Goal: Task Accomplishment & Management: Manage account settings

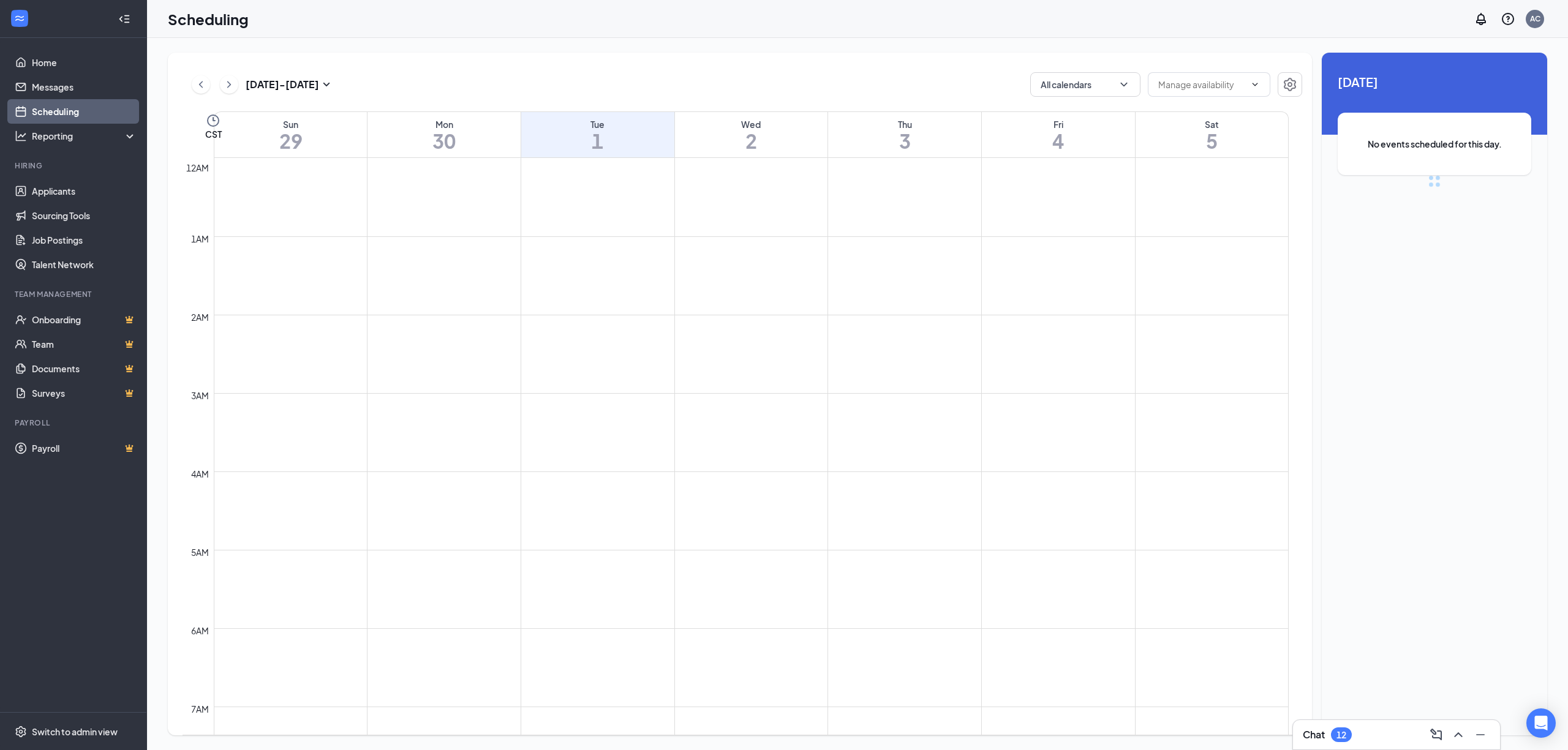
scroll to position [602, 0]
click at [68, 179] on link "Applicants" at bounding box center [84, 191] width 105 height 24
click at [71, 192] on link "Applicants" at bounding box center [84, 191] width 105 height 24
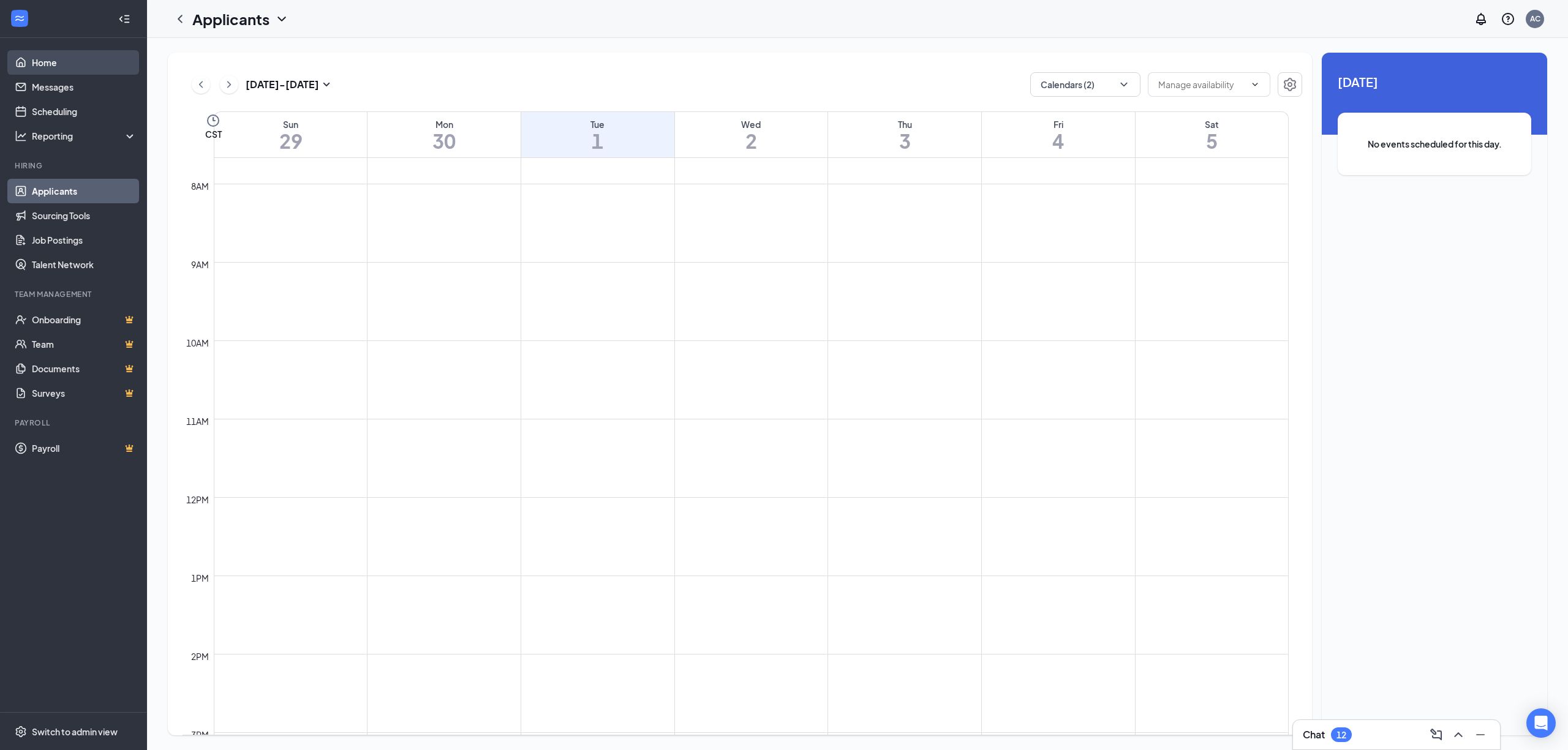
click at [48, 56] on link "Home" at bounding box center [84, 62] width 105 height 24
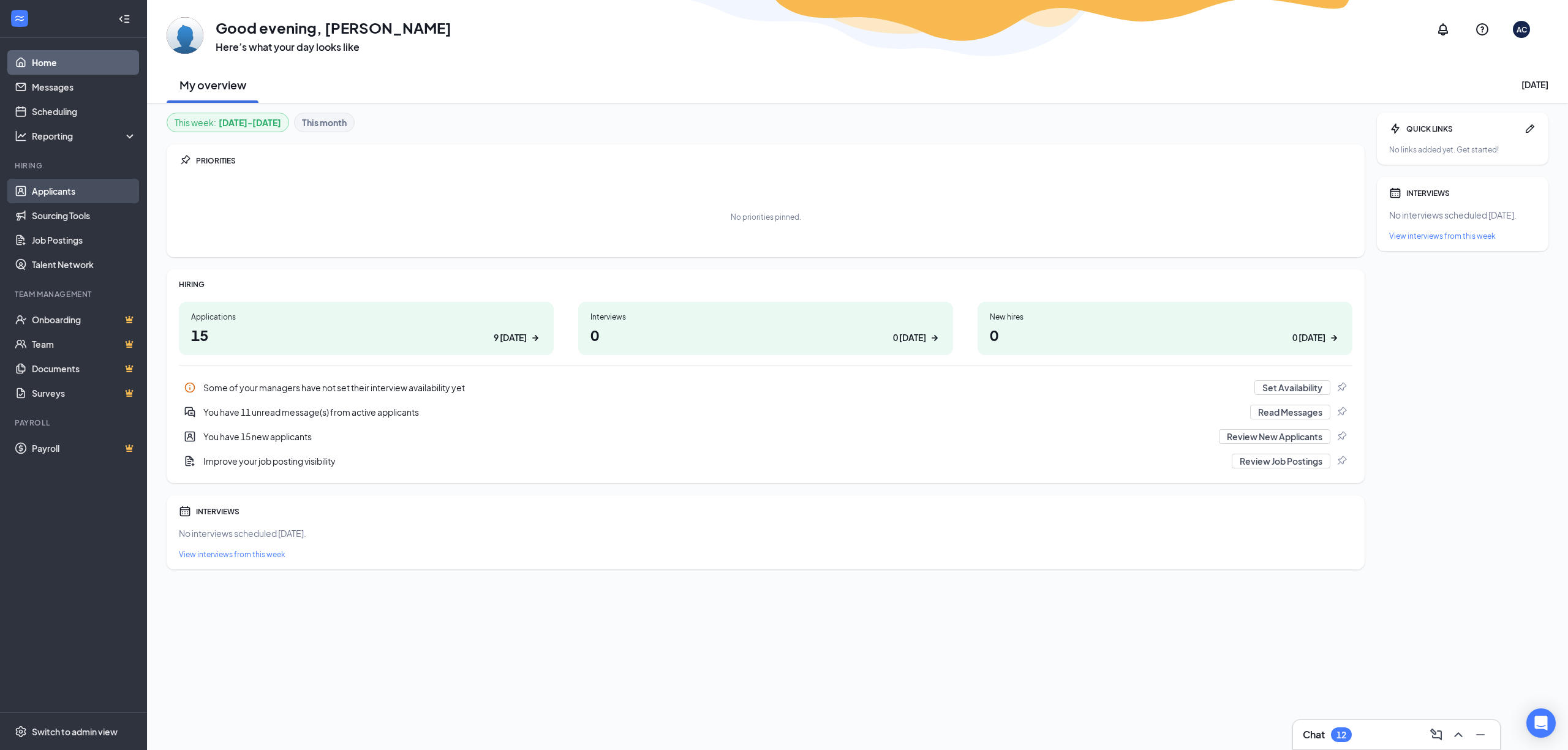
click at [54, 197] on link "Applicants" at bounding box center [84, 191] width 105 height 24
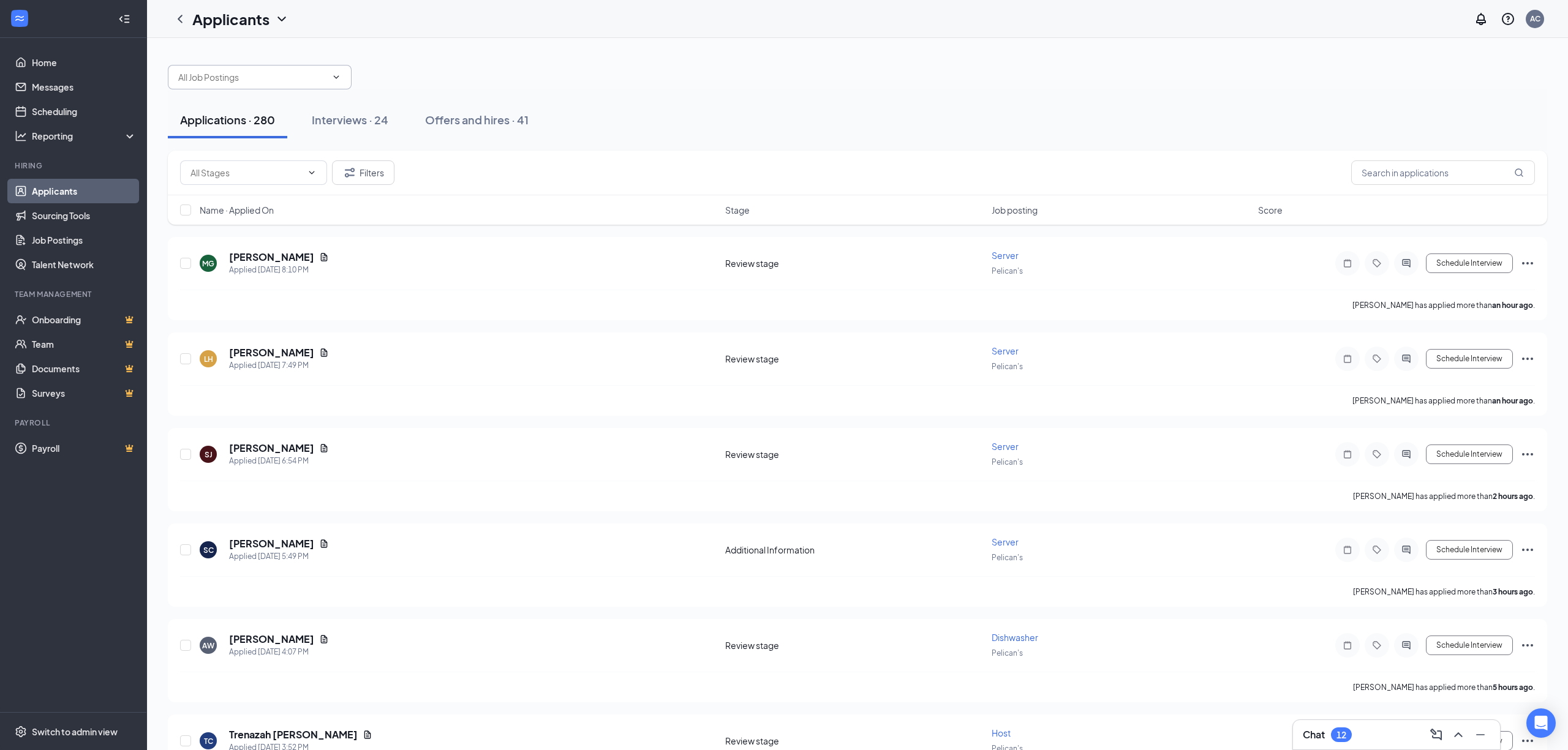
click at [346, 78] on span at bounding box center [260, 77] width 184 height 24
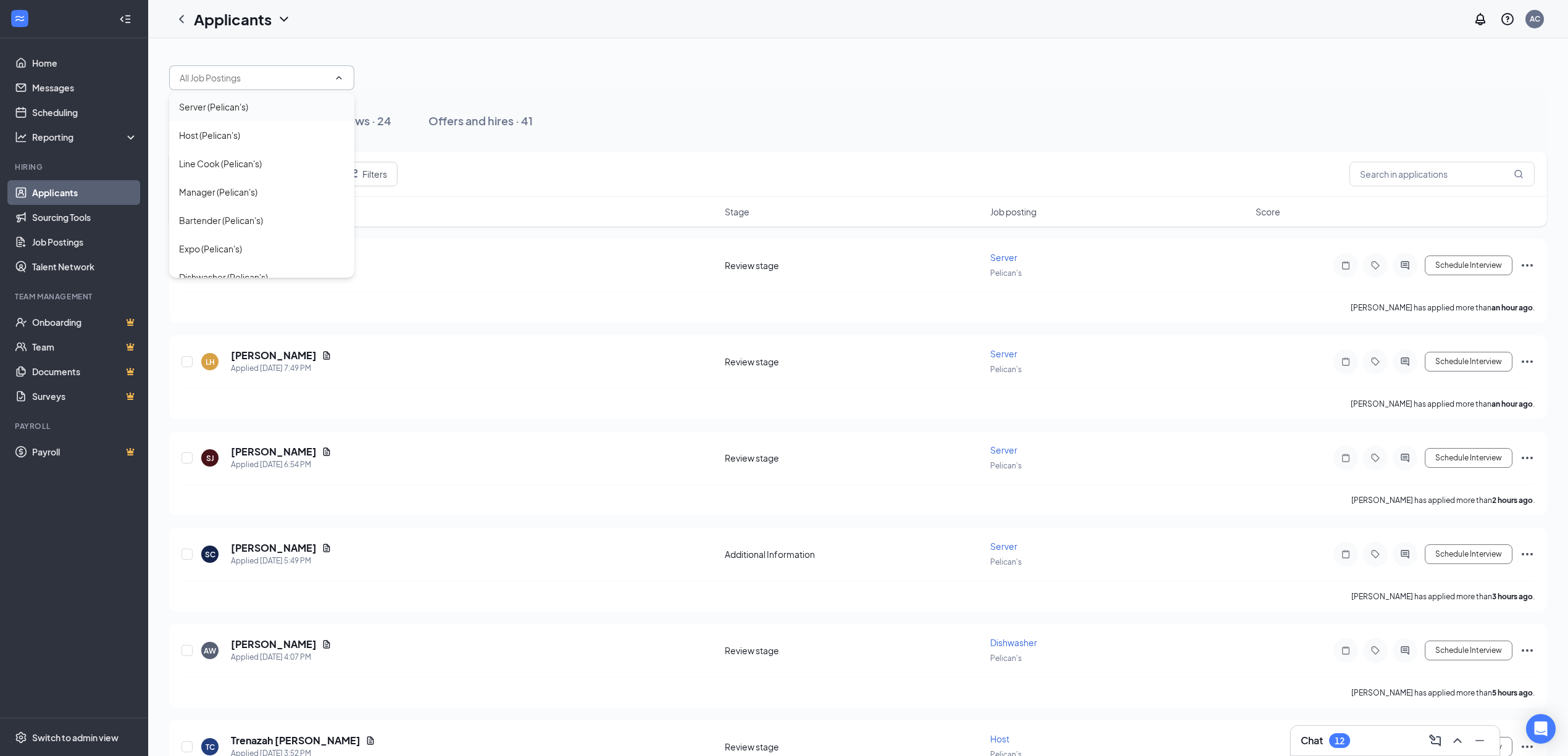
click at [243, 112] on div "Server (Pelican's)" at bounding box center [214, 106] width 69 height 13
type input "Server (Pelican's)"
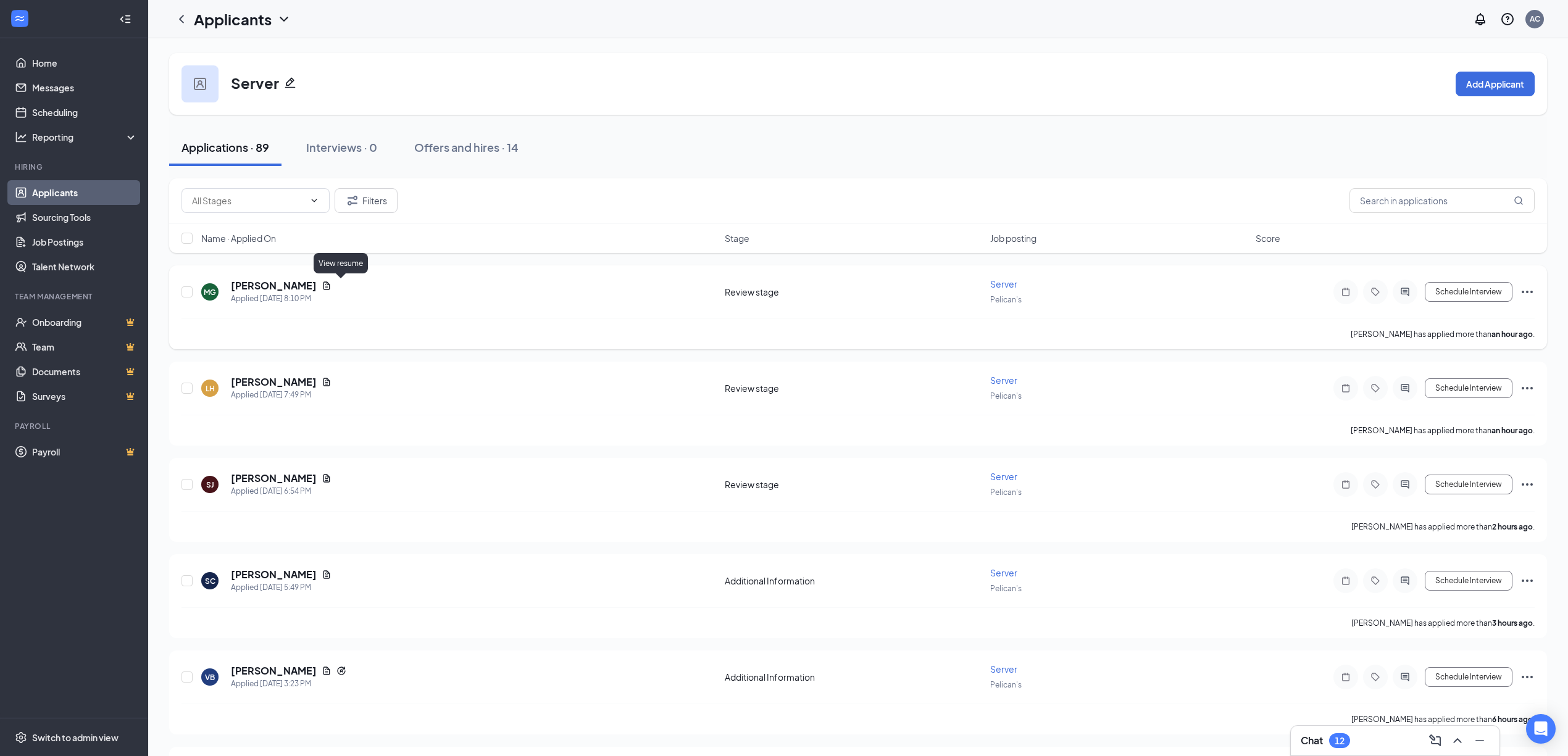
click at [330, 285] on icon "Document" at bounding box center [327, 285] width 7 height 8
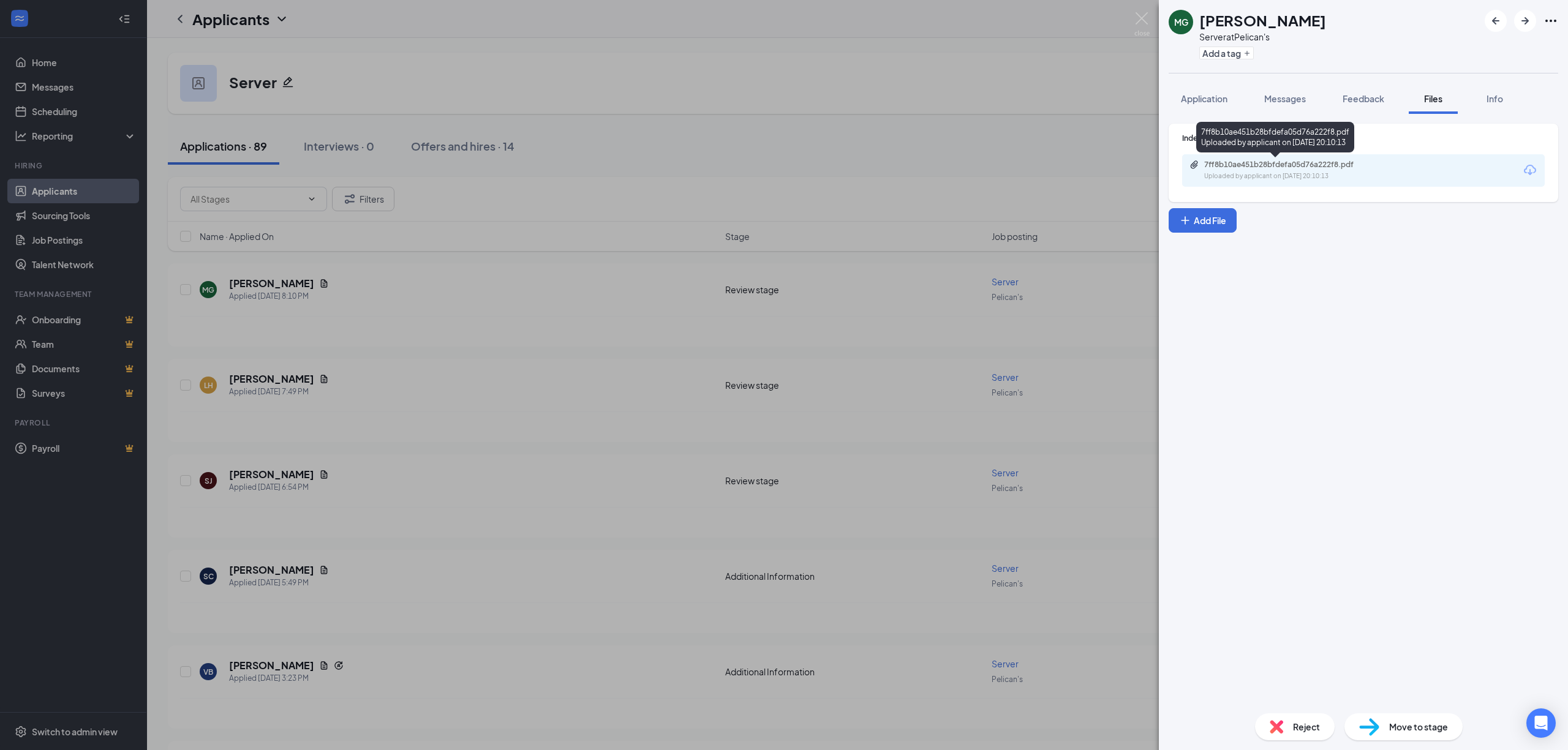
click at [1311, 174] on div "Uploaded by applicant on [DATE] 20:10:13" at bounding box center [1296, 176] width 184 height 10
click at [1135, 20] on img at bounding box center [1142, 24] width 15 height 24
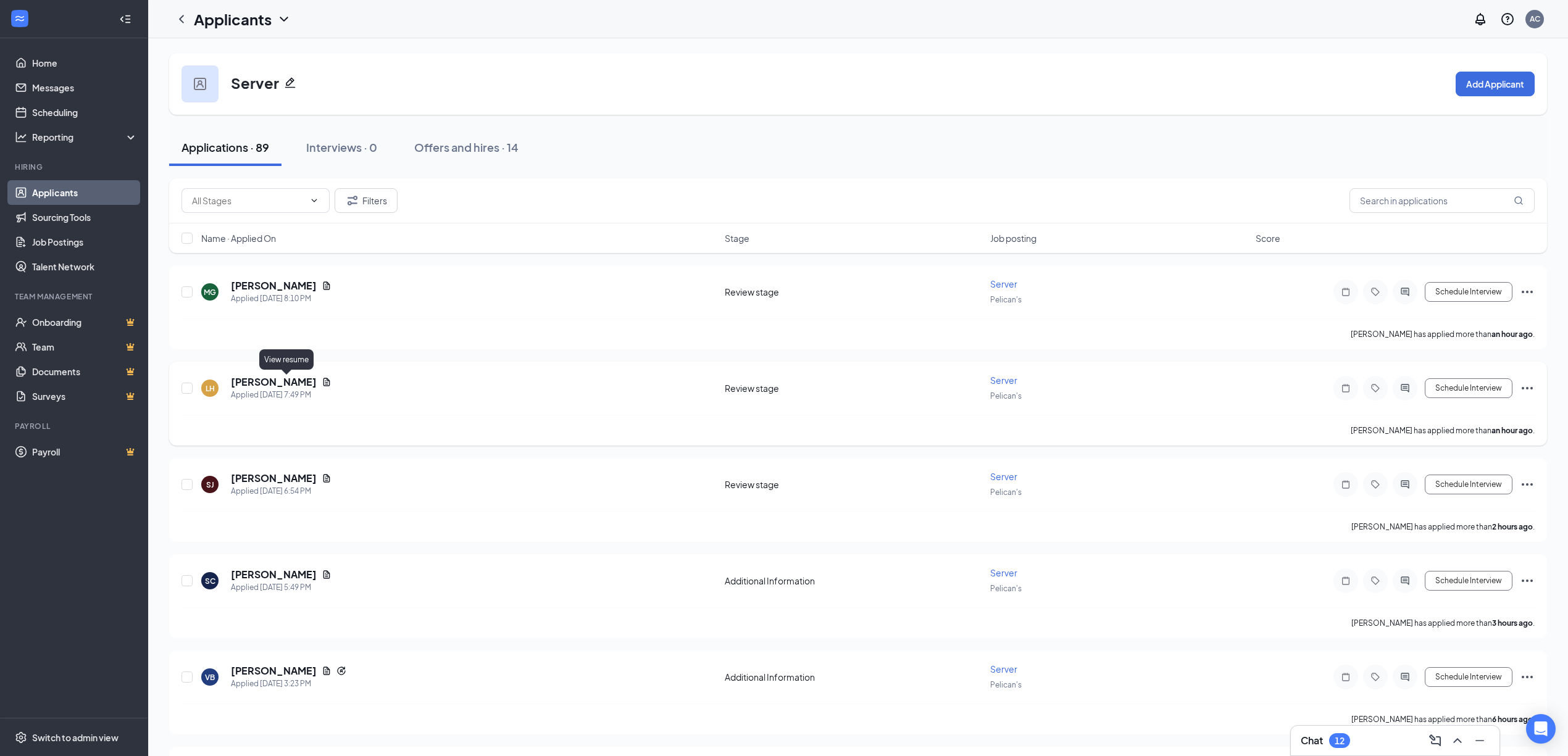
click at [323, 384] on icon "Document" at bounding box center [327, 382] width 7 height 8
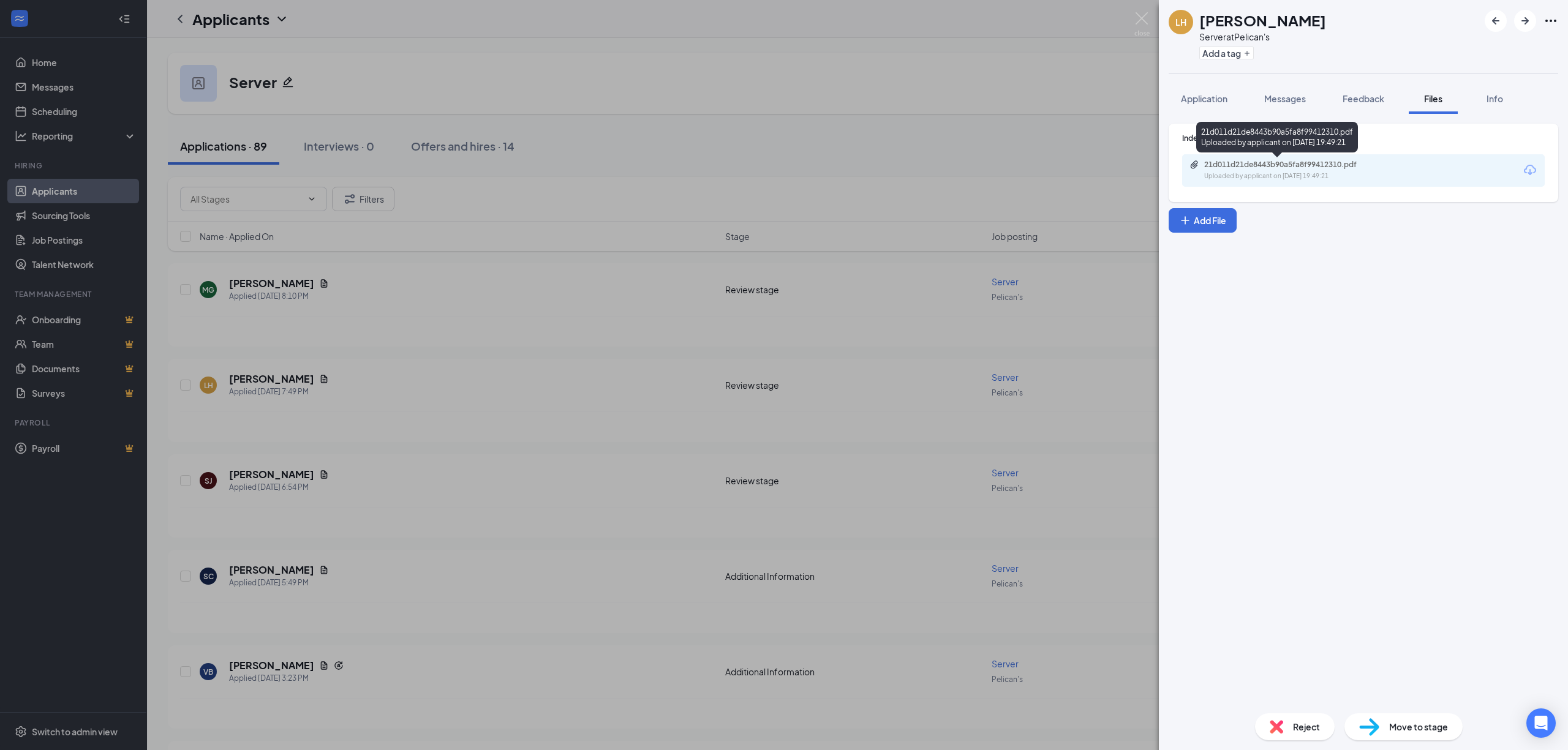
click at [1335, 165] on div "21d011d21de8443b90a5fa8f99412310.pdf" at bounding box center [1290, 164] width 172 height 10
click at [291, 473] on div "LH [PERSON_NAME] Server at Pelican's Add a tag Application Messages Feedback Fi…" at bounding box center [784, 375] width 1568 height 750
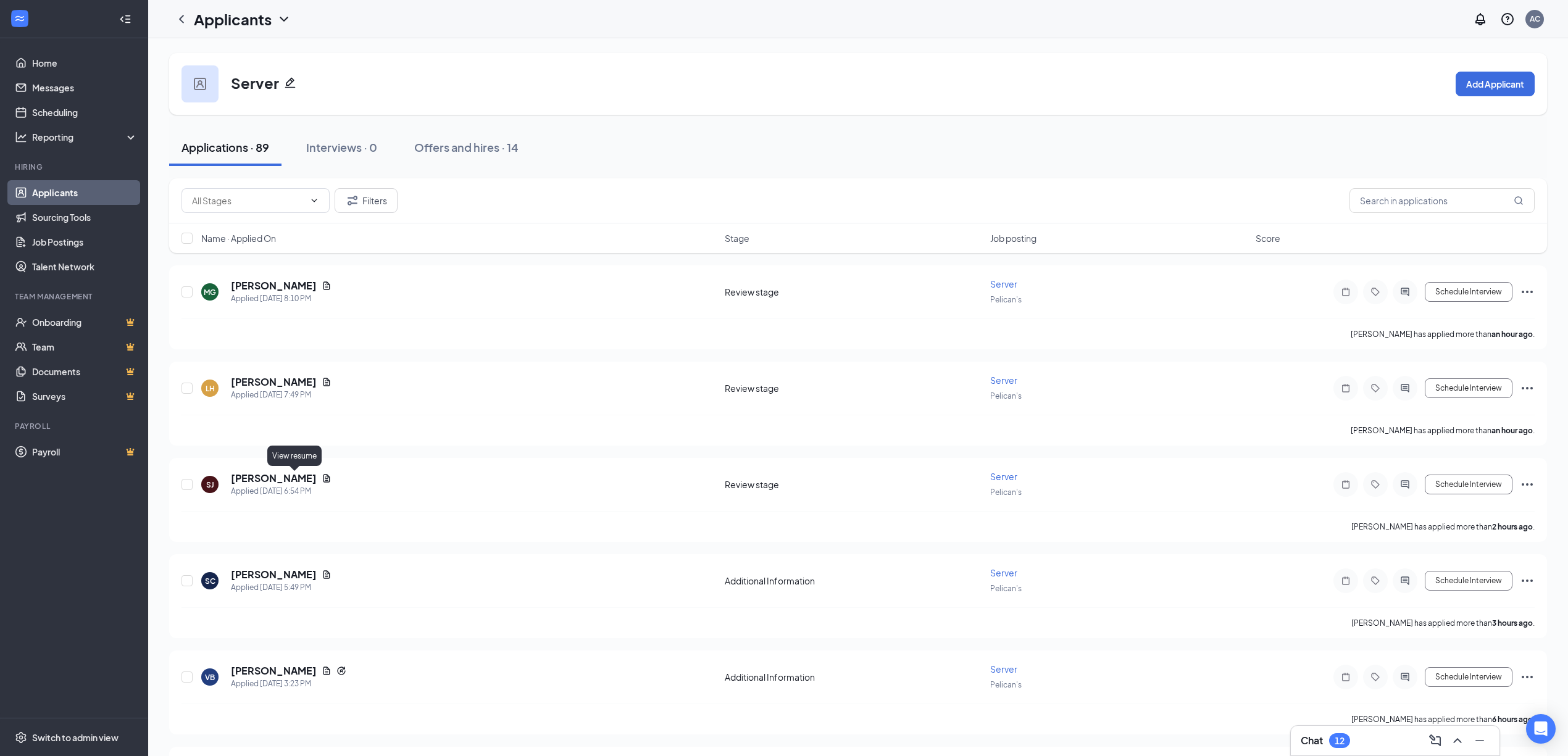
click at [323, 477] on icon "Document" at bounding box center [327, 478] width 7 height 8
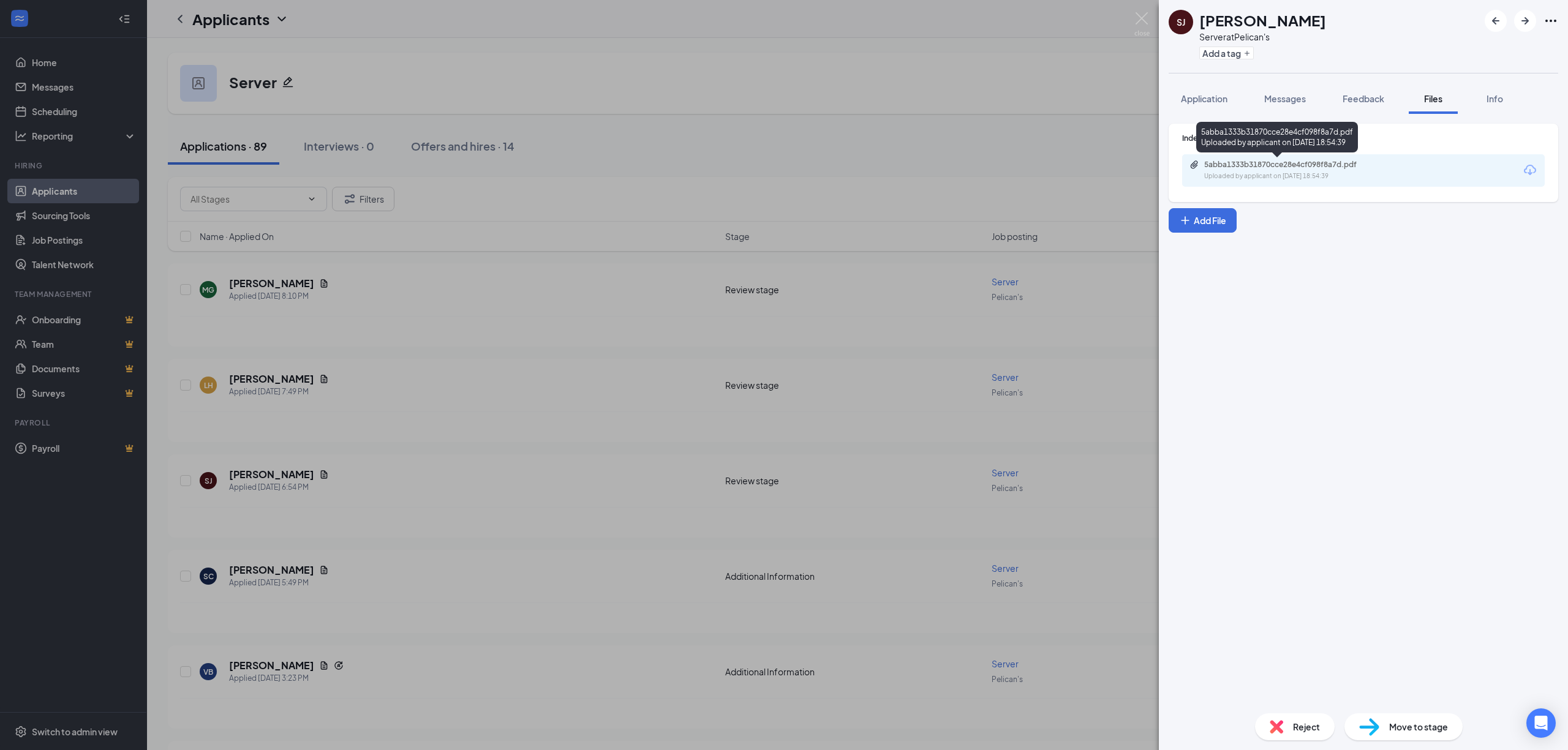
click at [1268, 167] on div "5abba1333b31870cce28e4cf098f8a7d.pdf" at bounding box center [1290, 164] width 172 height 10
click at [1304, 167] on div "5abba1333b31870cce28e4cf098f8a7d.pdf" at bounding box center [1290, 164] width 172 height 10
click at [525, 293] on div "[PERSON_NAME] [PERSON_NAME] Server at Pelican's Add a tag Application Messages …" at bounding box center [784, 375] width 1568 height 750
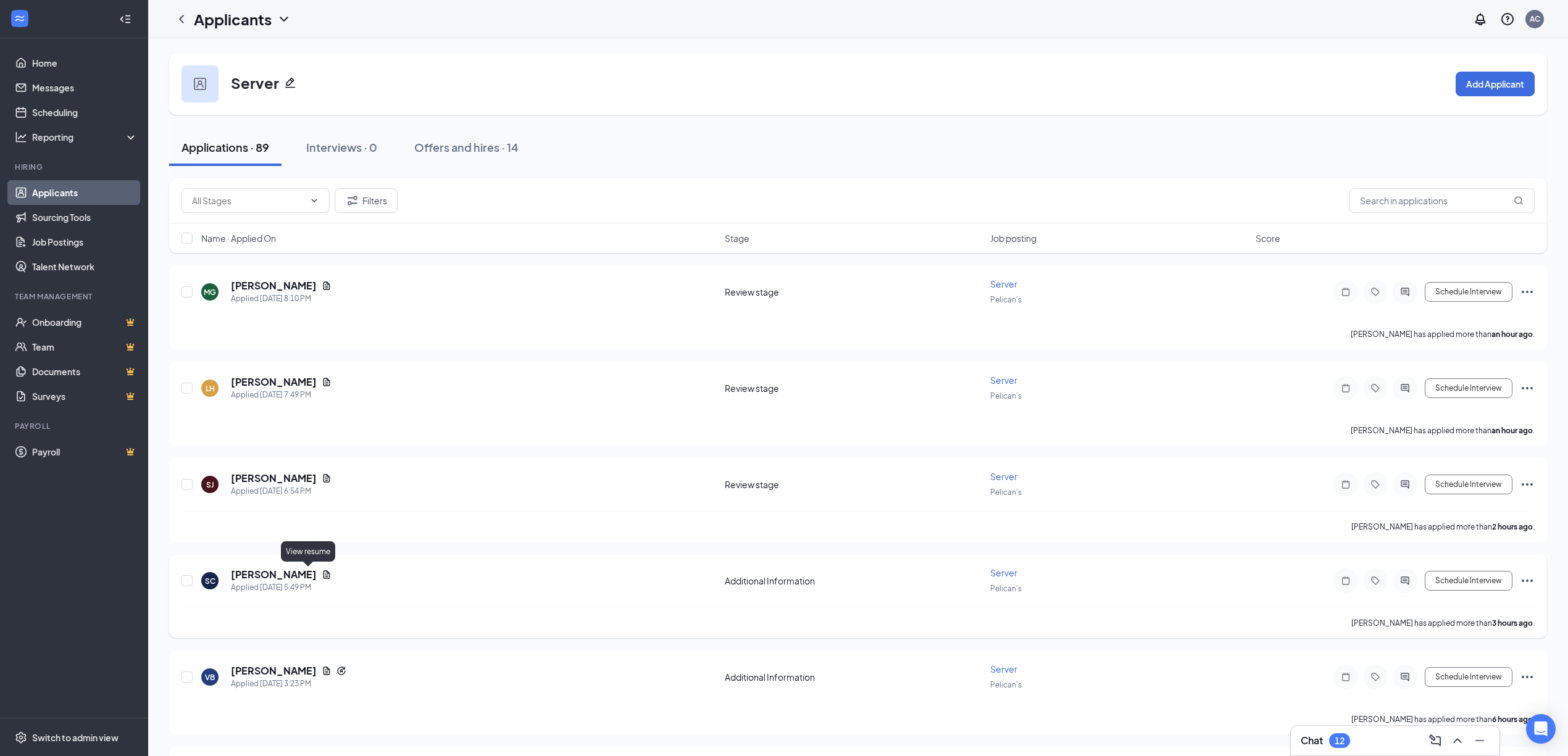
click at [323, 571] on icon "Document" at bounding box center [327, 574] width 7 height 8
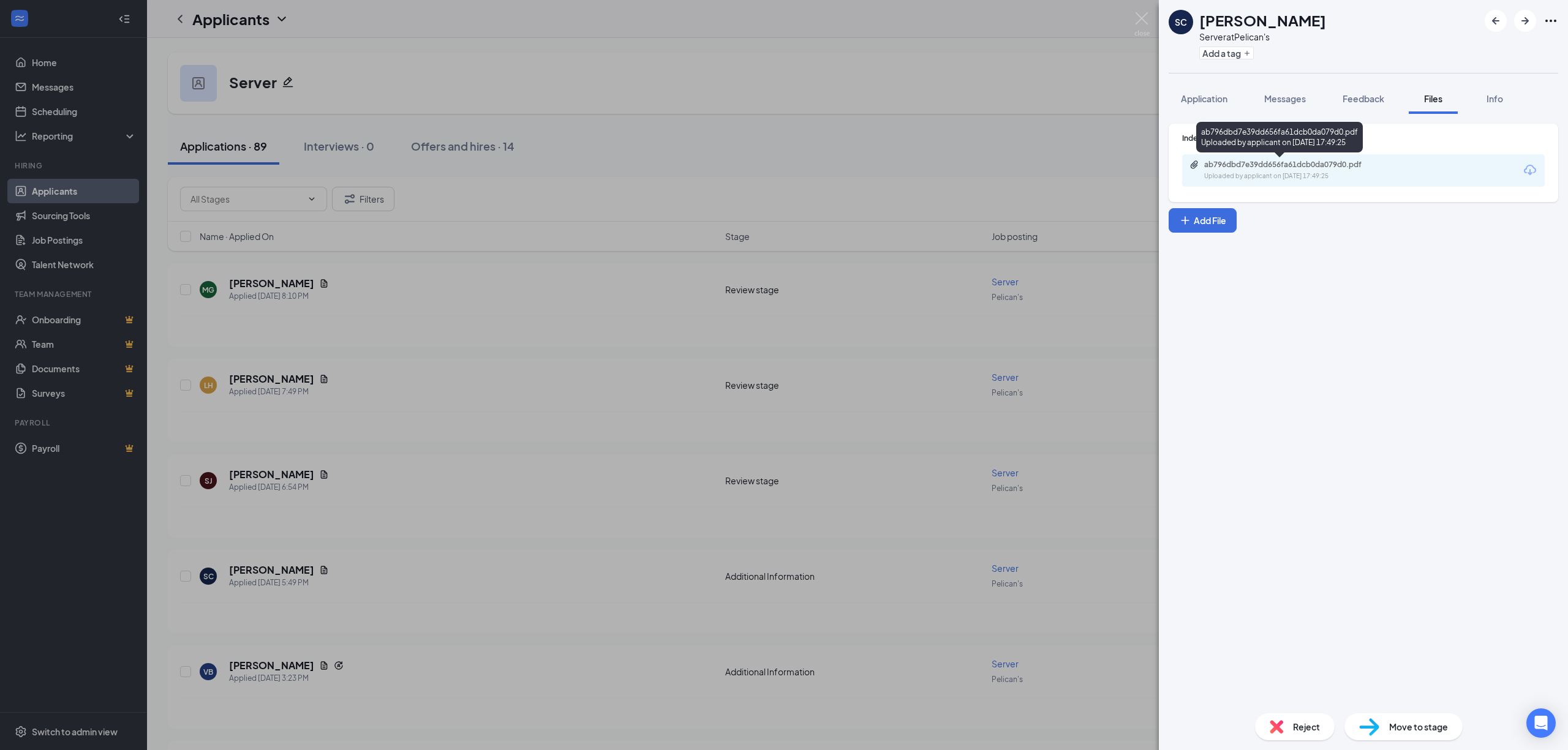
click at [1294, 160] on div "ab796dbd7e39dd656fa61dcb0da079d0.pdf" at bounding box center [1290, 164] width 172 height 10
drag, startPoint x: 349, startPoint y: 638, endPoint x: 359, endPoint y: 632, distance: 11.7
click at [349, 638] on div "SC [PERSON_NAME] Server at Pelican's Add a tag Application Messages Feedback Fi…" at bounding box center [784, 375] width 1568 height 750
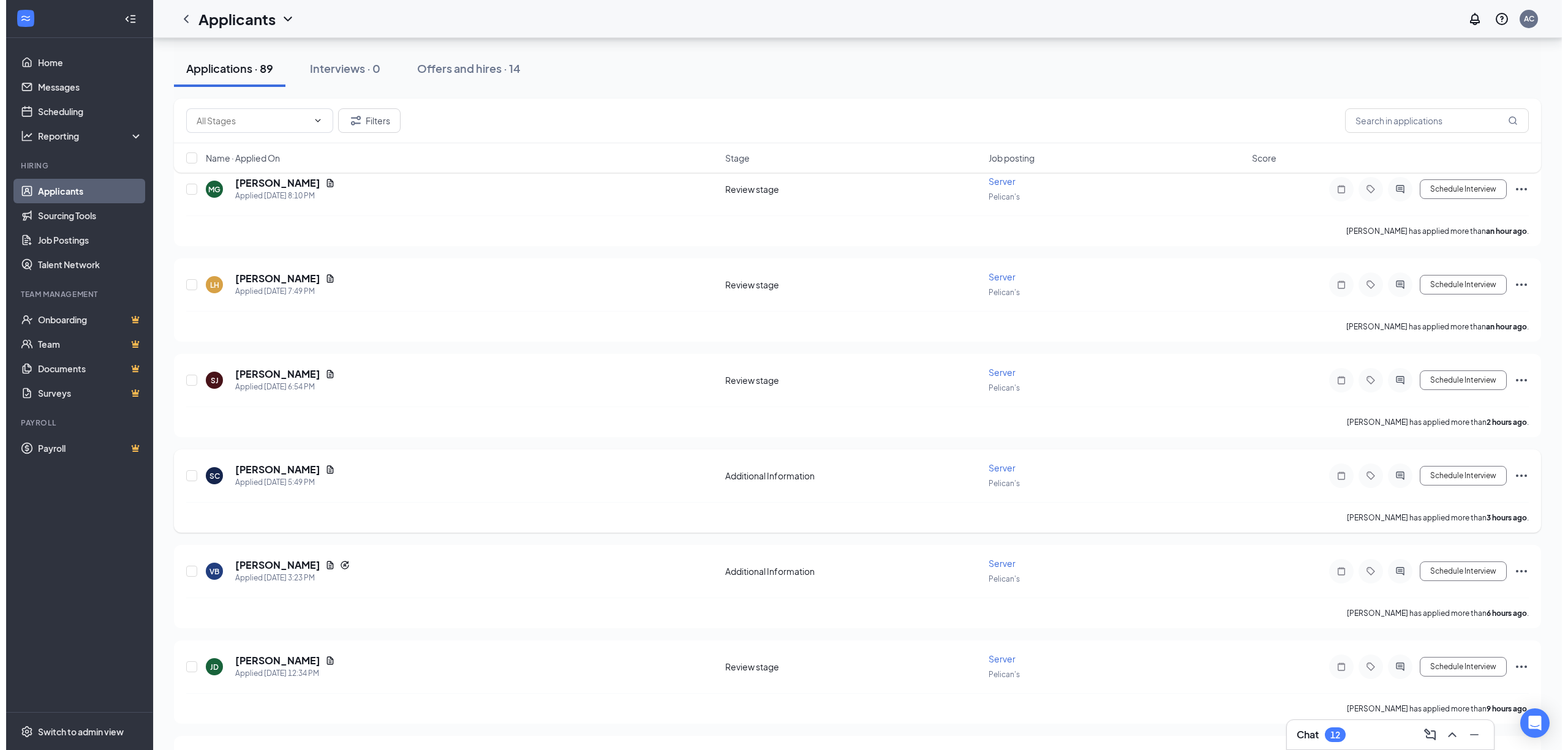
scroll to position [163, 0]
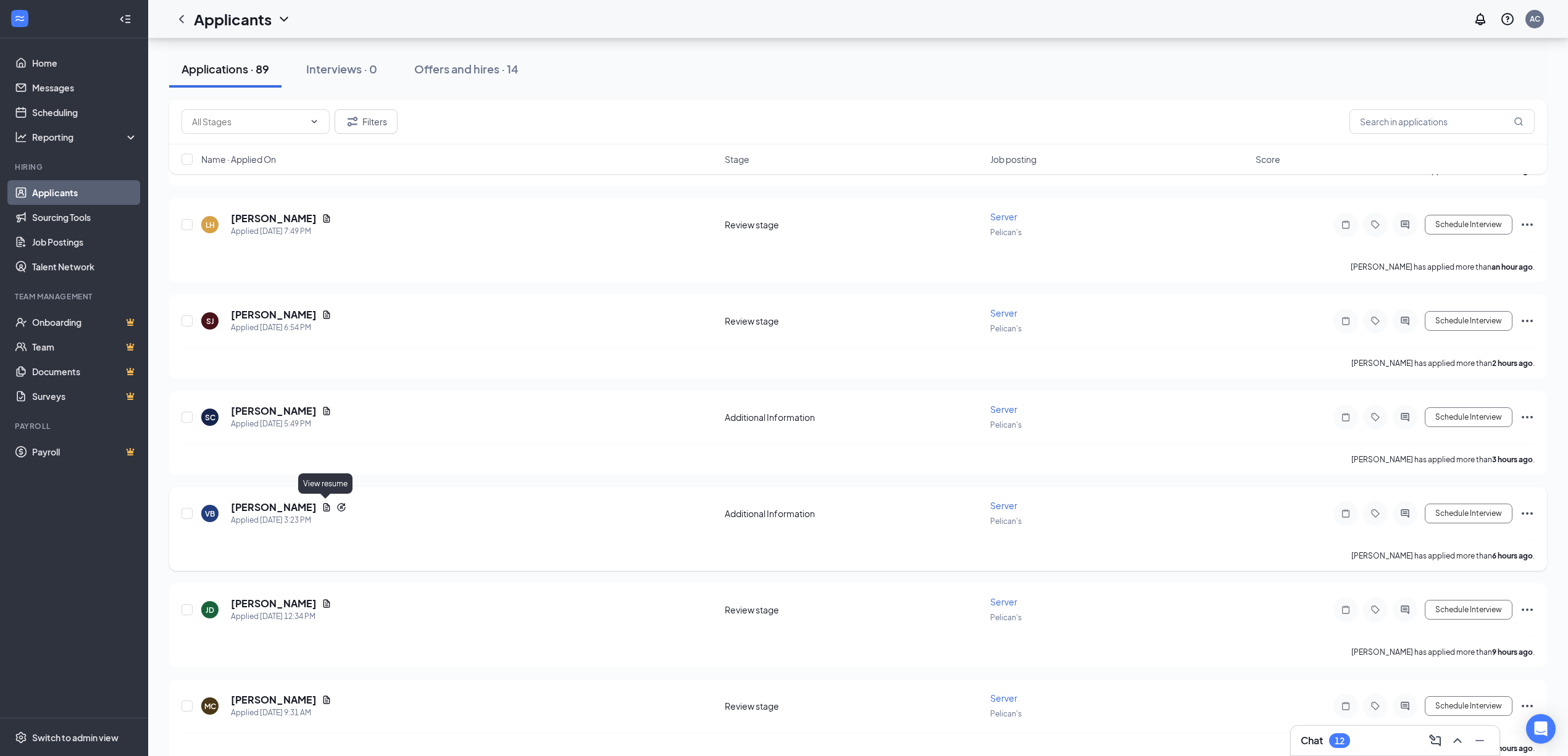
click at [327, 507] on icon "Document" at bounding box center [327, 507] width 10 height 10
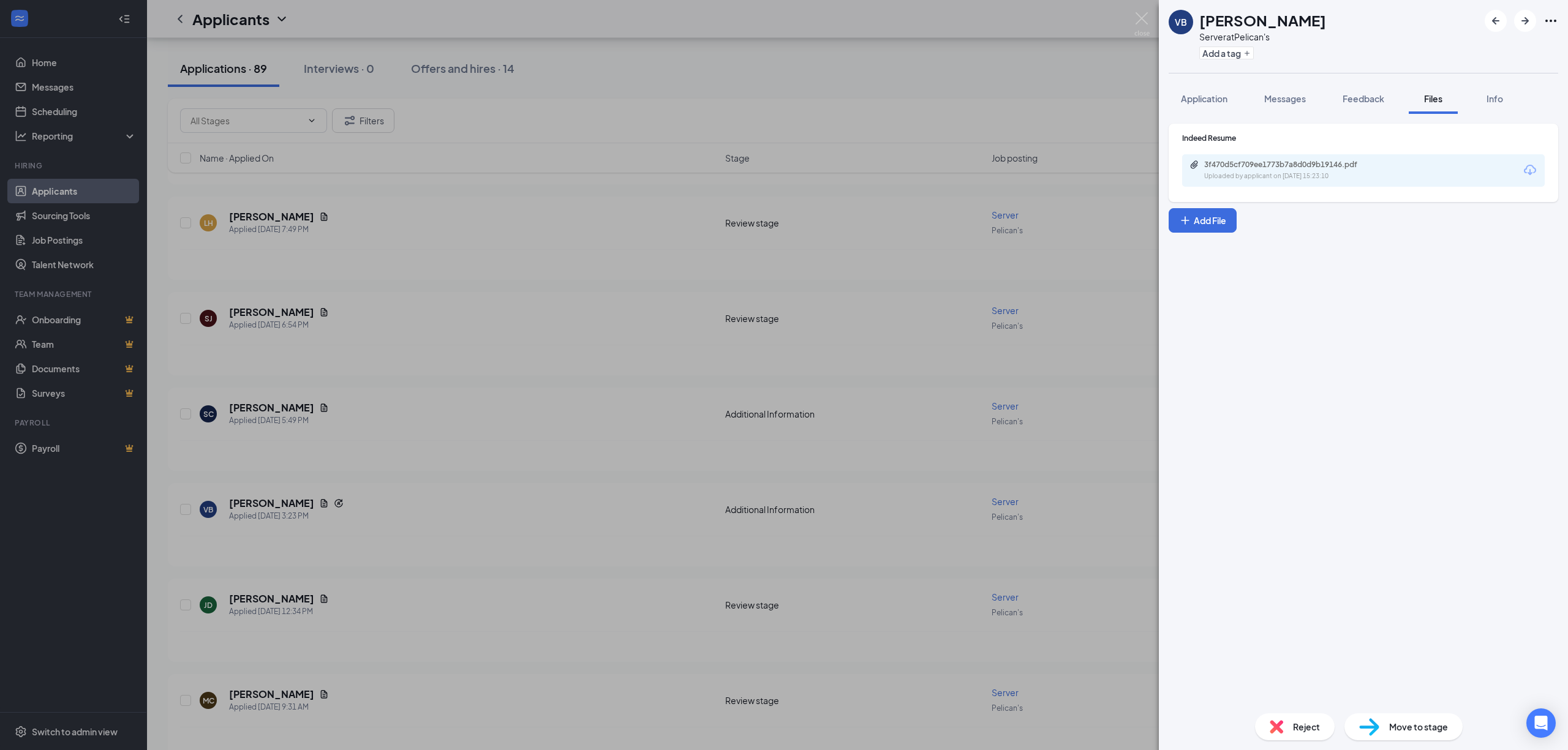
click at [1394, 164] on div "3f470d5cf709ee1773b7a8d0d9b19146.pdf Uploaded by applicant on [DATE] 15:23:10" at bounding box center [1364, 170] width 363 height 33
click at [1360, 171] on div "Uploaded by applicant on [DATE] 15:23:10" at bounding box center [1296, 176] width 184 height 10
click at [464, 568] on div "VB [PERSON_NAME] Server at Pelican's Add a tag Application Messages Feedback Fi…" at bounding box center [784, 375] width 1568 height 750
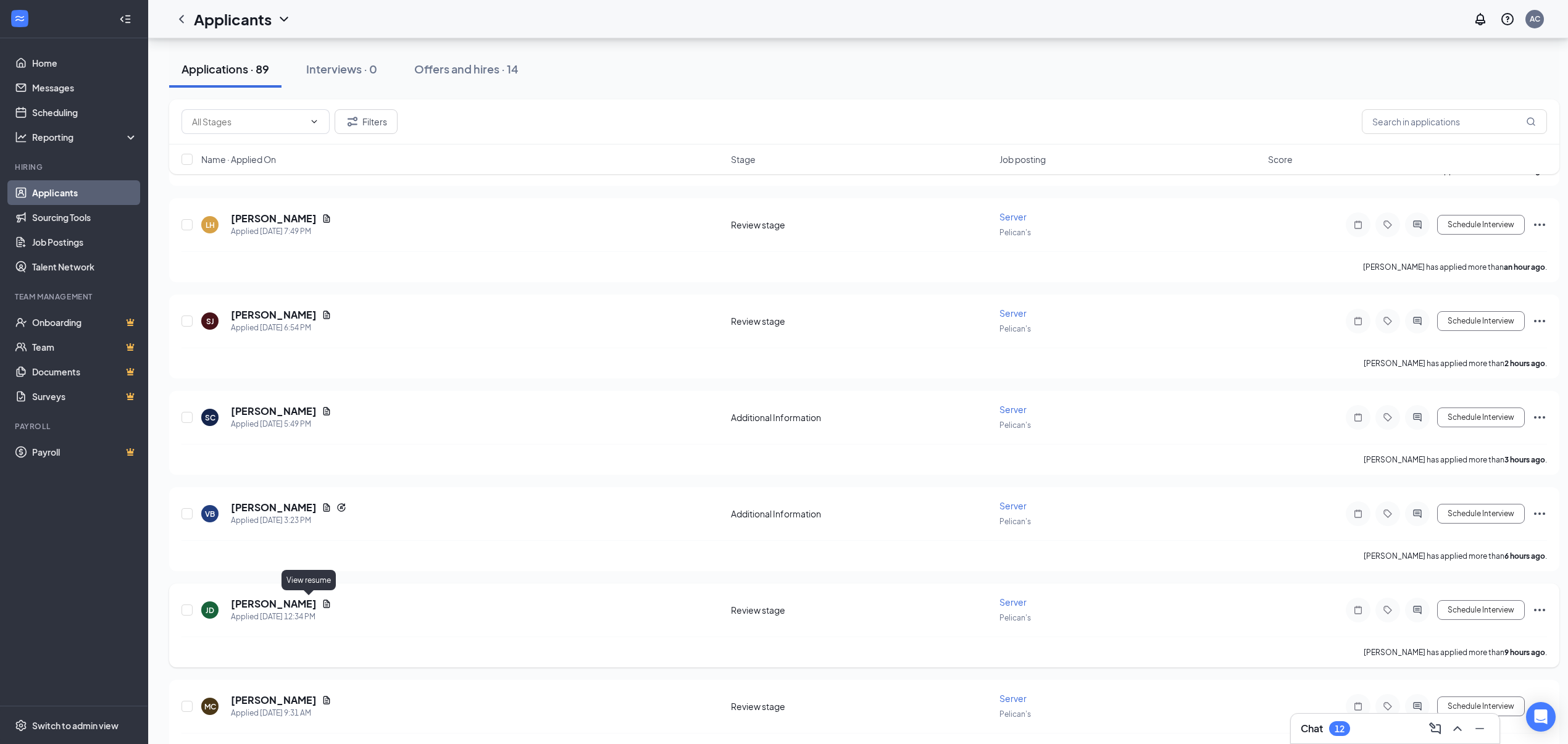
click at [322, 600] on icon "Document" at bounding box center [327, 603] width 10 height 10
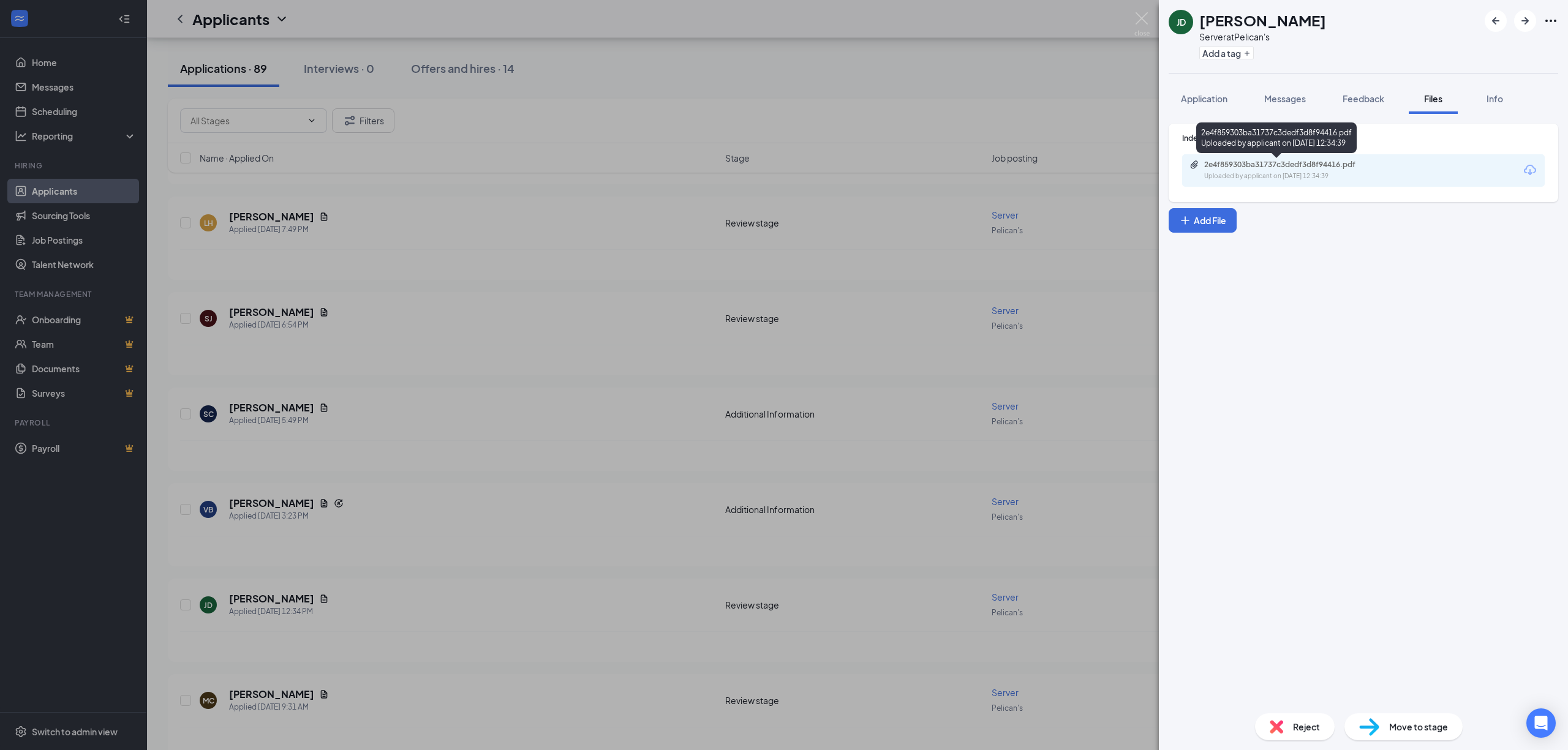
click at [1283, 179] on div "Uploaded by applicant on [DATE] 12:34:39" at bounding box center [1296, 176] width 184 height 10
click at [314, 686] on div "[PERSON_NAME] Server at Pelican's Add a tag Application Messages Feedback Files…" at bounding box center [784, 375] width 1568 height 750
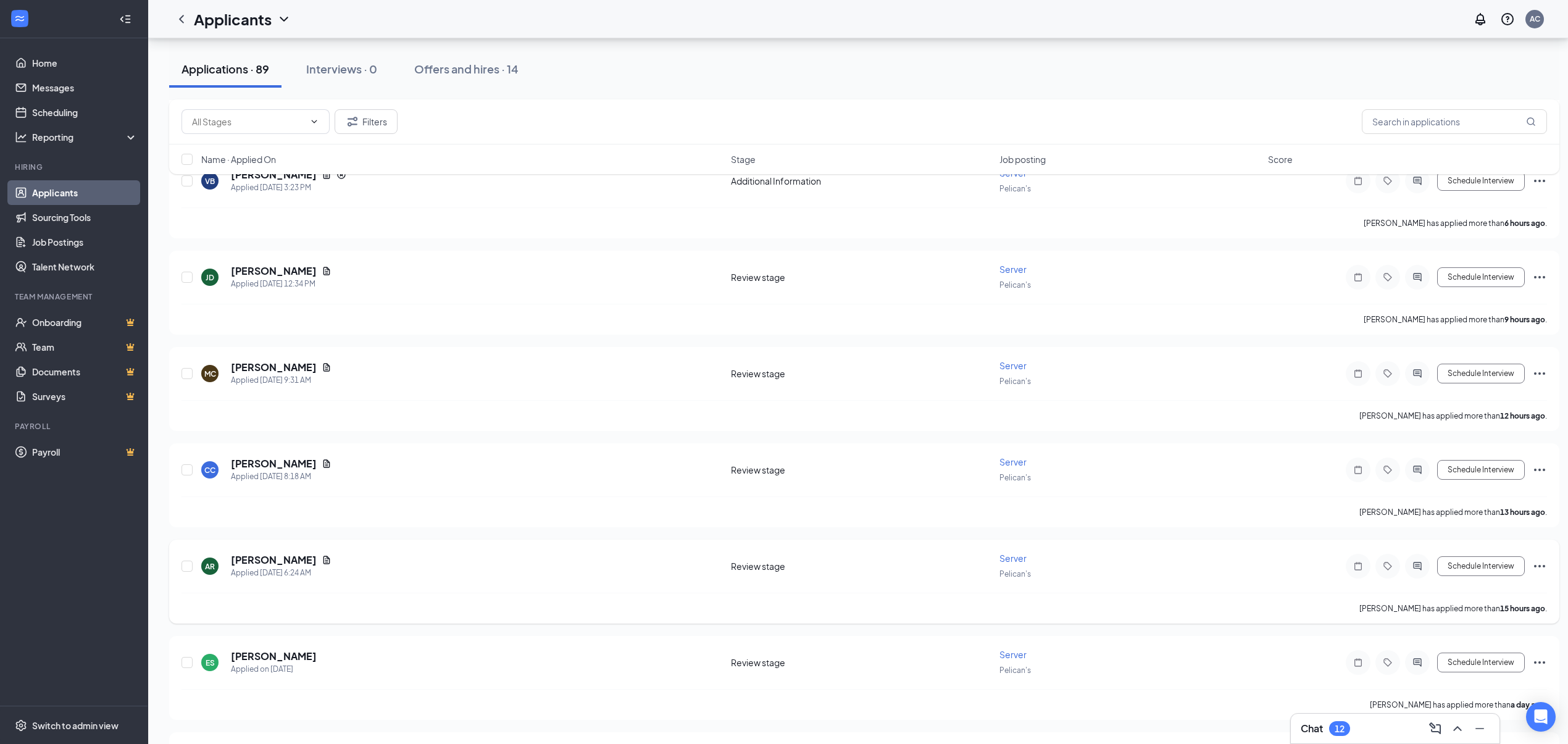
scroll to position [576, 0]
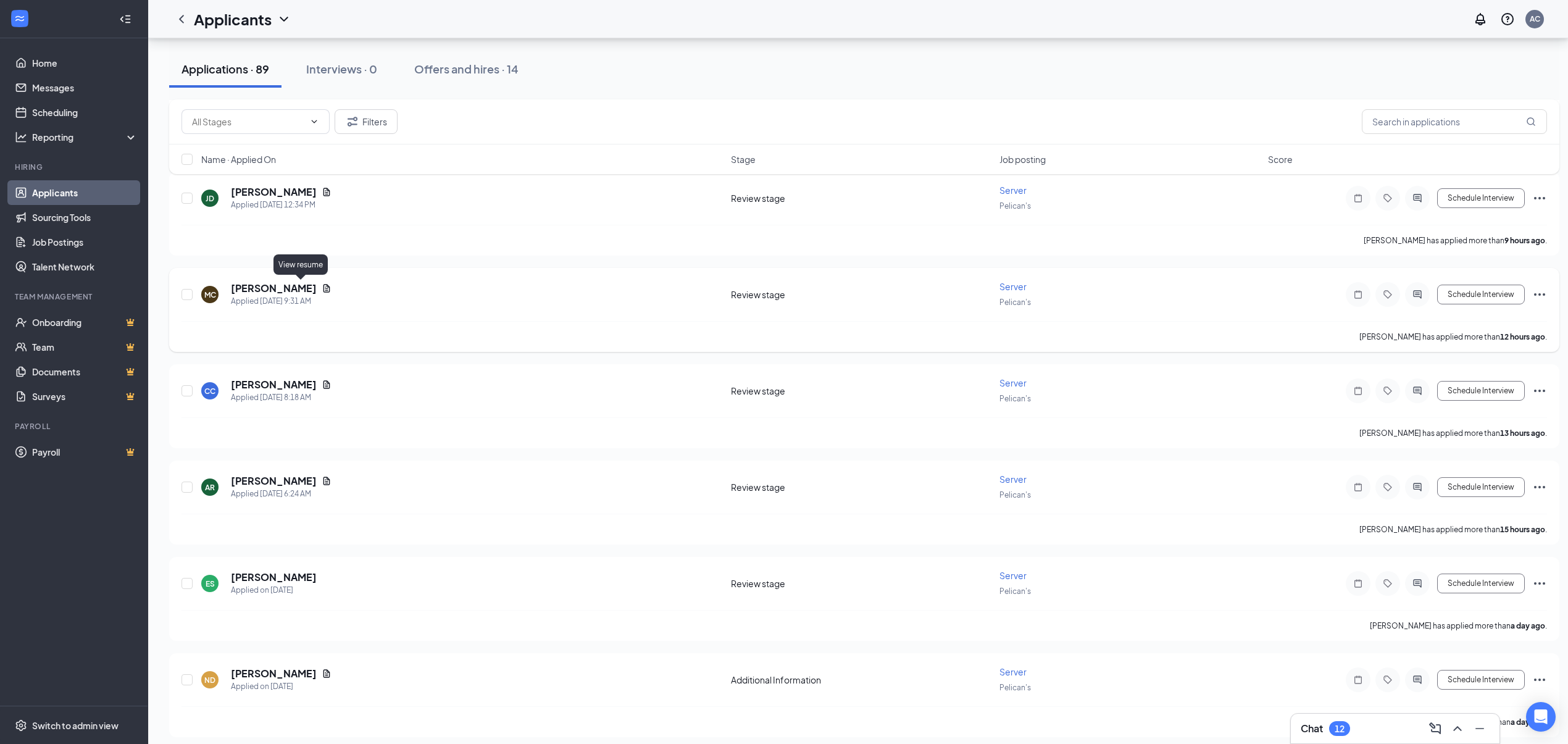
click at [323, 284] on icon "Document" at bounding box center [327, 287] width 7 height 8
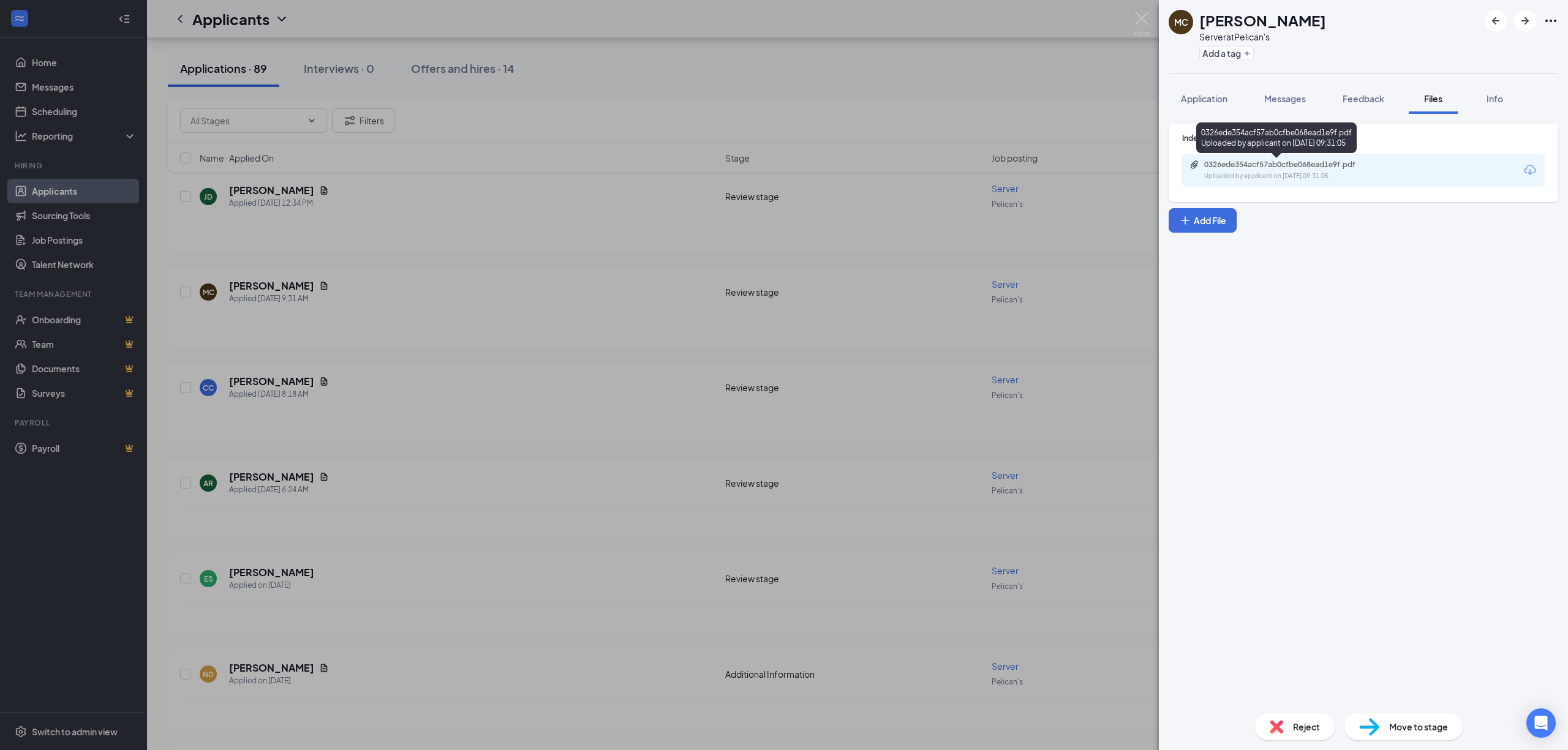
click at [1325, 160] on div "0326ede354acf57ab0cfbe068ead1e9f.pdf" at bounding box center [1290, 164] width 172 height 10
click at [522, 562] on div "MC [PERSON_NAME] Server at Pelican's Add a tag Application Messages Feedback Fi…" at bounding box center [784, 375] width 1568 height 750
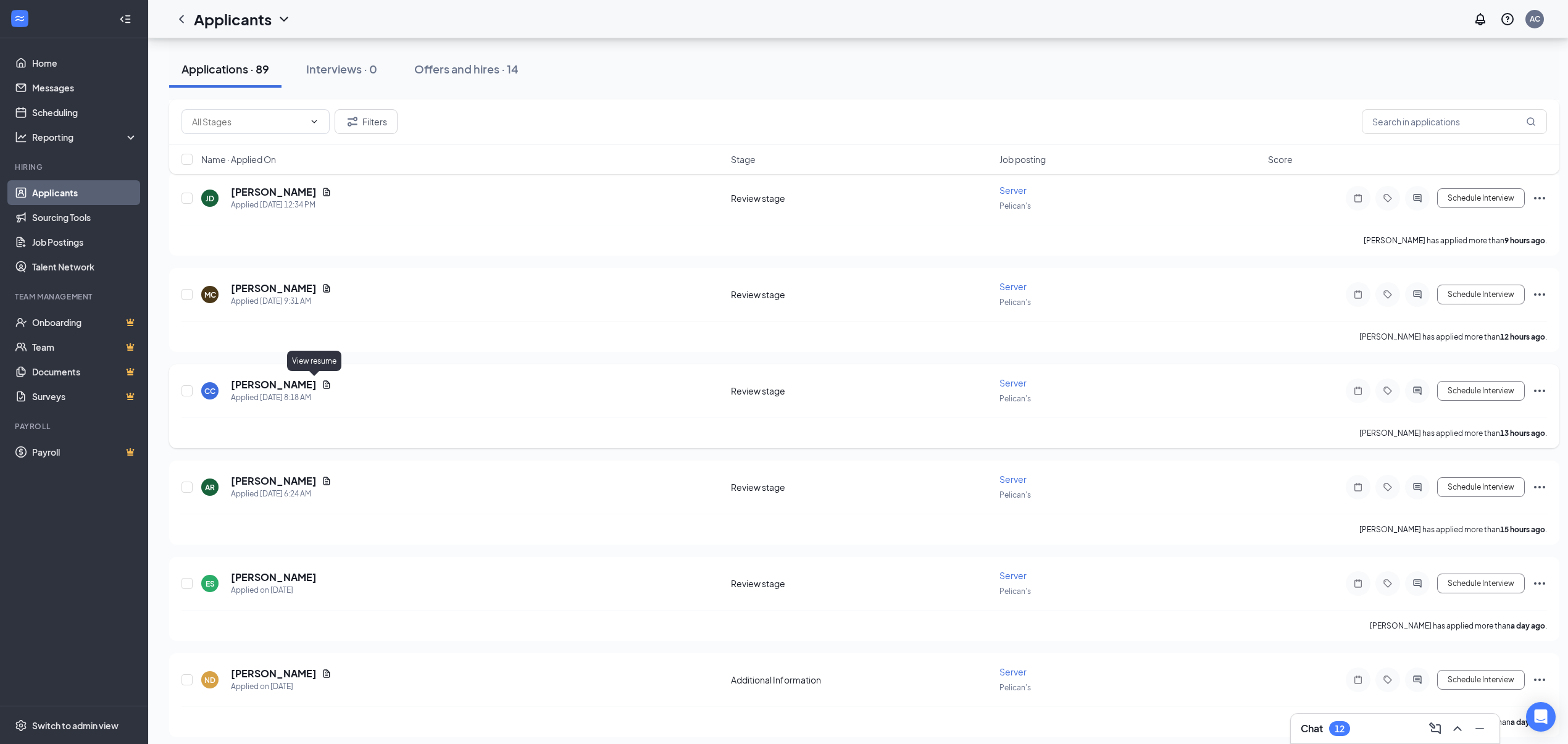
click at [322, 379] on icon "Document" at bounding box center [327, 384] width 10 height 10
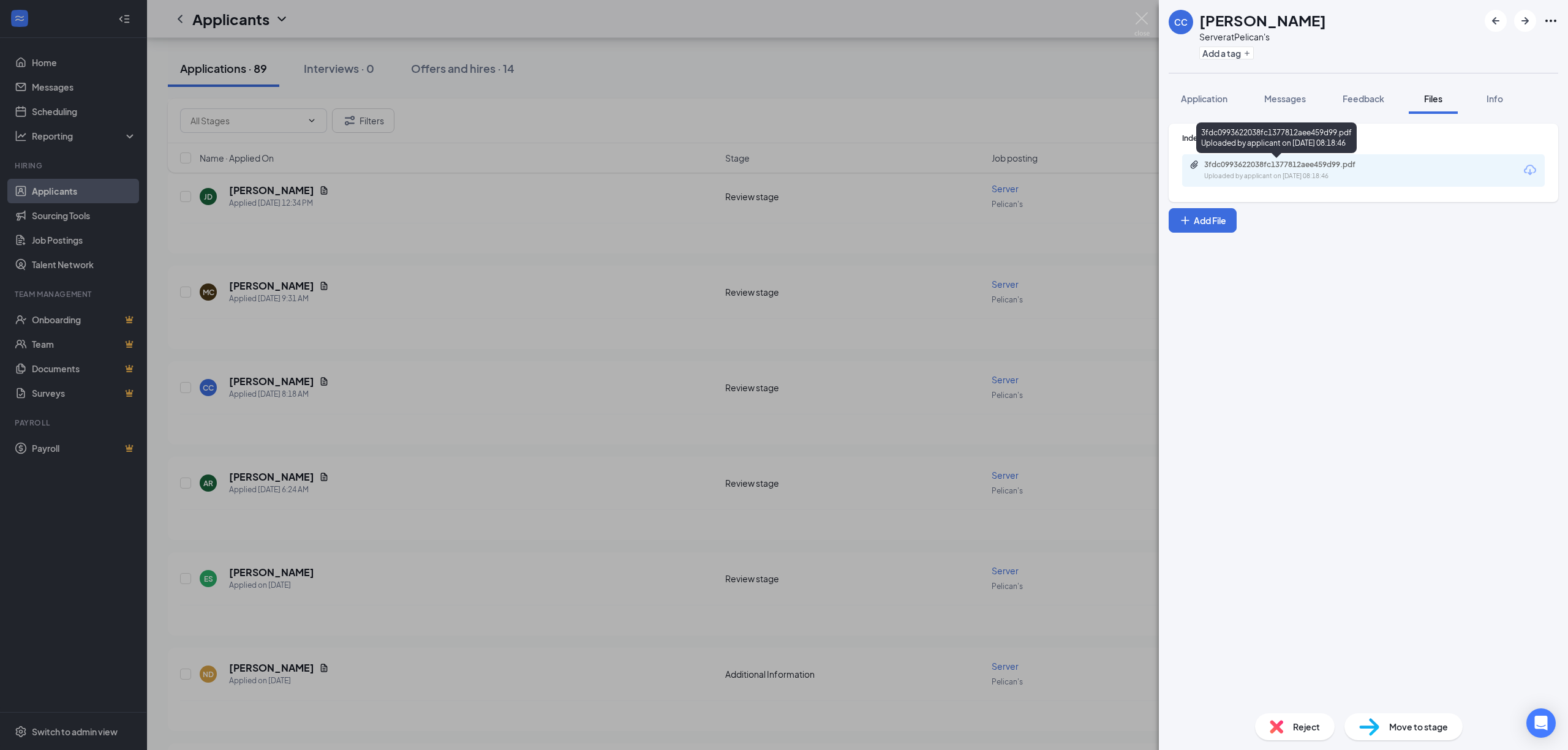
click at [1344, 178] on div "Uploaded by applicant on [DATE] 08:18:46" at bounding box center [1296, 176] width 184 height 10
click at [415, 535] on div "CC [PERSON_NAME] Server at Pelican's Add a tag Application Messages Feedback Fi…" at bounding box center [784, 375] width 1568 height 750
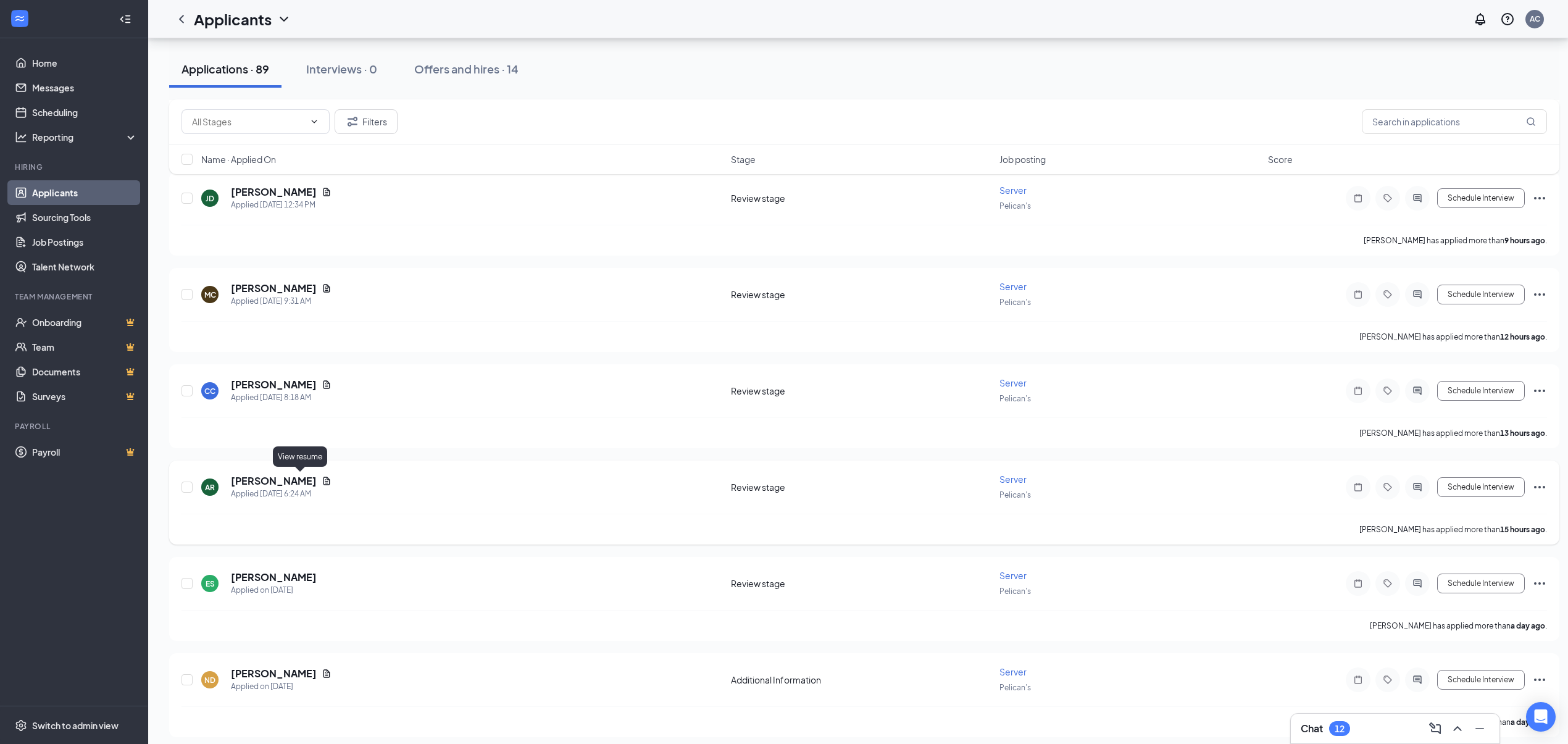
click at [322, 478] on icon "Document" at bounding box center [327, 481] width 10 height 10
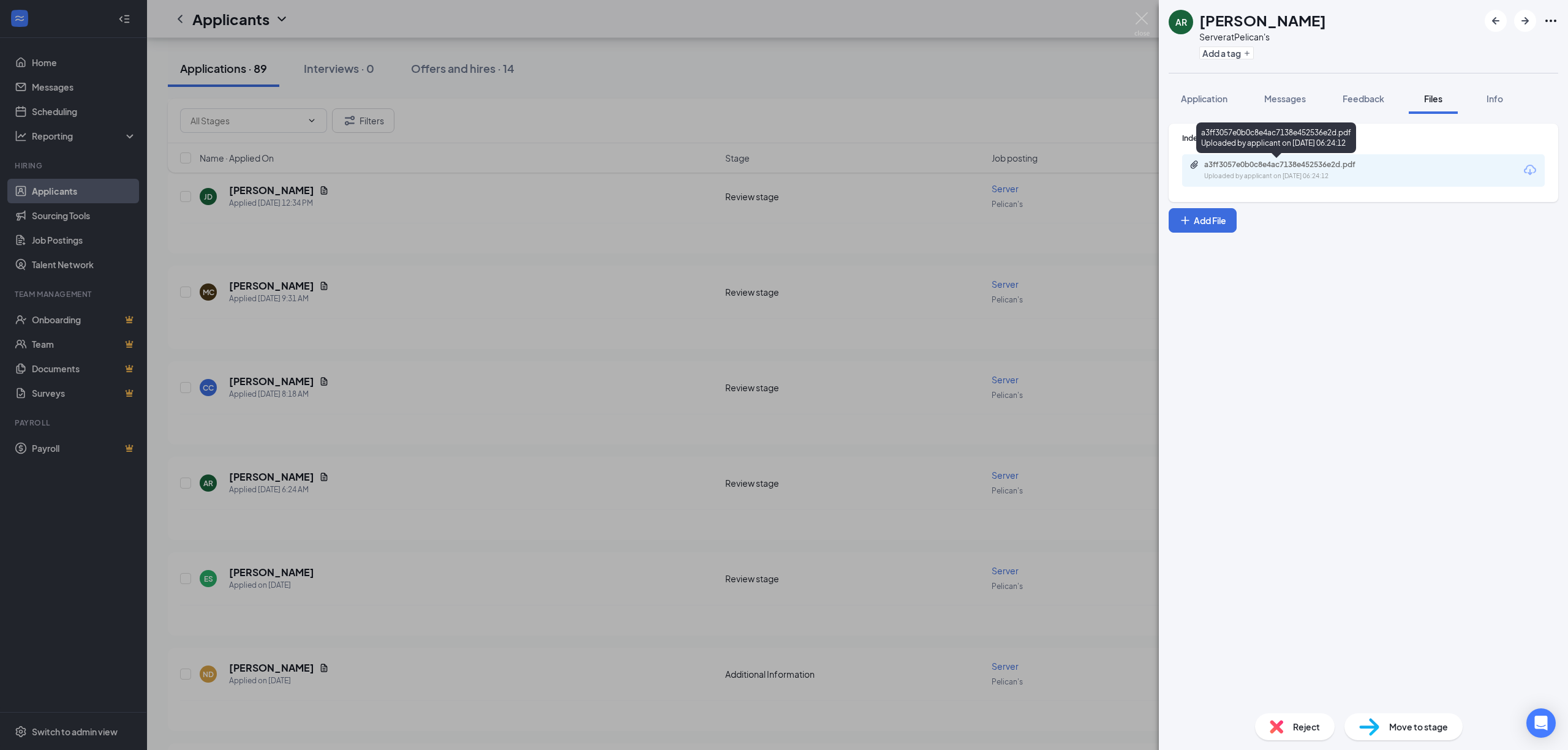
click at [1362, 179] on div "Uploaded by applicant on [DATE] 06:24:12" at bounding box center [1296, 176] width 184 height 10
click at [492, 459] on div "AR [PERSON_NAME] Server at Pelican's Add a tag Application Messages Feedback Fi…" at bounding box center [784, 375] width 1568 height 750
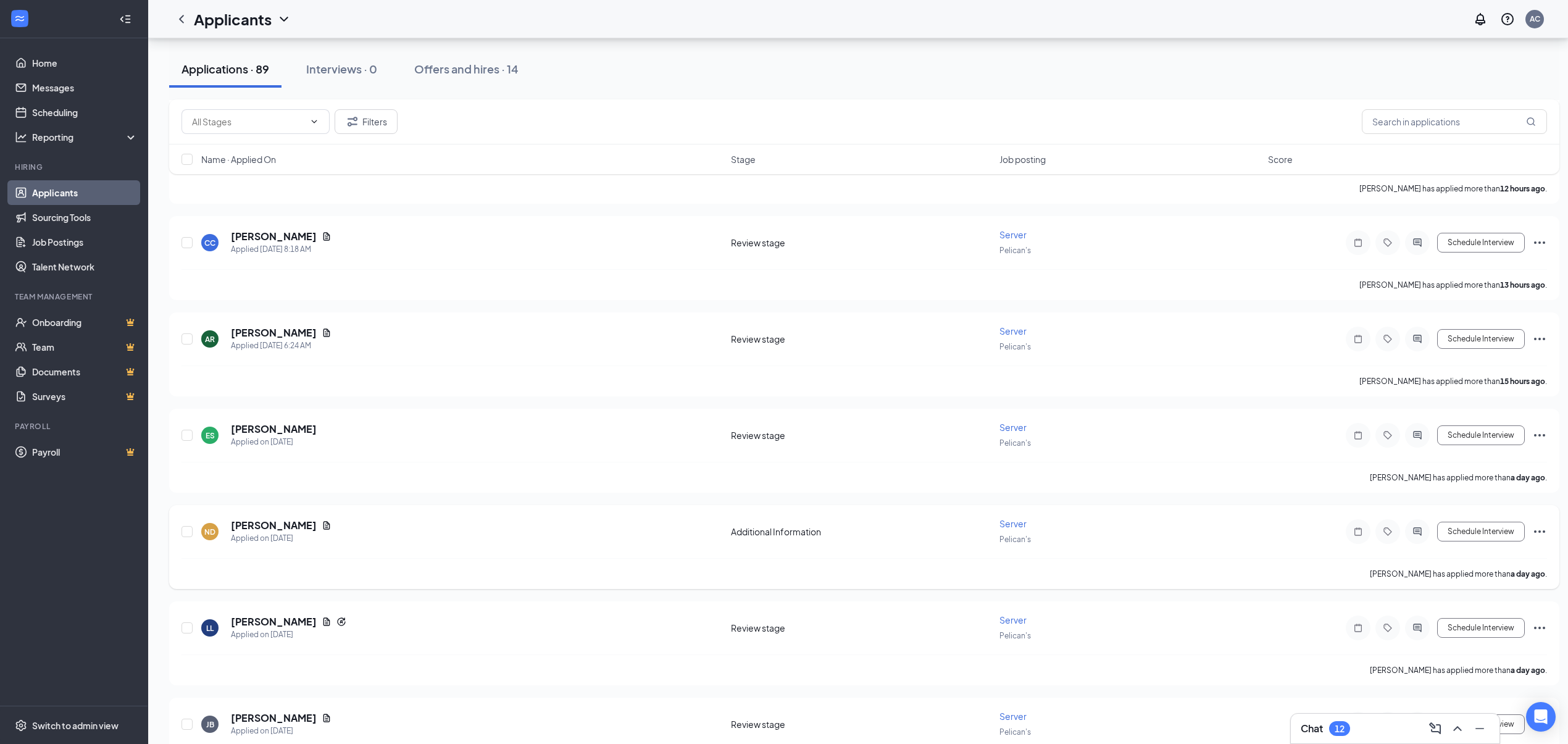
scroll to position [740, 0]
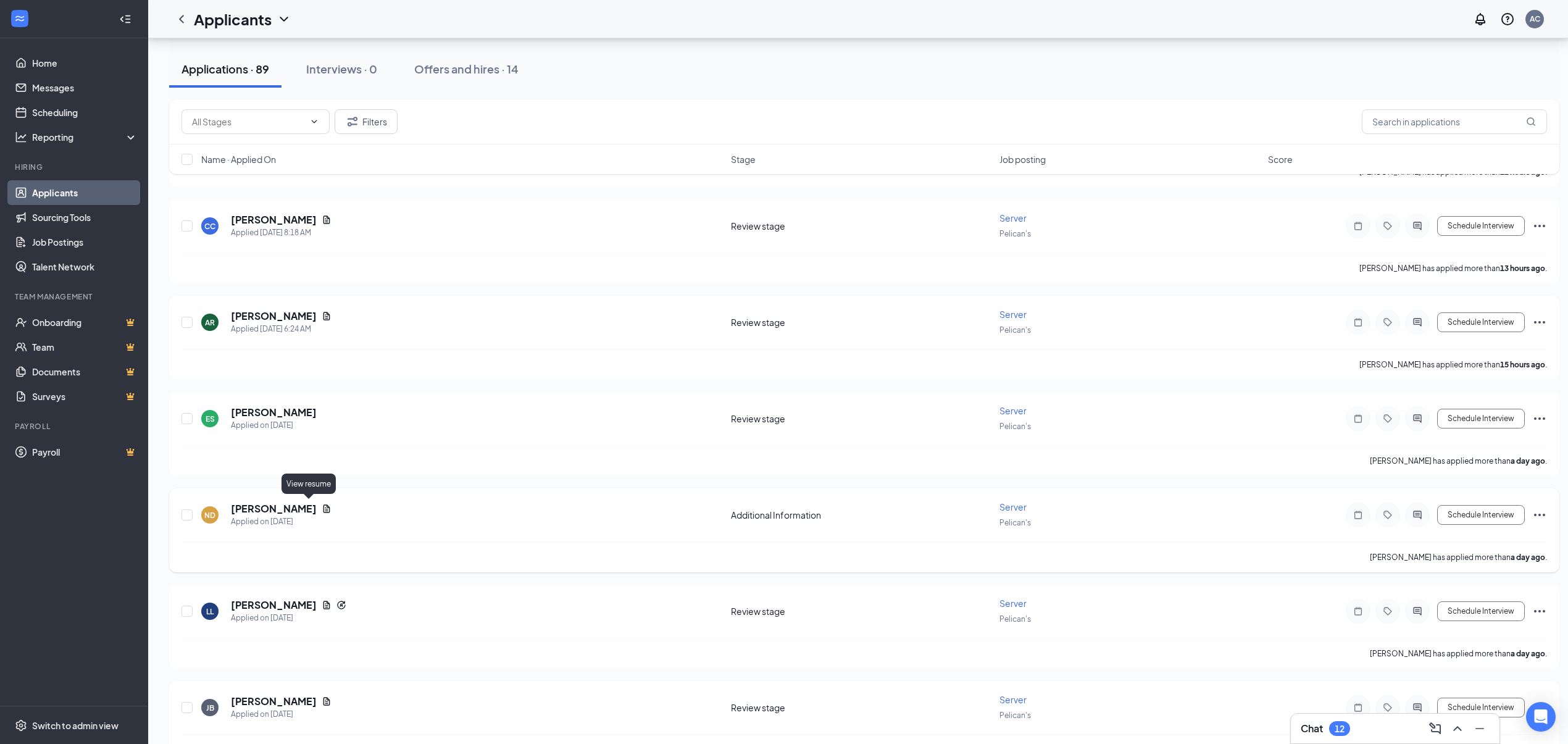
click at [323, 505] on icon "Document" at bounding box center [327, 508] width 7 height 8
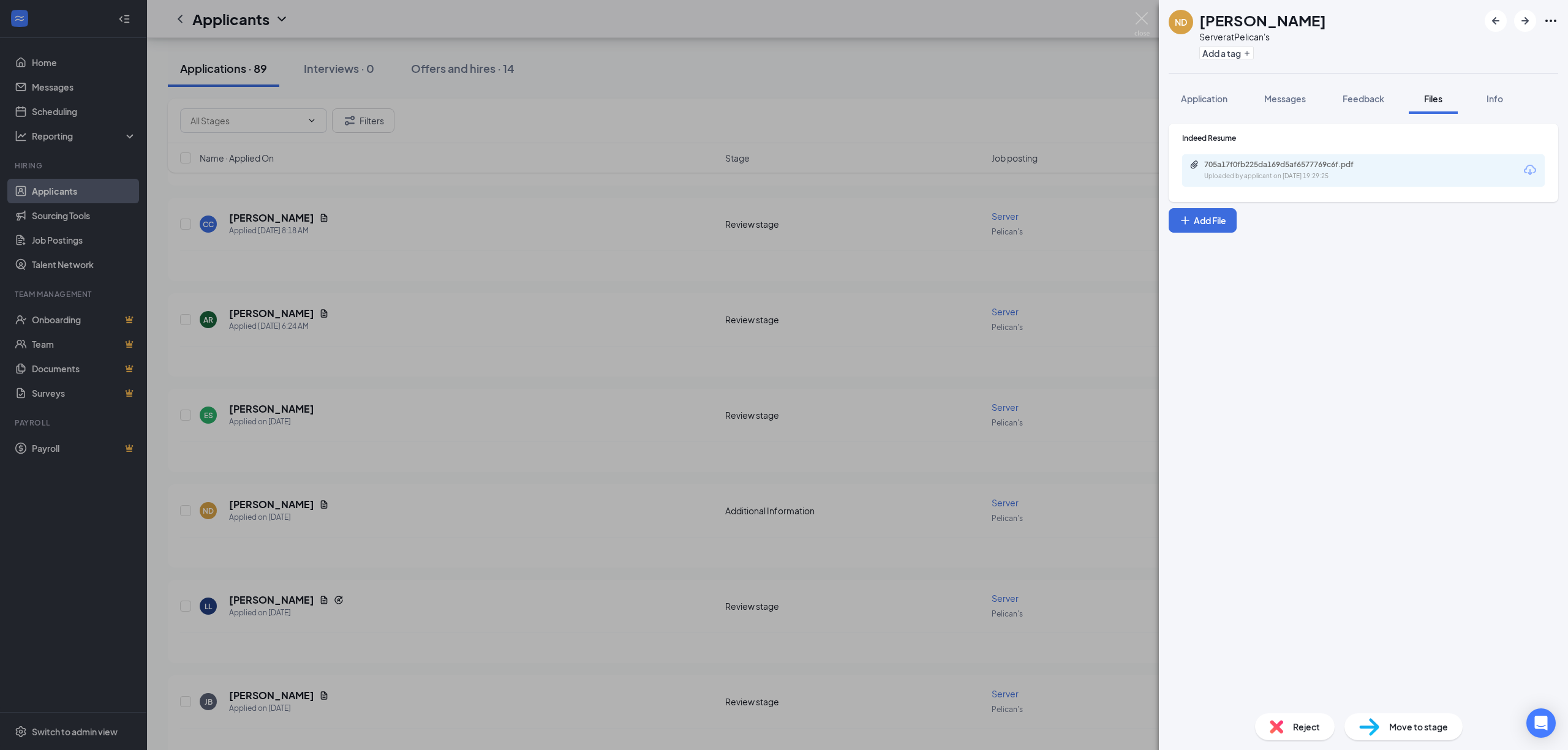
click at [1424, 177] on div "705a17f0fb225da169d5af6577769c6f.pdf Uploaded by applicant on [DATE] 19:29:25" at bounding box center [1364, 170] width 363 height 33
click at [1346, 172] on div "Uploaded by applicant on [DATE] 19:29:25" at bounding box center [1296, 176] width 184 height 10
click at [430, 572] on div "ND [PERSON_NAME] Server at Pelican's Add a tag Application Messages Feedback Fi…" at bounding box center [784, 375] width 1568 height 750
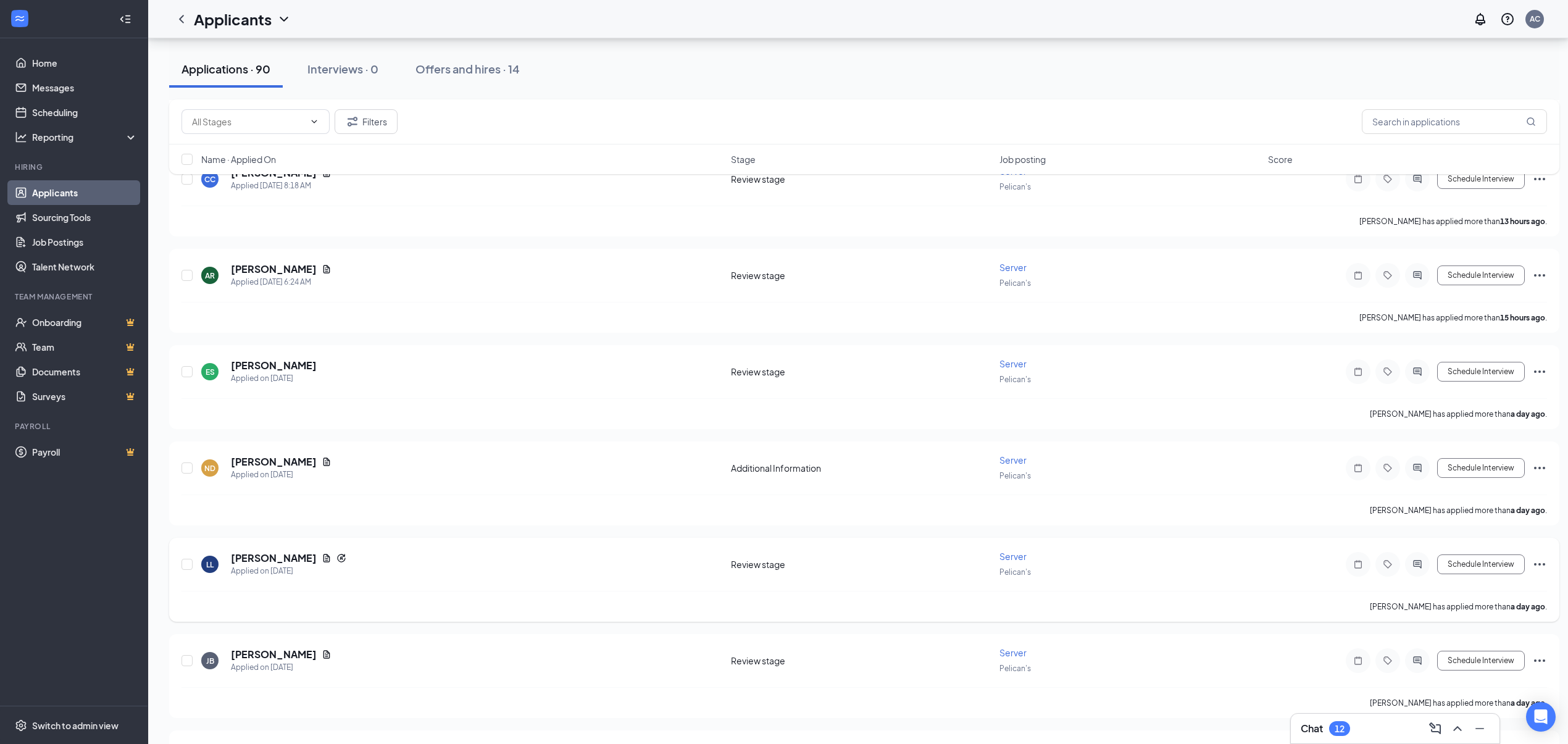
scroll to position [905, 0]
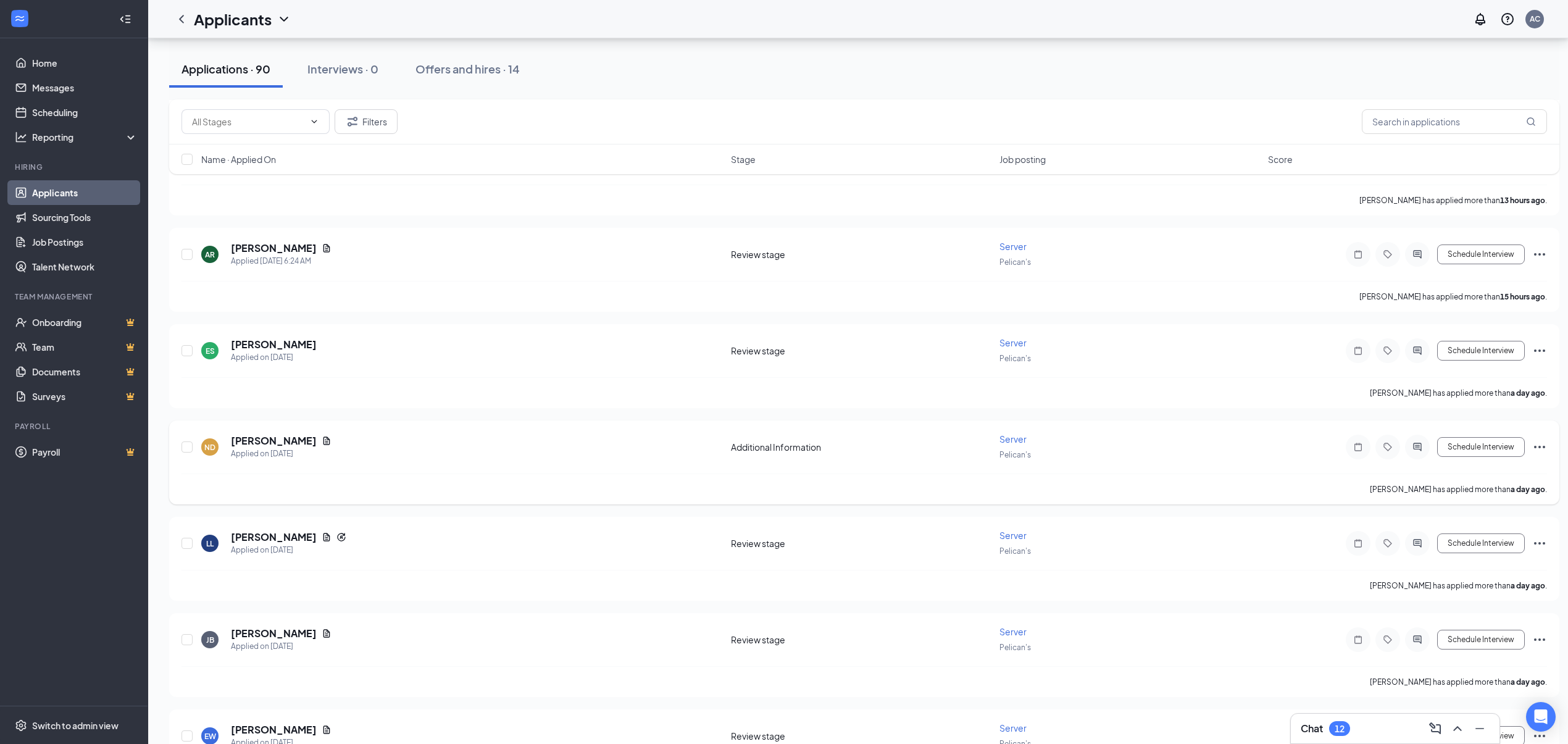
click at [749, 450] on div "Additional Information" at bounding box center [861, 447] width 261 height 13
click at [793, 445] on div "Additional Information" at bounding box center [861, 447] width 261 height 13
click at [323, 533] on icon "Document" at bounding box center [327, 536] width 7 height 8
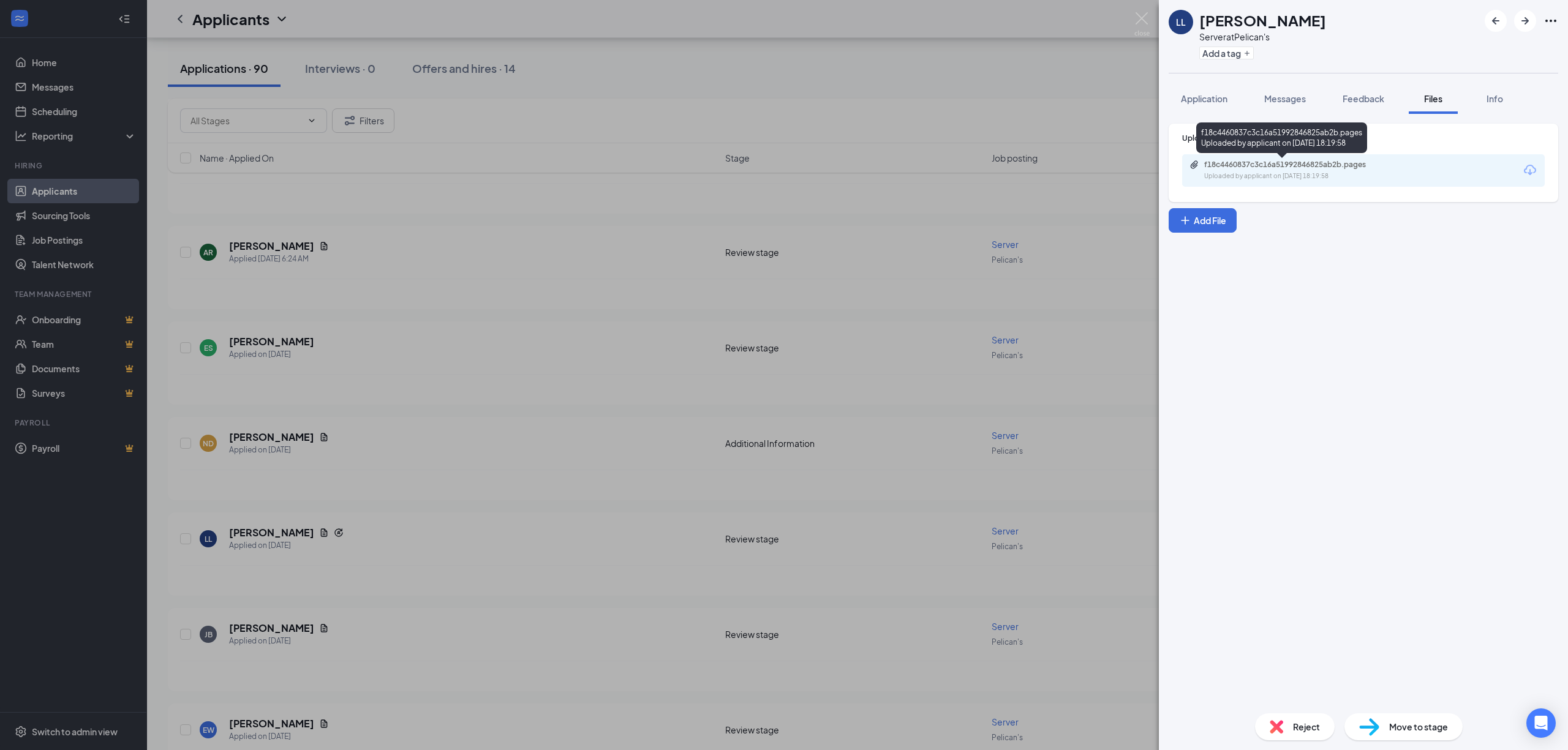
click at [1277, 170] on div "f18c4460837c3c16a51992846825ab2b.pages Uploaded by applicant on [DATE] 18:19:58" at bounding box center [1288, 170] width 199 height 22
click at [1281, 169] on div "f18c4460837c3c16a51992846825ab2b.pages" at bounding box center [1290, 164] width 172 height 10
click at [507, 597] on div "LL Lexi Lowrance Server at Pelican's Add a tag Application Messages Feedback Fi…" at bounding box center [784, 375] width 1568 height 750
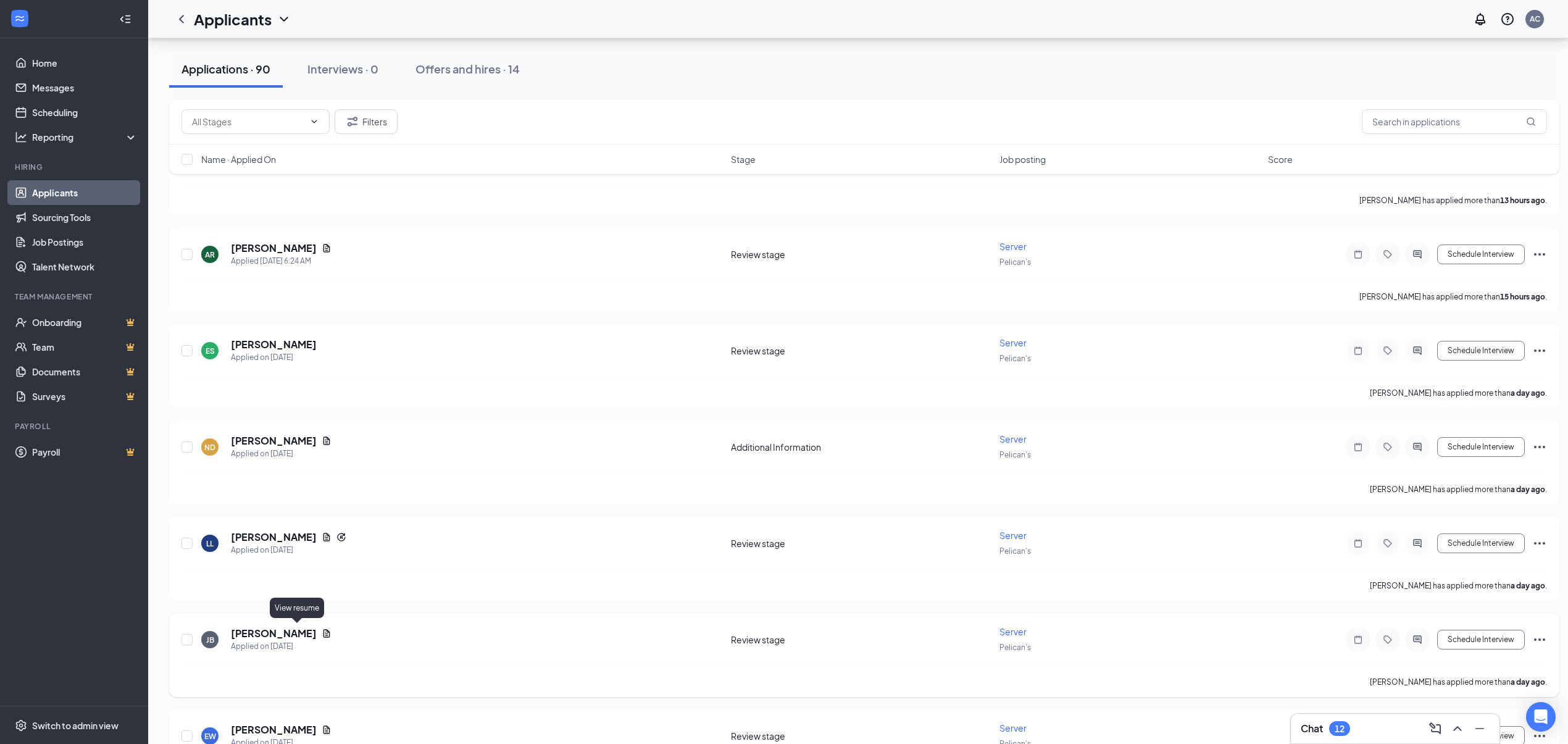
click at [323, 632] on icon "Document" at bounding box center [327, 632] width 7 height 8
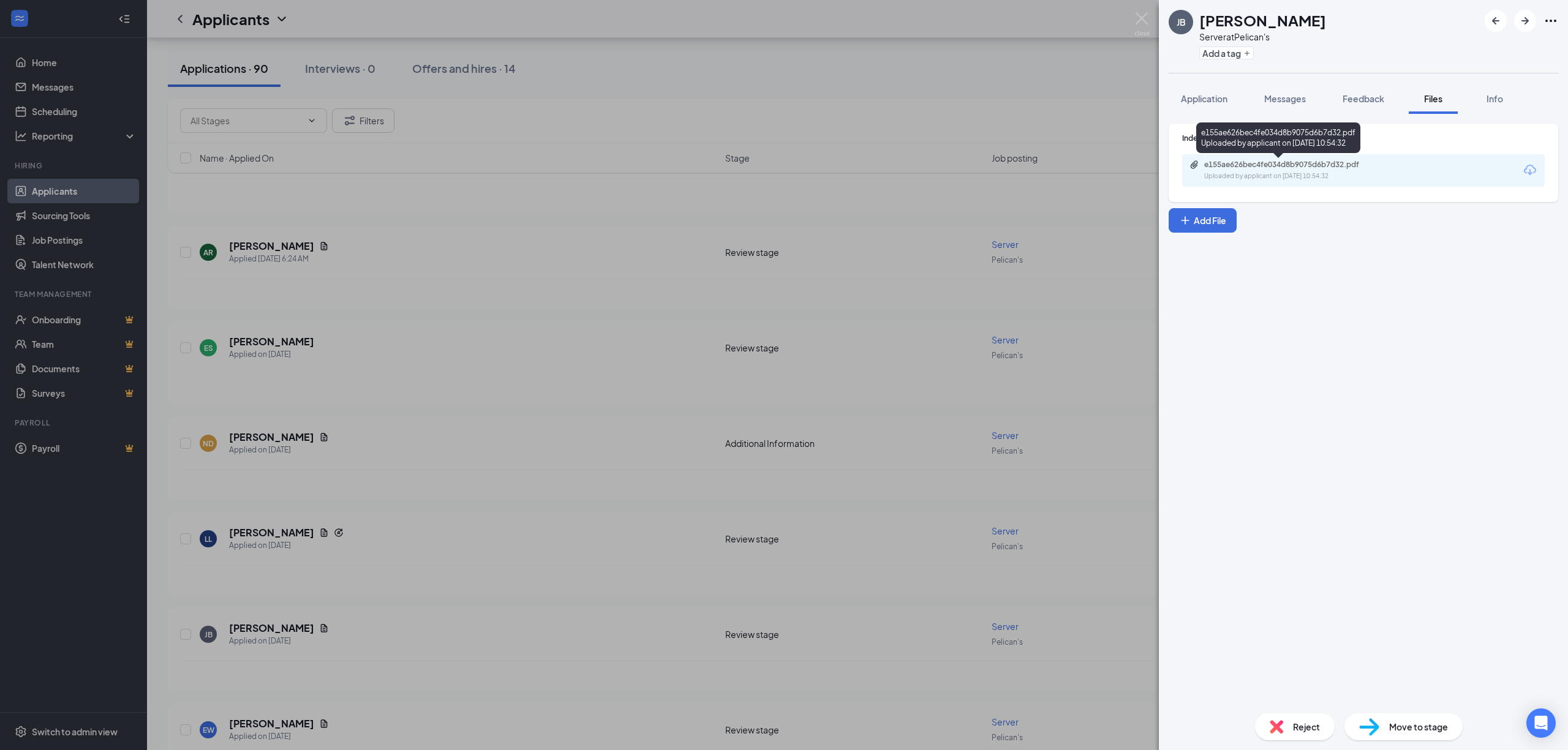
click at [1282, 163] on div "e155ae626bec4fe034d8b9075d6b7d32.pdf" at bounding box center [1290, 164] width 172 height 10
click at [445, 529] on div "[PERSON_NAME] Server at Pelican's Add a tag Application Messages Feedback Files…" at bounding box center [784, 375] width 1568 height 750
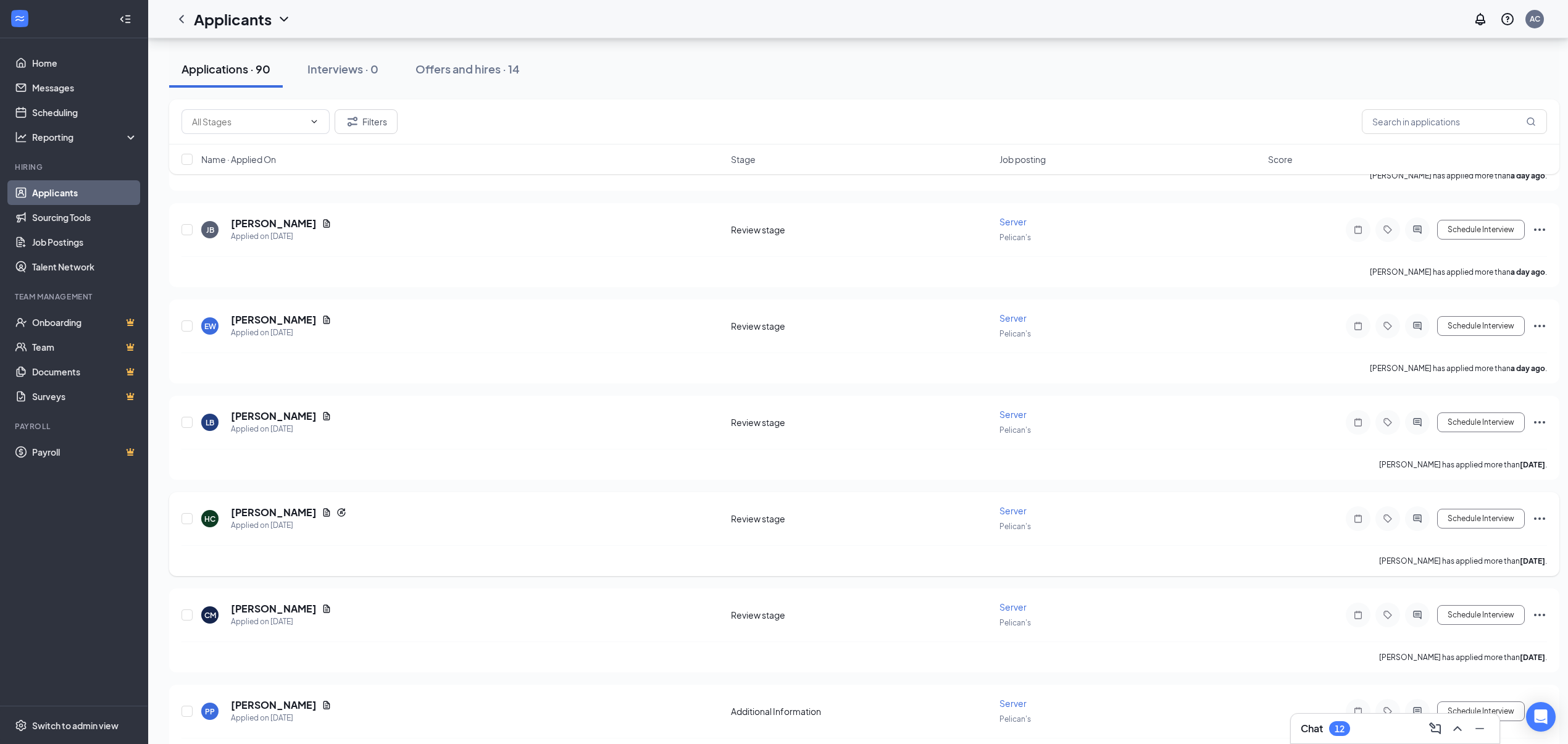
scroll to position [1317, 0]
click at [323, 413] on icon "Document" at bounding box center [327, 413] width 7 height 8
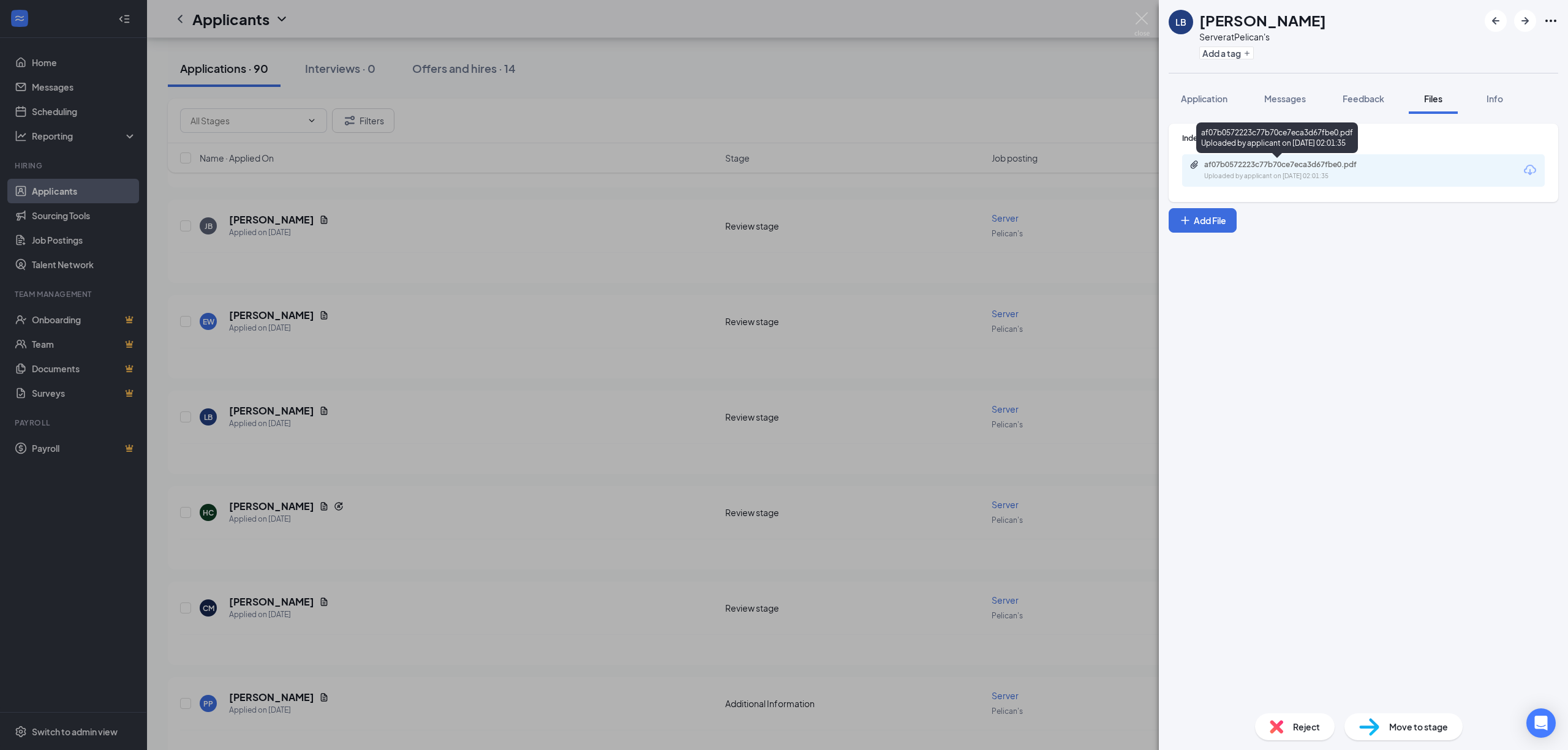
click at [1333, 174] on div "Uploaded by applicant on [DATE] 02:01:35" at bounding box center [1296, 176] width 184 height 10
click at [446, 512] on div "LB [PERSON_NAME] Server at Pelican's Add a tag Application Messages Feedback Fi…" at bounding box center [784, 375] width 1568 height 750
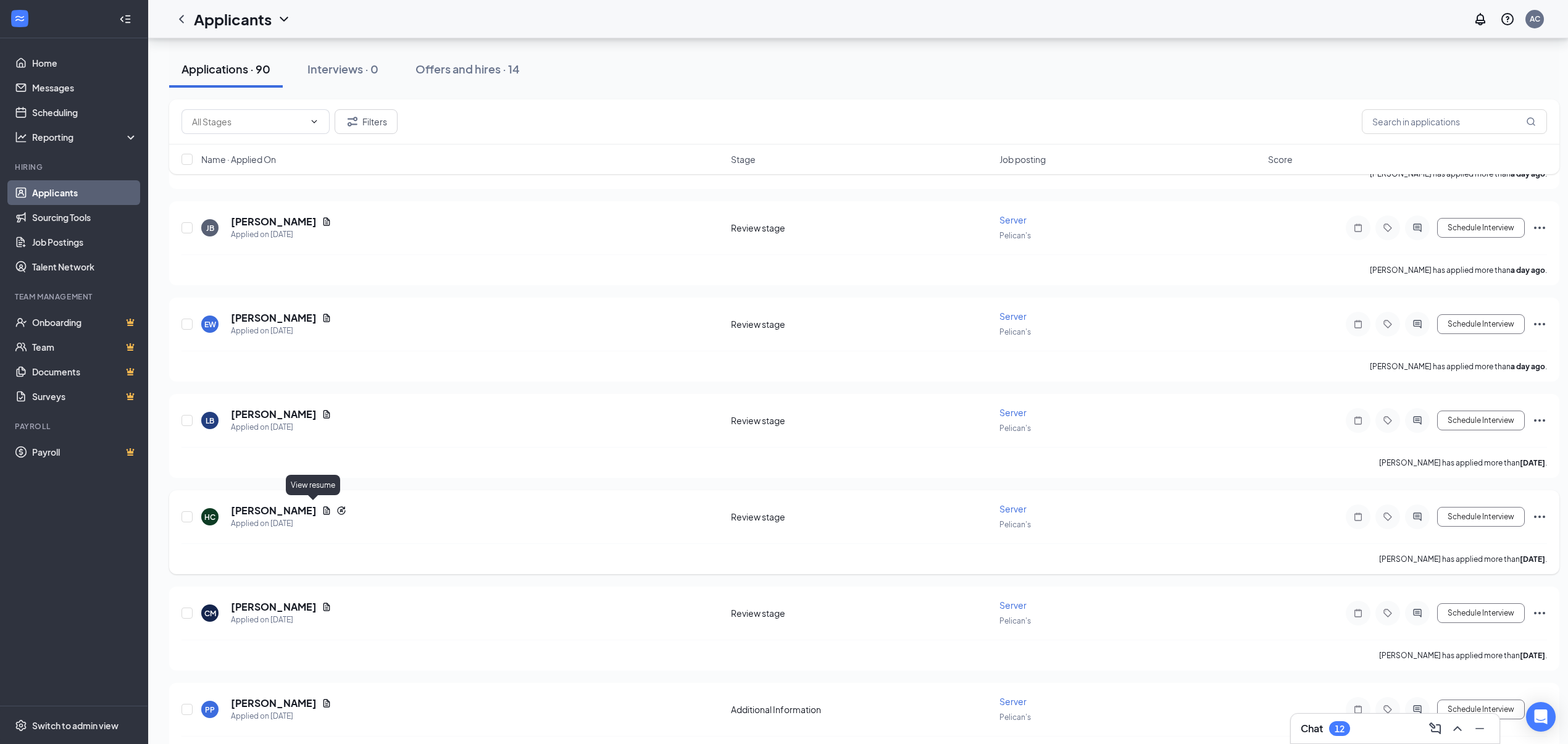
click at [322, 506] on icon "Document" at bounding box center [327, 511] width 10 height 10
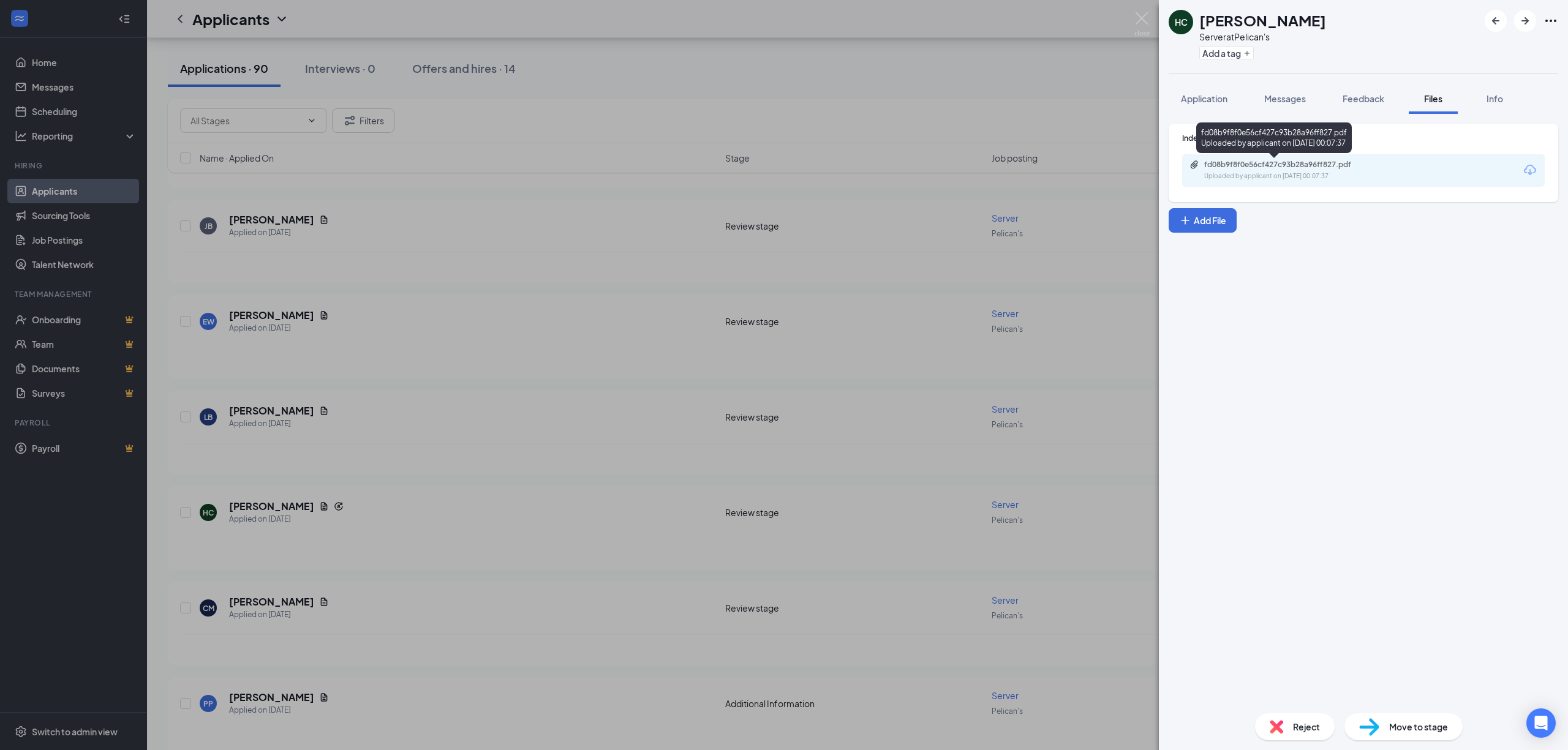
click at [1296, 170] on div "fd08b9f8f0e56cf427c93b28a96ff827.pdf Uploaded by applicant on [DATE] 00:07:37" at bounding box center [1288, 170] width 199 height 22
click at [461, 566] on div "HC [PERSON_NAME] Server at Pelican's Add a tag Application Messages Feedback Fi…" at bounding box center [784, 375] width 1568 height 750
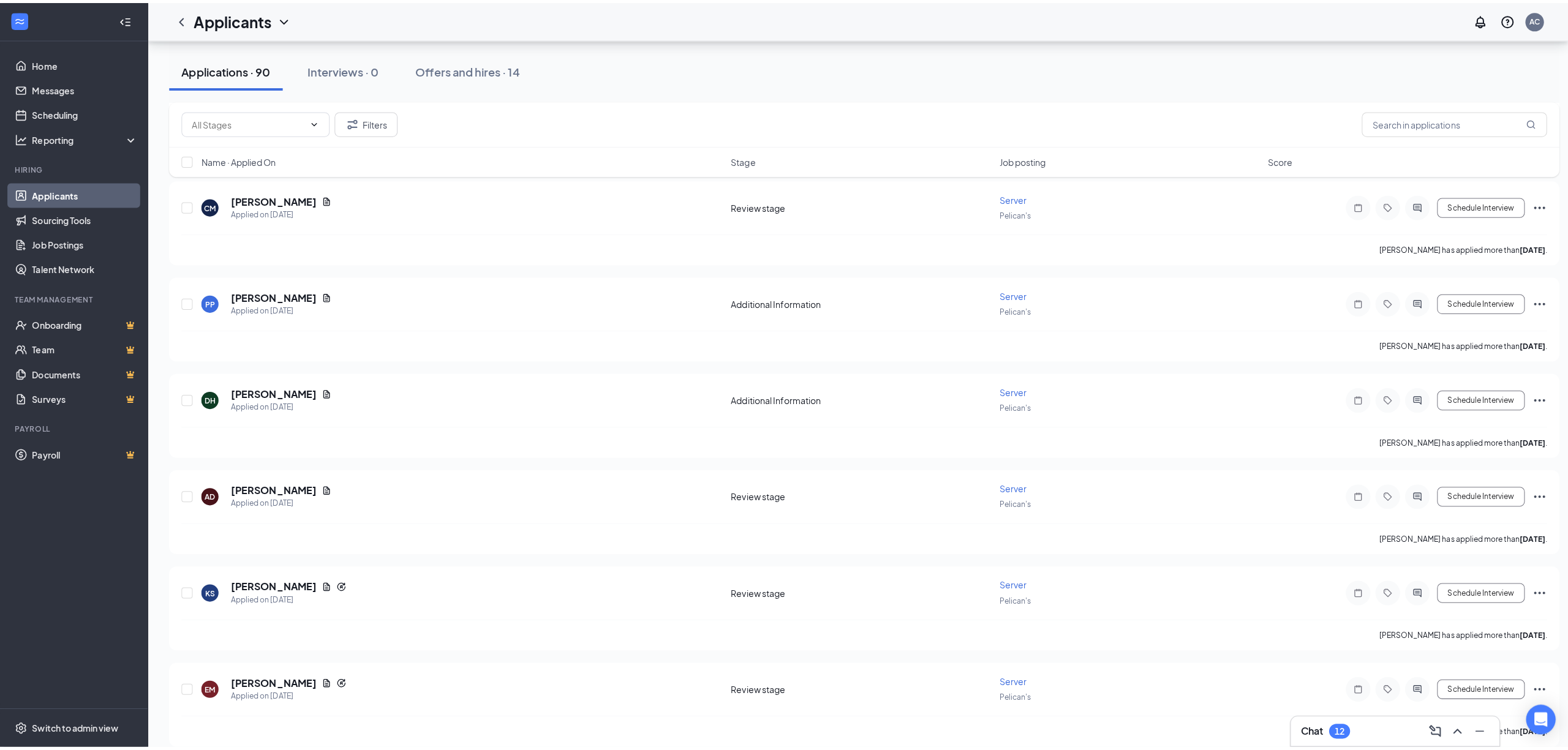
scroll to position [1715, 0]
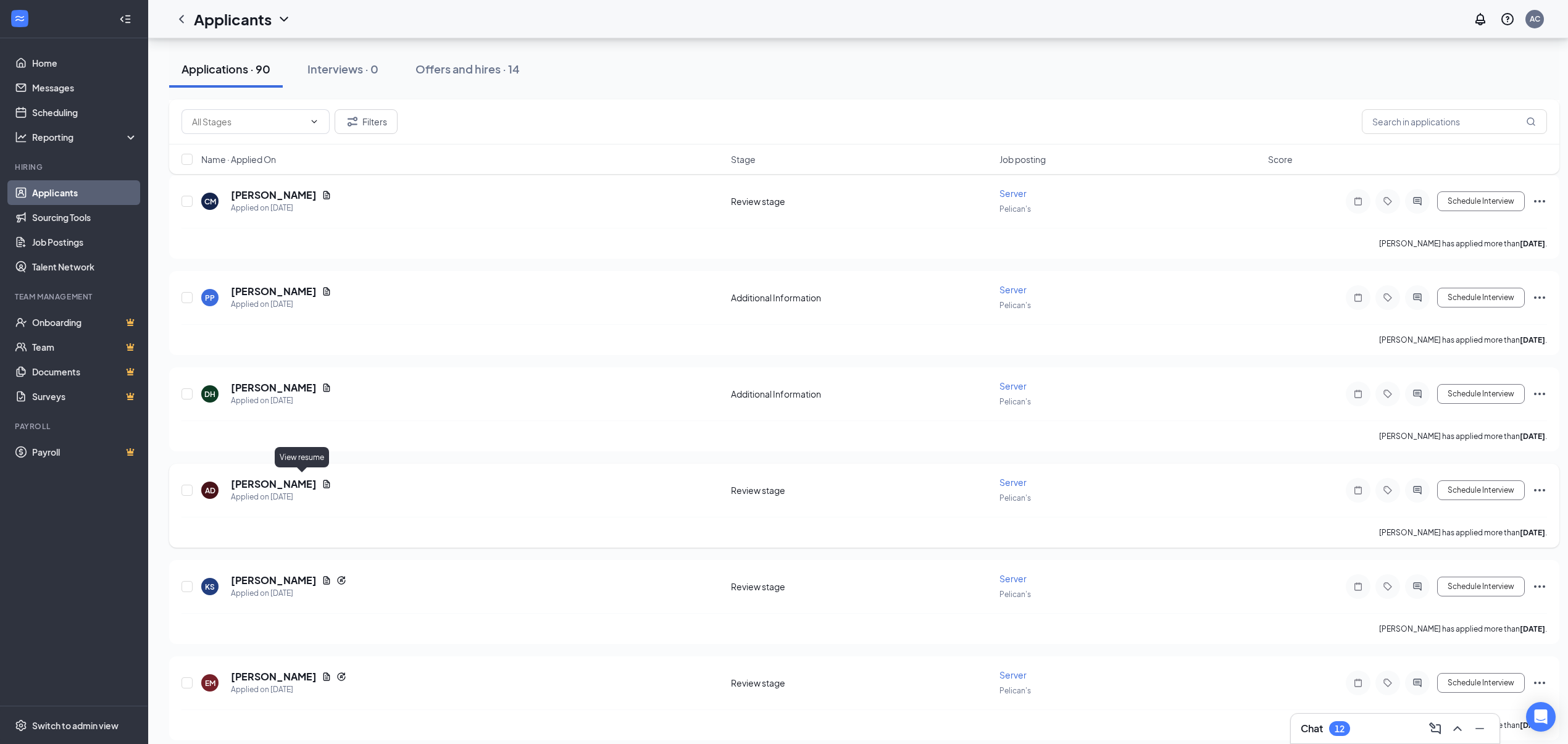
click at [322, 480] on icon "Document" at bounding box center [327, 484] width 10 height 10
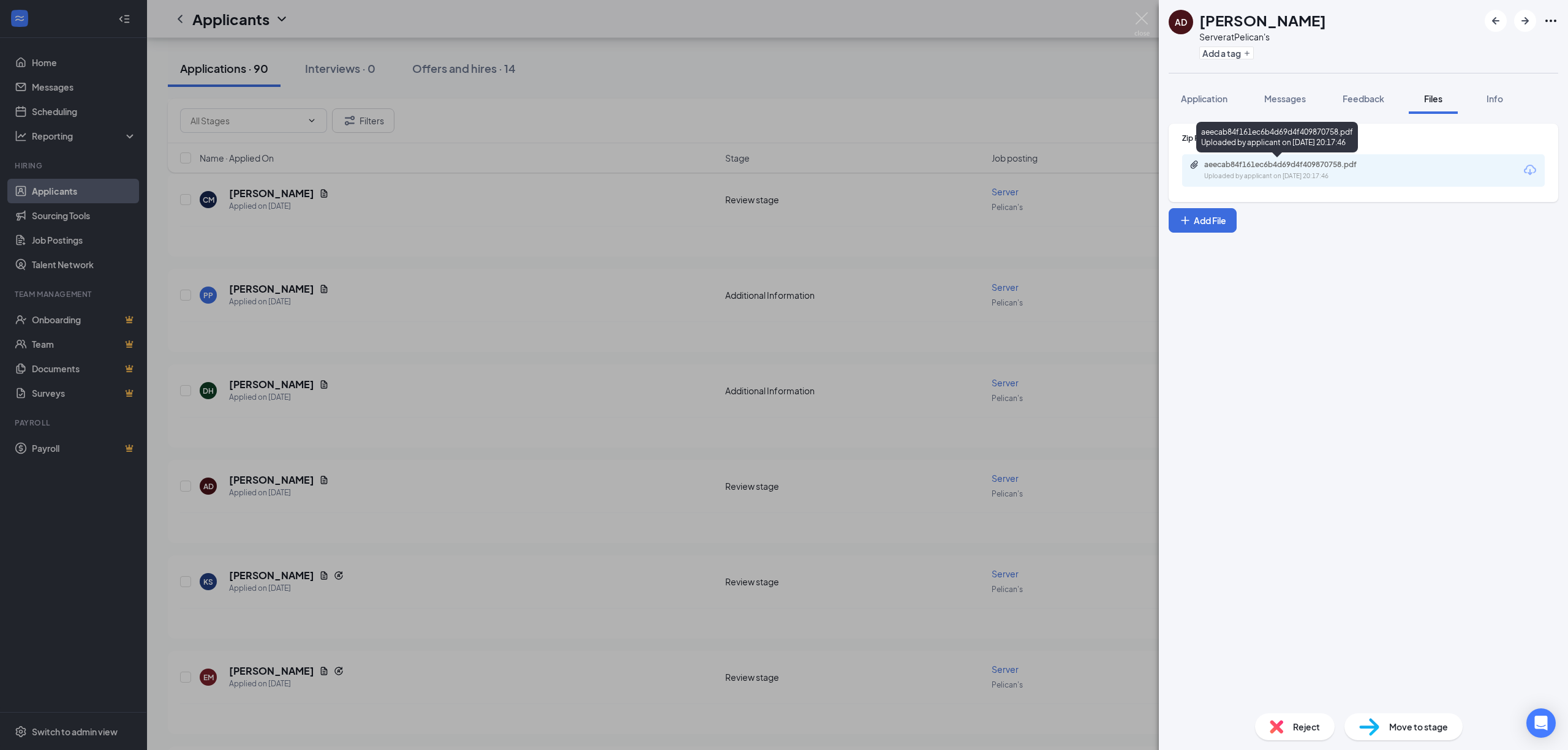
click at [1288, 169] on div "aeecab84f161ec6b4d69d4f409870758.pdf Uploaded by applicant on [DATE] 20:17:46" at bounding box center [1288, 170] width 199 height 22
click at [1514, 99] on button "Info" at bounding box center [1495, 98] width 49 height 31
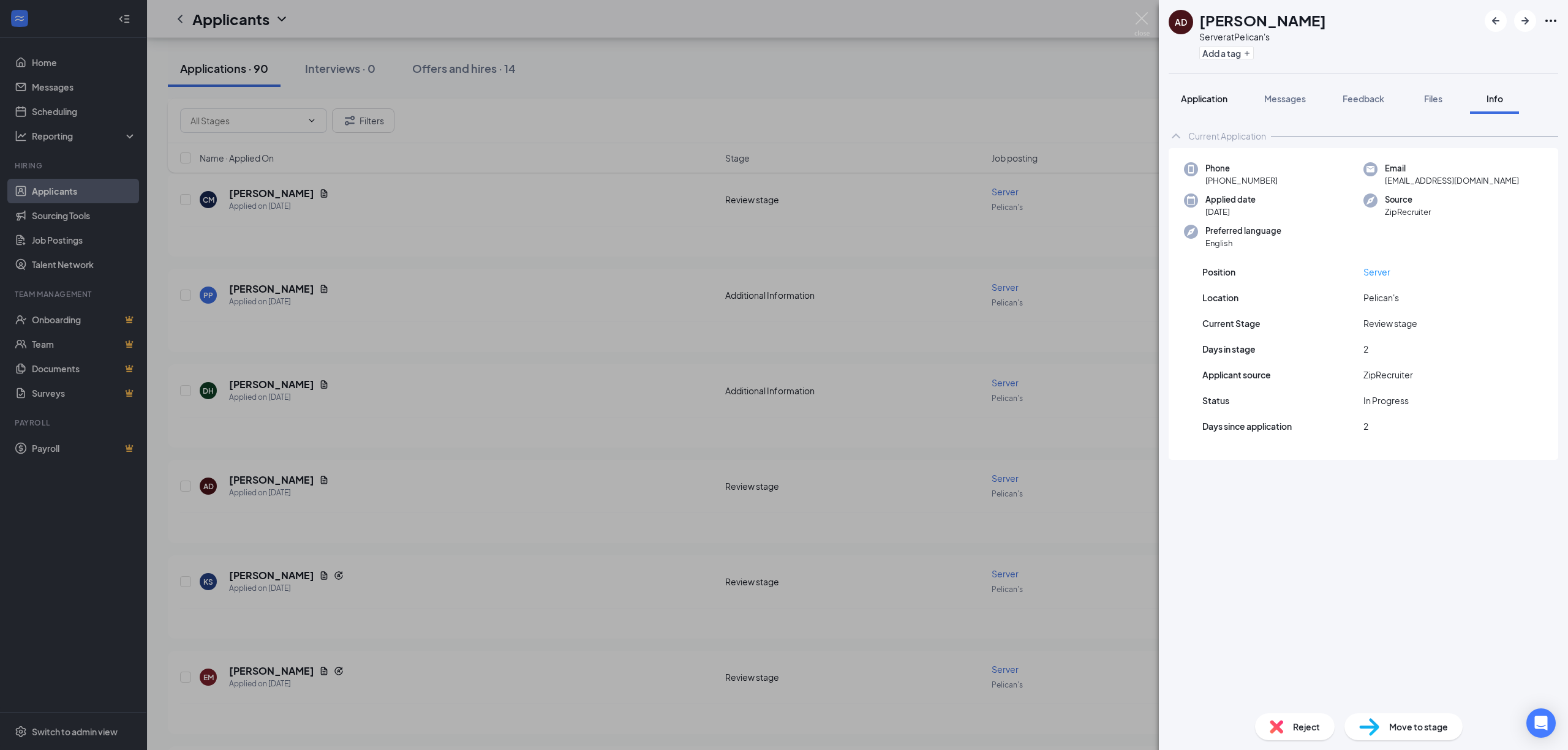
click at [1218, 103] on span "Application" at bounding box center [1204, 99] width 47 height 11
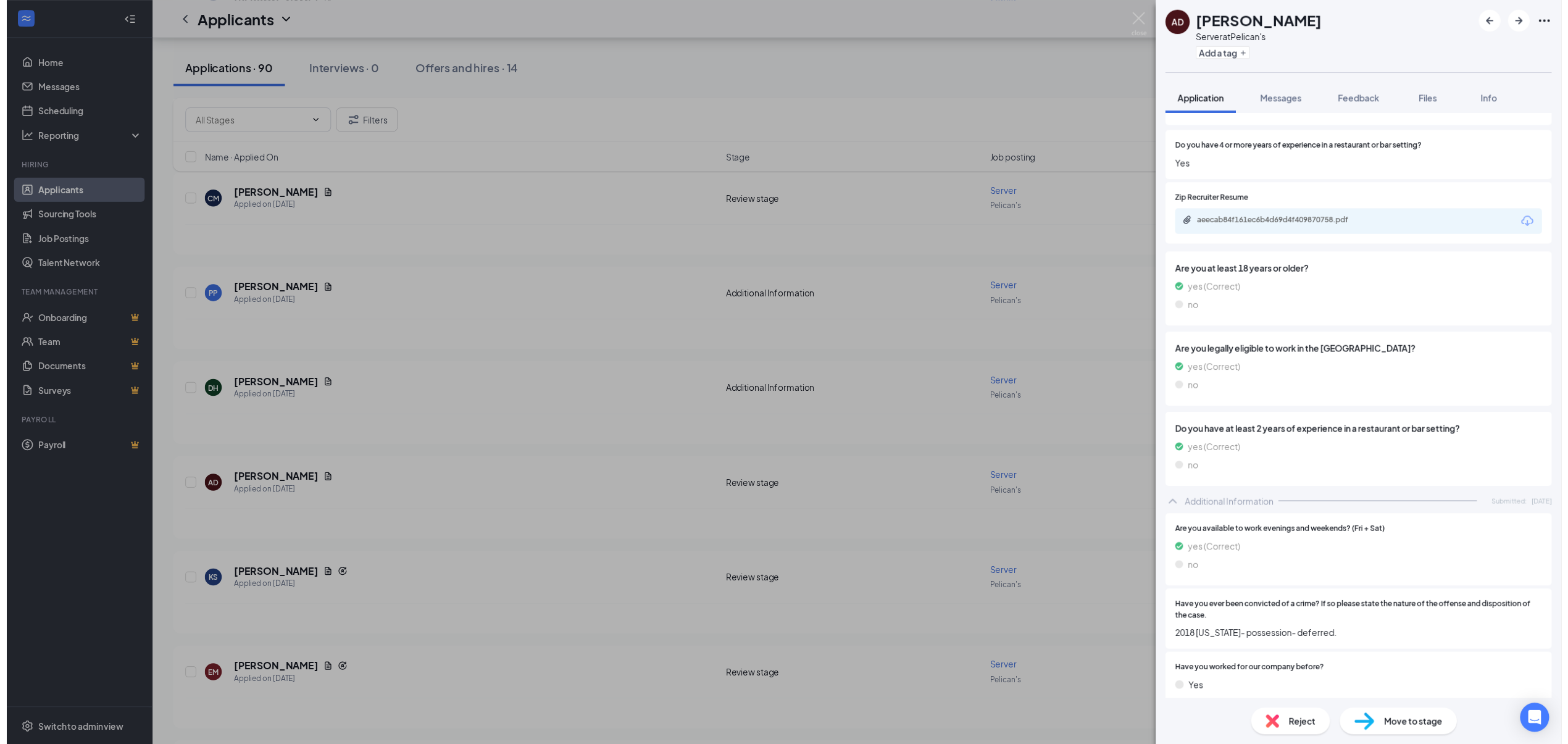
scroll to position [247, 0]
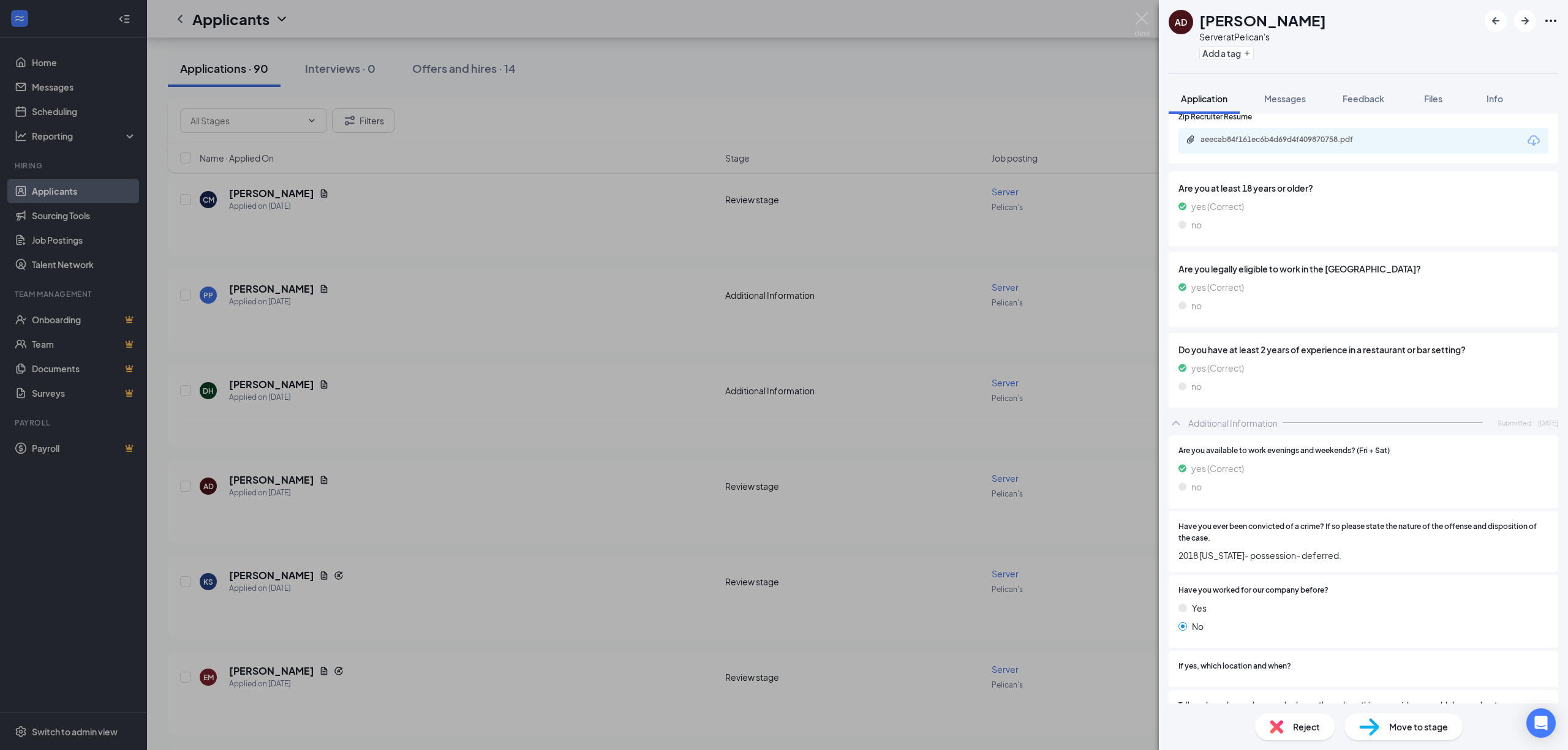
click at [436, 519] on div "AD [PERSON_NAME] Server at Pelican's Add a tag Application Messages Feedback Fi…" at bounding box center [784, 375] width 1568 height 750
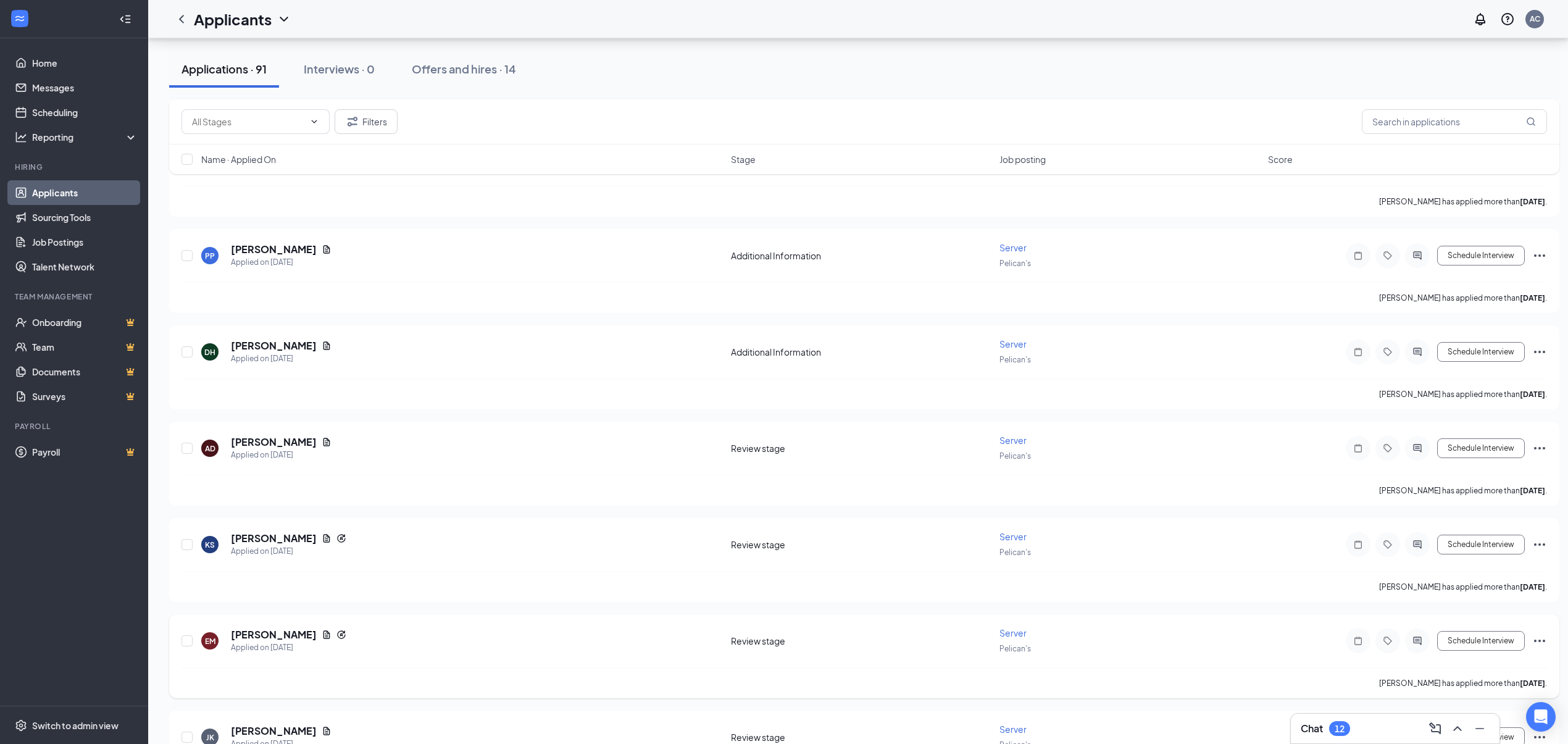
scroll to position [1975, 0]
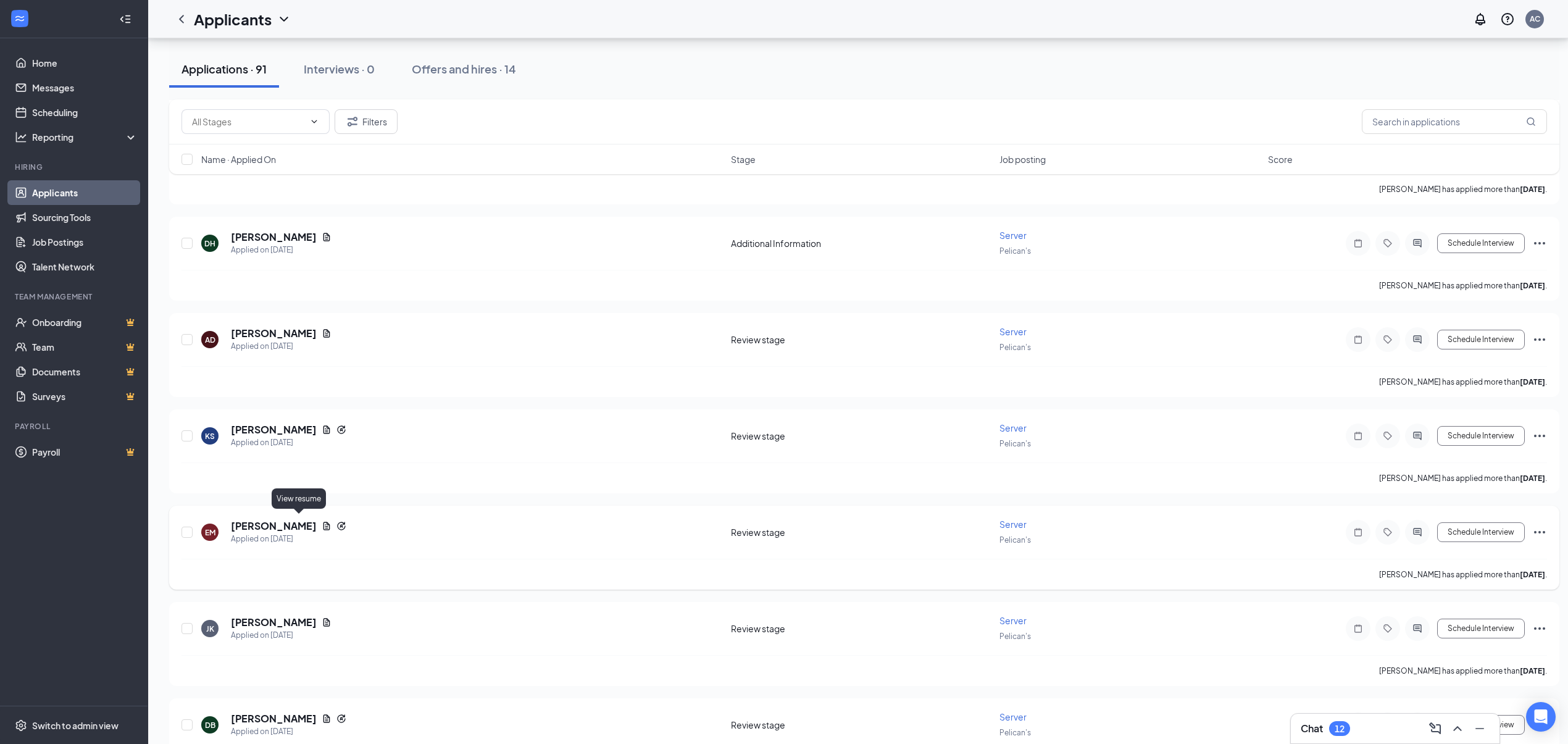
click at [322, 521] on icon "Document" at bounding box center [327, 526] width 10 height 10
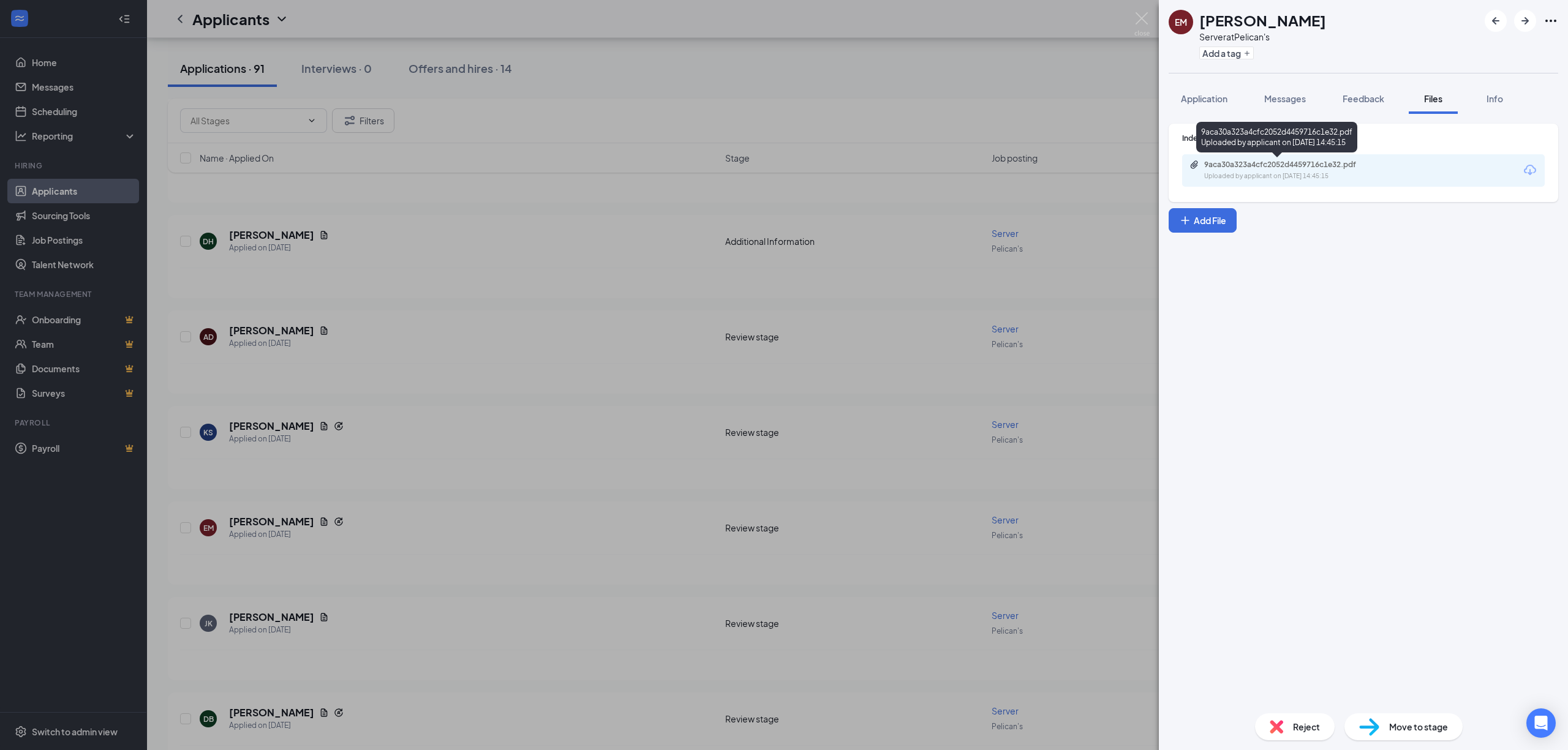
click at [1302, 179] on div "Uploaded by applicant on [DATE] 14:45:15" at bounding box center [1296, 176] width 184 height 10
drag, startPoint x: 507, startPoint y: 437, endPoint x: 518, endPoint y: 477, distance: 41.5
click at [507, 438] on div "EM [PERSON_NAME] Server at Pelican's Add a tag Application Messages Feedback Fi…" at bounding box center [784, 375] width 1568 height 750
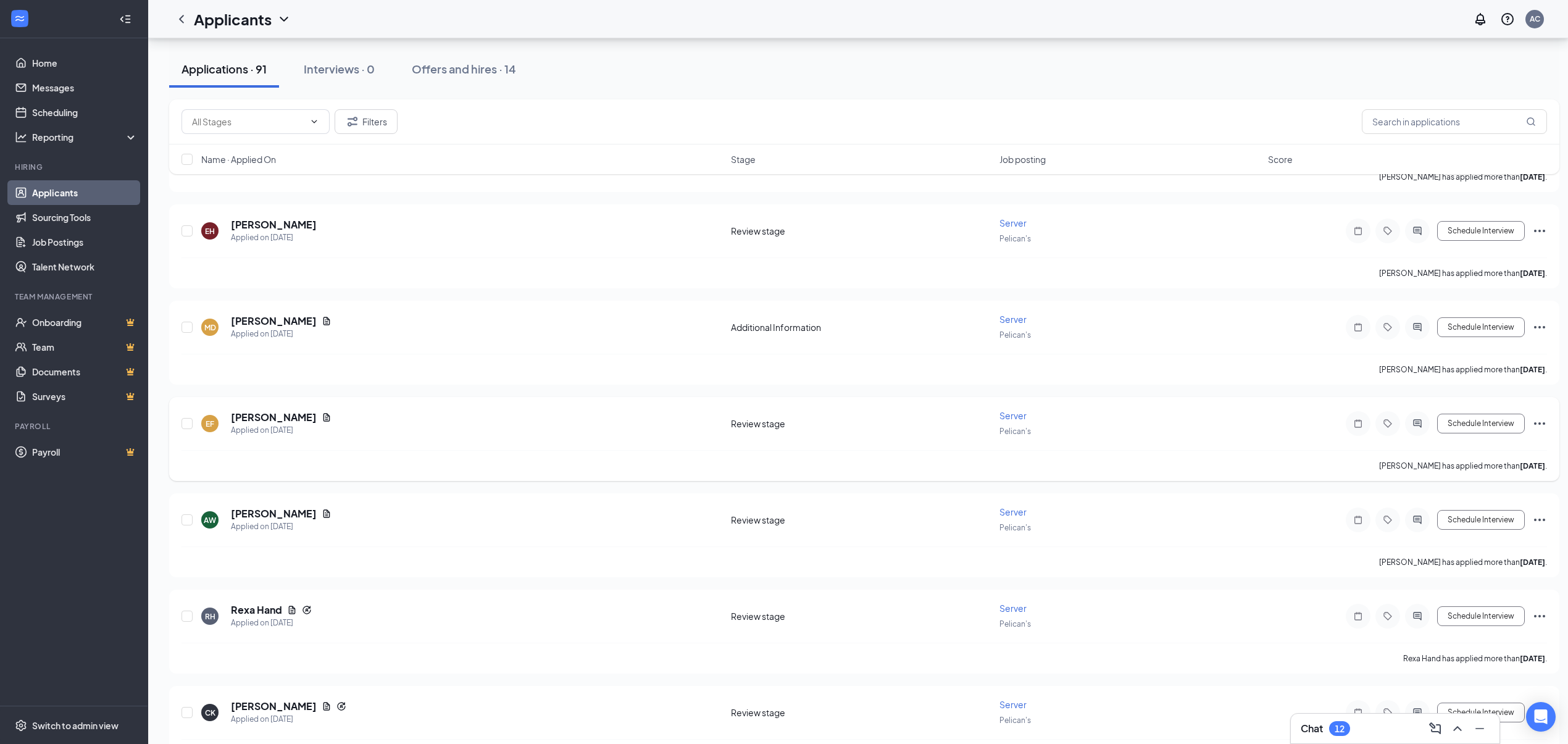
scroll to position [2963, 0]
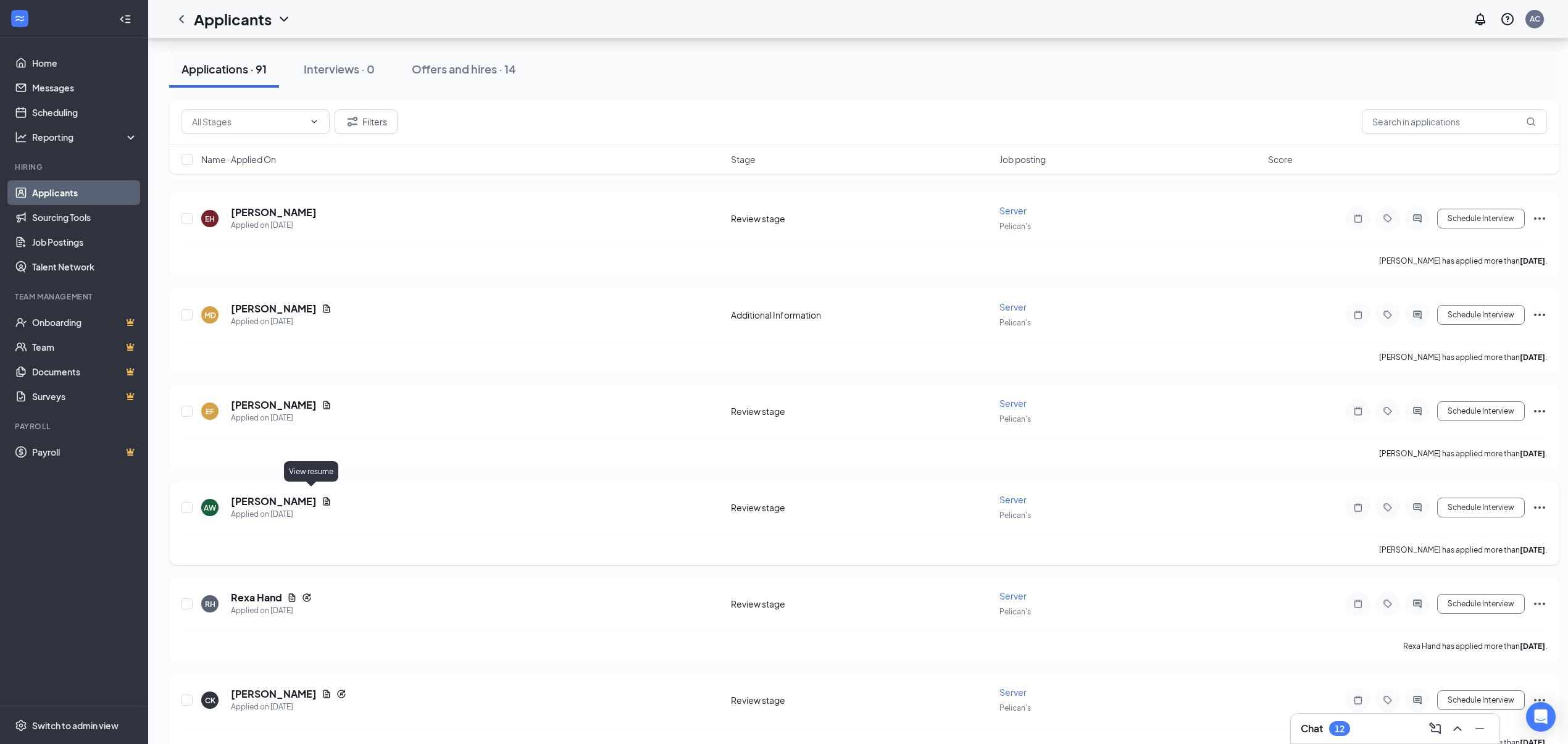
click at [322, 496] on icon "Document" at bounding box center [327, 501] width 10 height 10
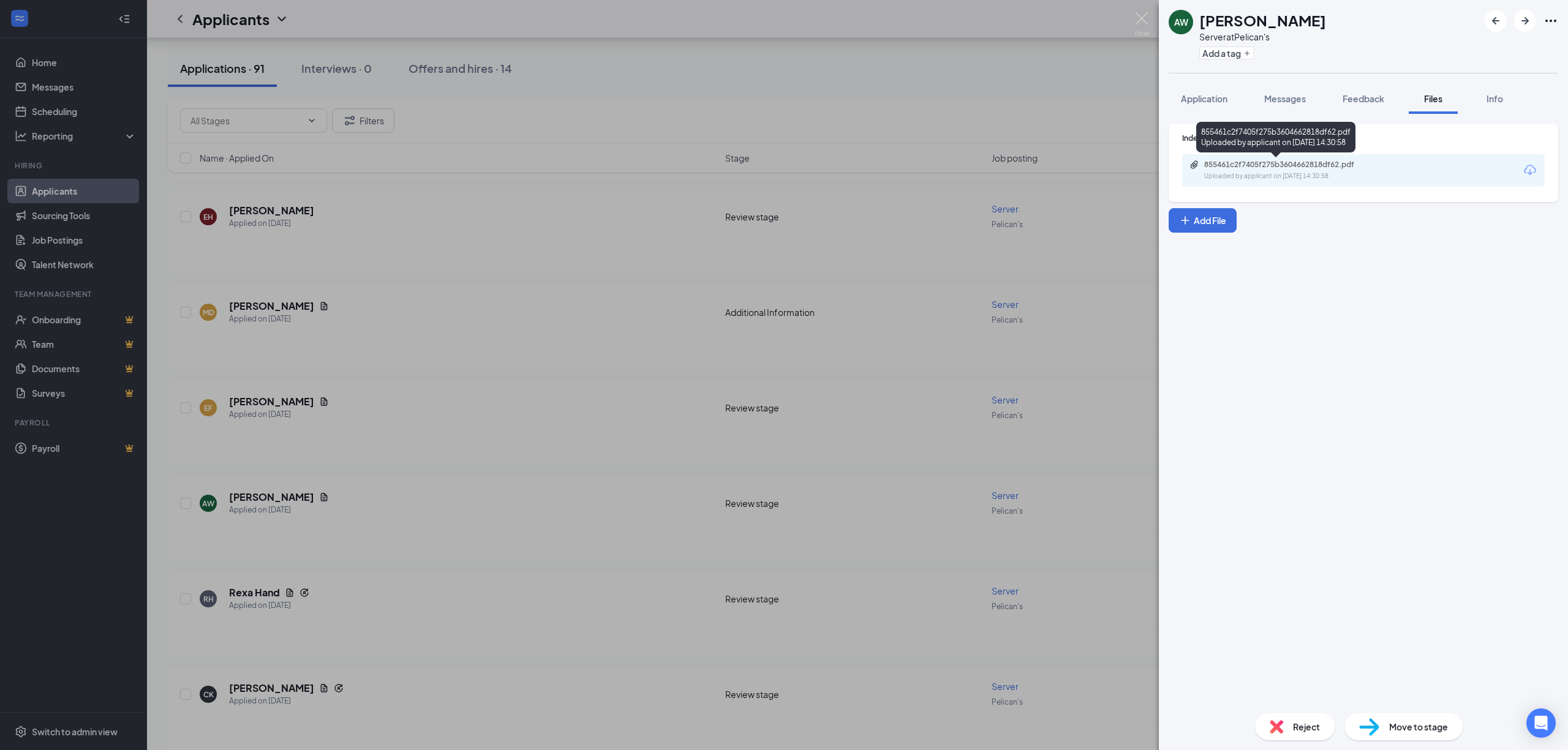
click at [1294, 174] on div "Uploaded by applicant on [DATE] 14:30:58" at bounding box center [1296, 176] width 184 height 10
click at [524, 498] on div "AW [PERSON_NAME] Server at Pelican's Add a tag Application Messages Feedback Fi…" at bounding box center [784, 375] width 1568 height 750
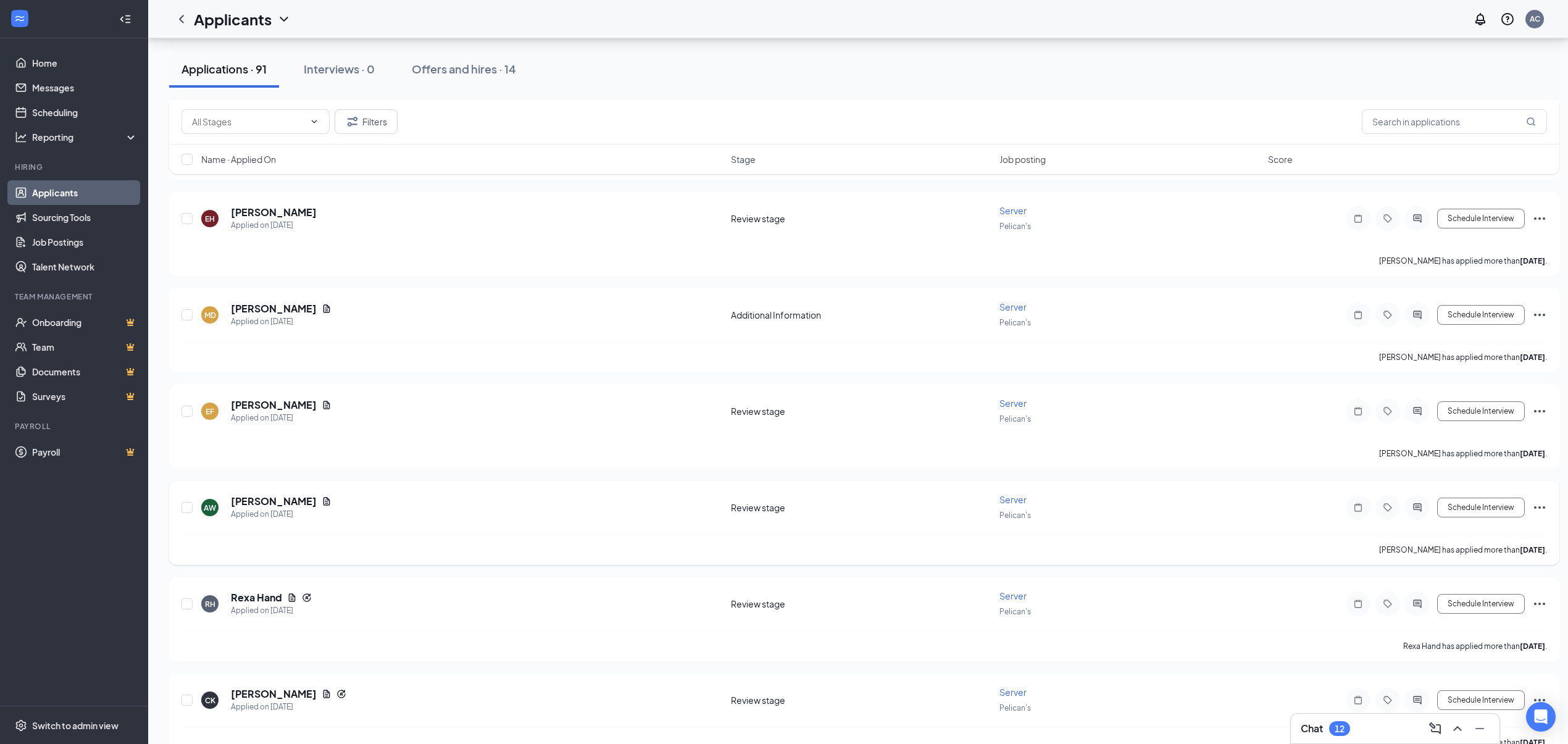
click at [510, 536] on div "[PERSON_NAME] has applied more than [DATE] ." at bounding box center [863, 549] width 1365 height 31
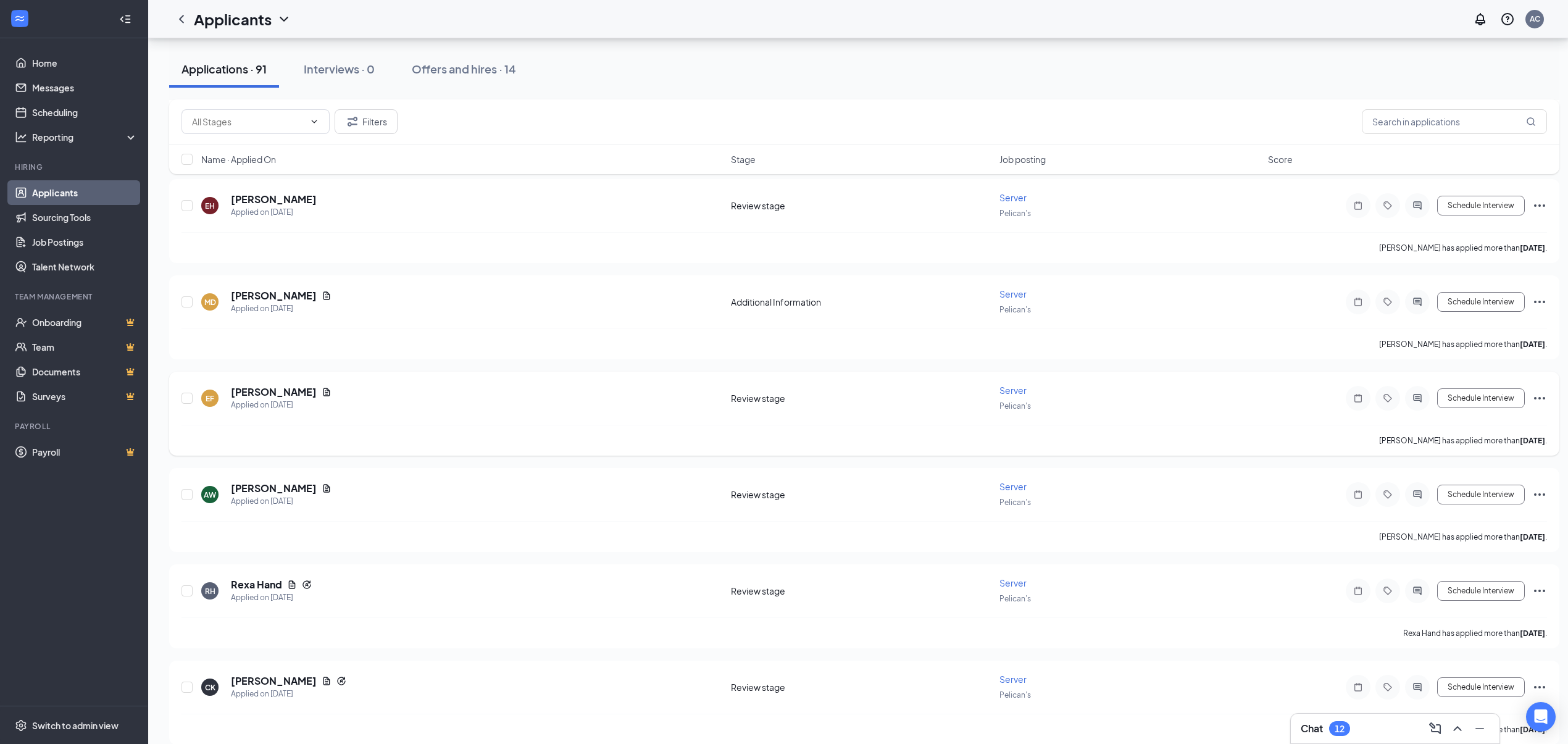
scroll to position [2880, 0]
click at [322, 386] on icon "Document" at bounding box center [327, 391] width 10 height 10
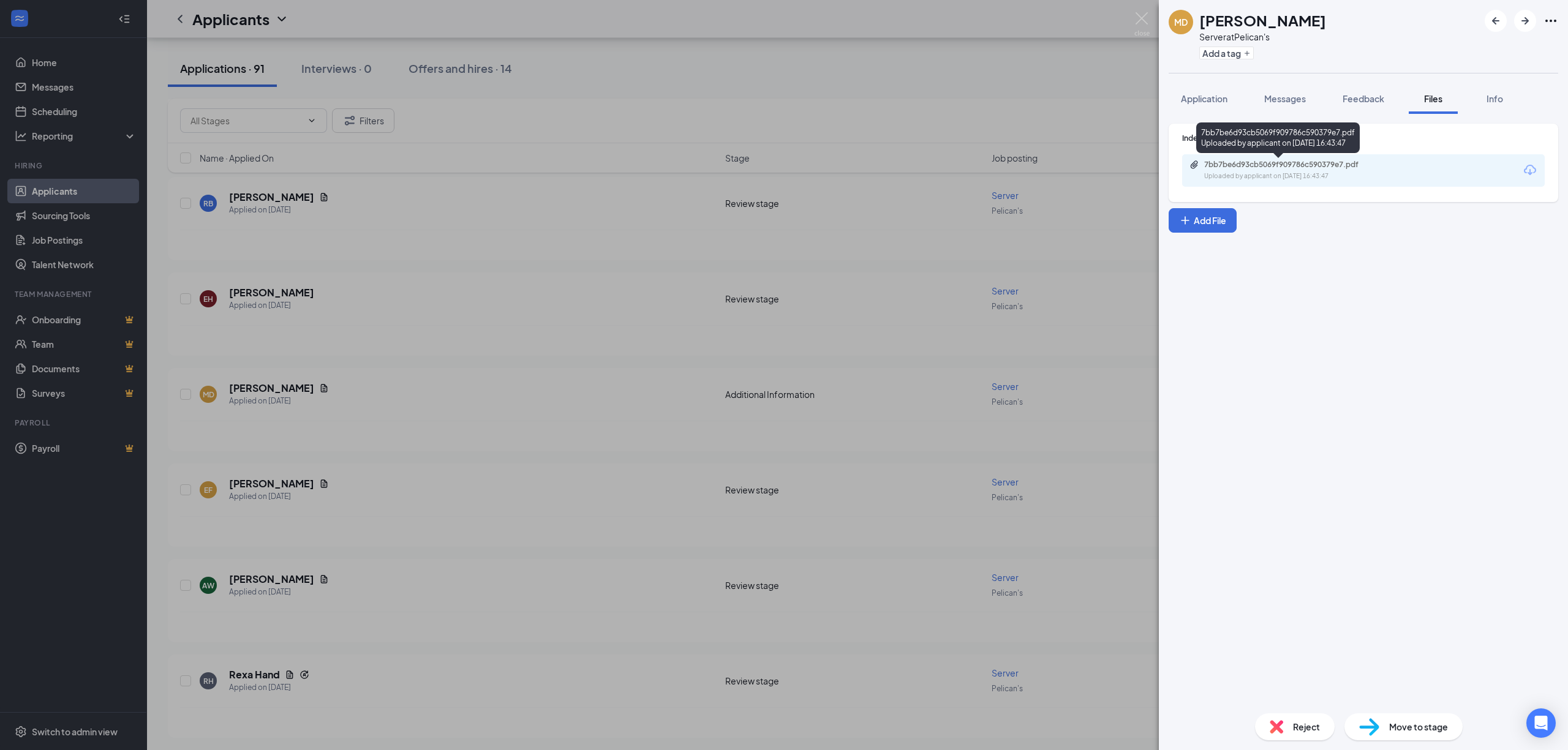
click at [1299, 176] on div "Uploaded by applicant on [DATE] 16:43:47" at bounding box center [1296, 176] width 184 height 10
click at [469, 633] on div "MD [PERSON_NAME] Server at Pelican's Add a tag Application Messages Feedback Fi…" at bounding box center [784, 375] width 1568 height 750
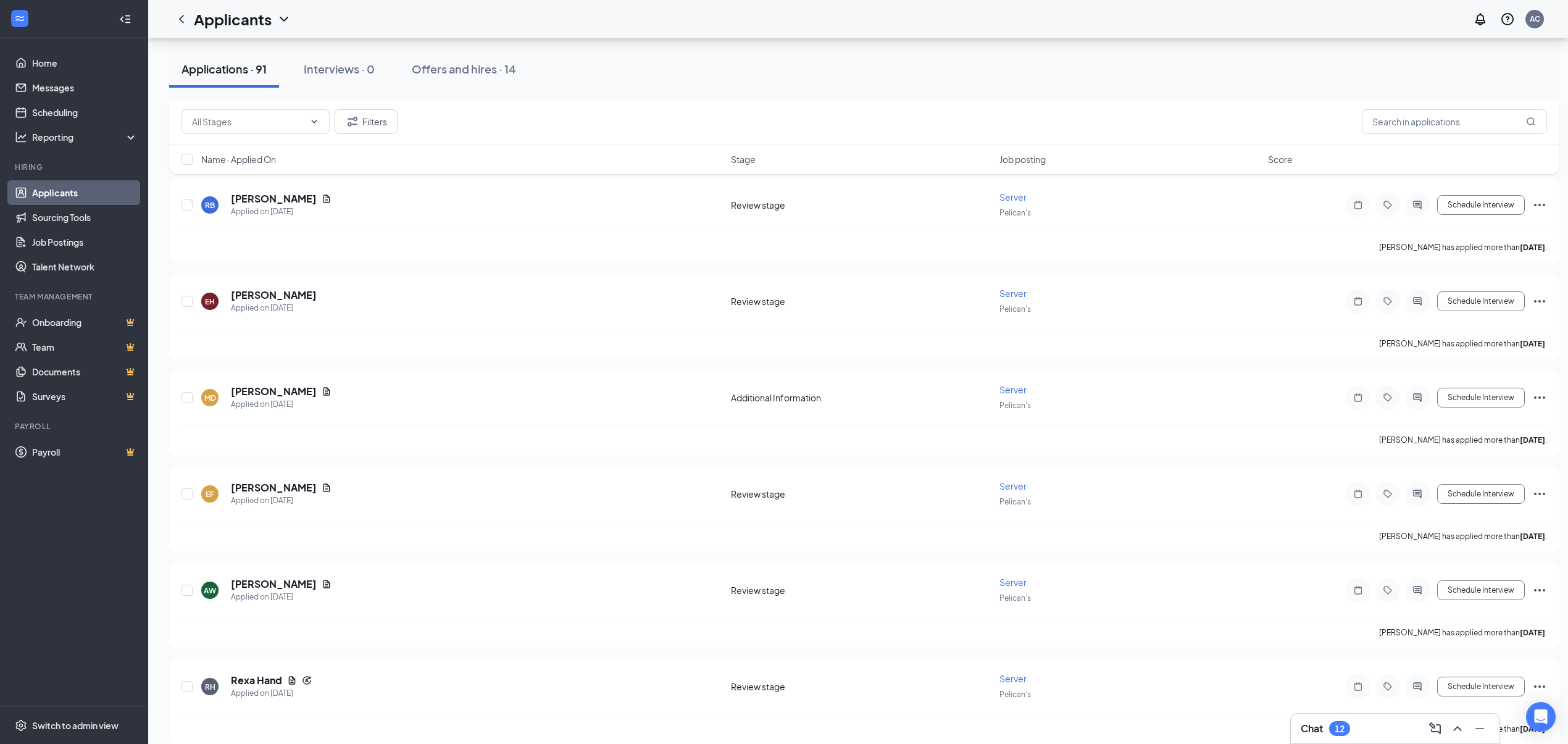
click at [483, 643] on div "JZ [PERSON_NAME] Applied [DATE] 9:19 PM Additional Information Server Pelican's…" at bounding box center [864, 268] width 1390 height 5765
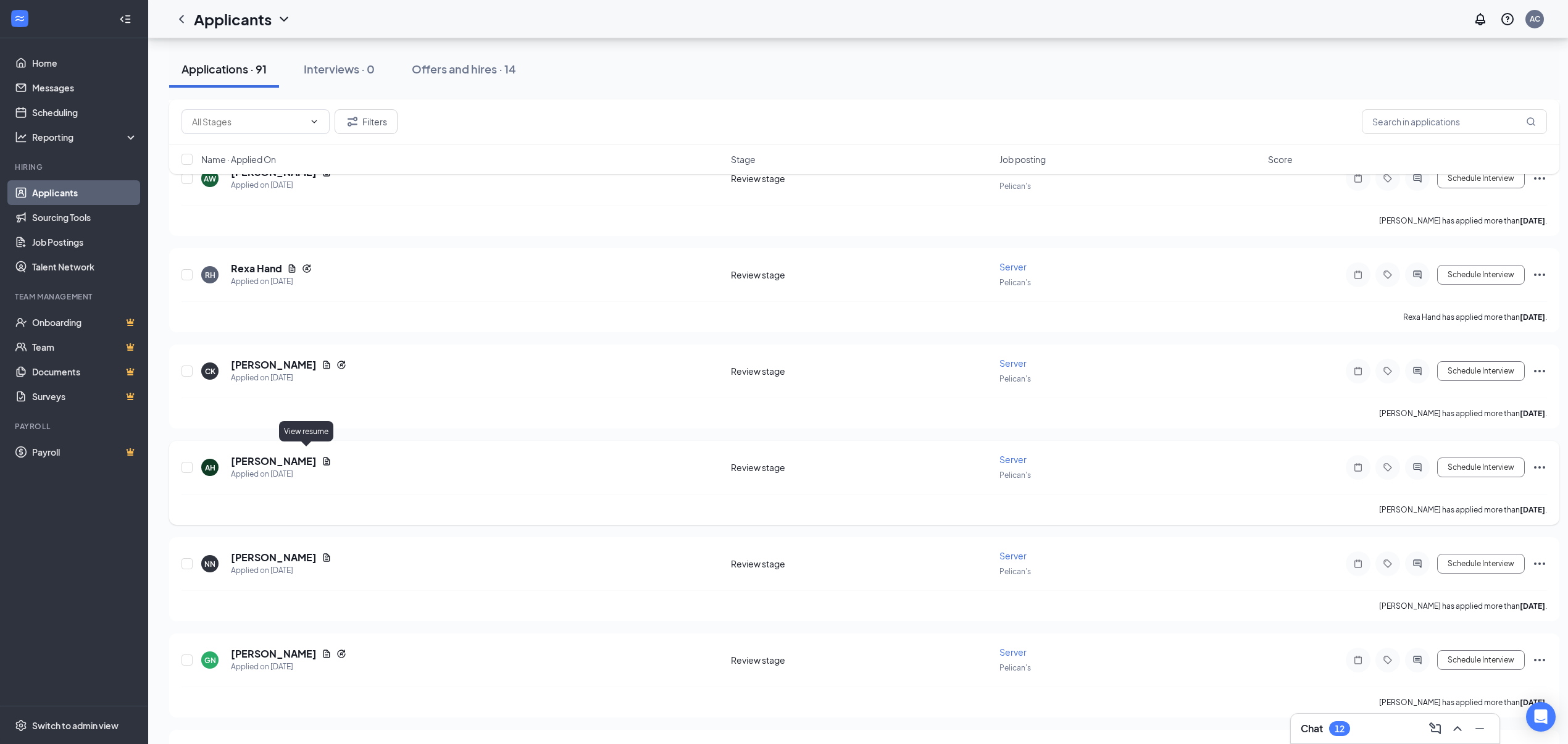
click at [323, 457] on icon "Document" at bounding box center [327, 460] width 7 height 8
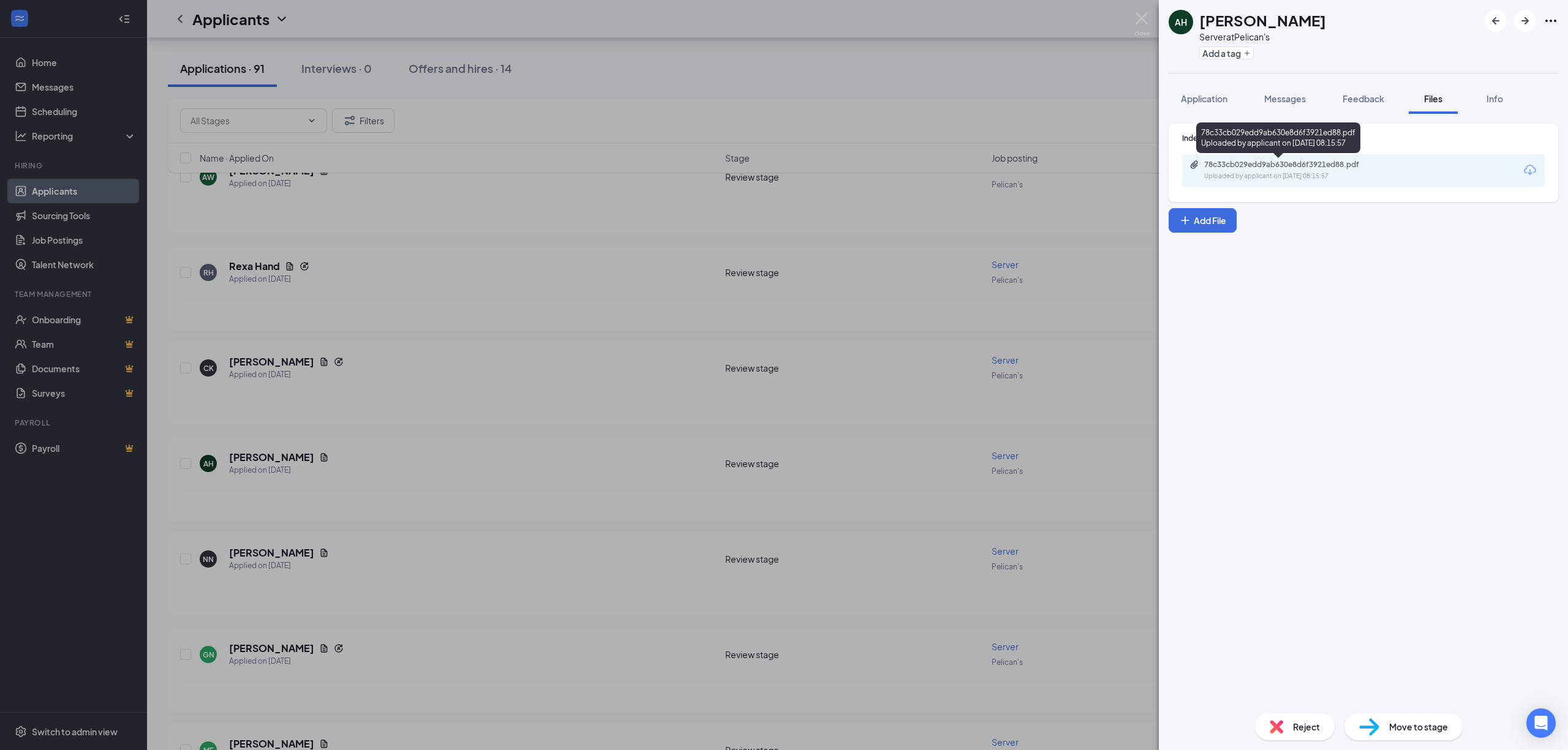
click at [1329, 173] on div "Uploaded by applicant on [DATE] 08:15:57" at bounding box center [1296, 176] width 184 height 10
click at [439, 532] on div "AH [PERSON_NAME] Server at Pelican's Add a tag Application Messages Feedback Fi…" at bounding box center [784, 375] width 1568 height 750
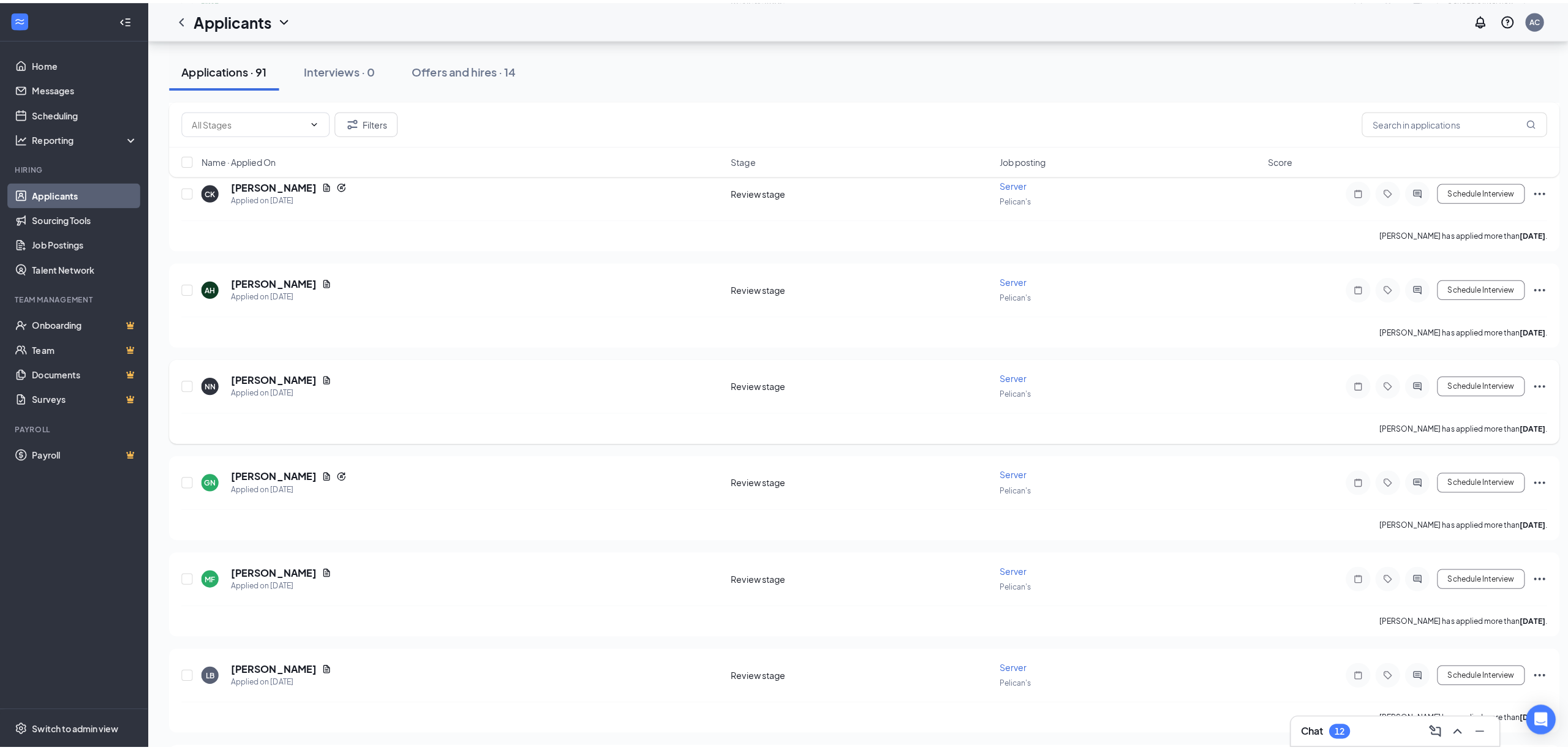
scroll to position [3511, 0]
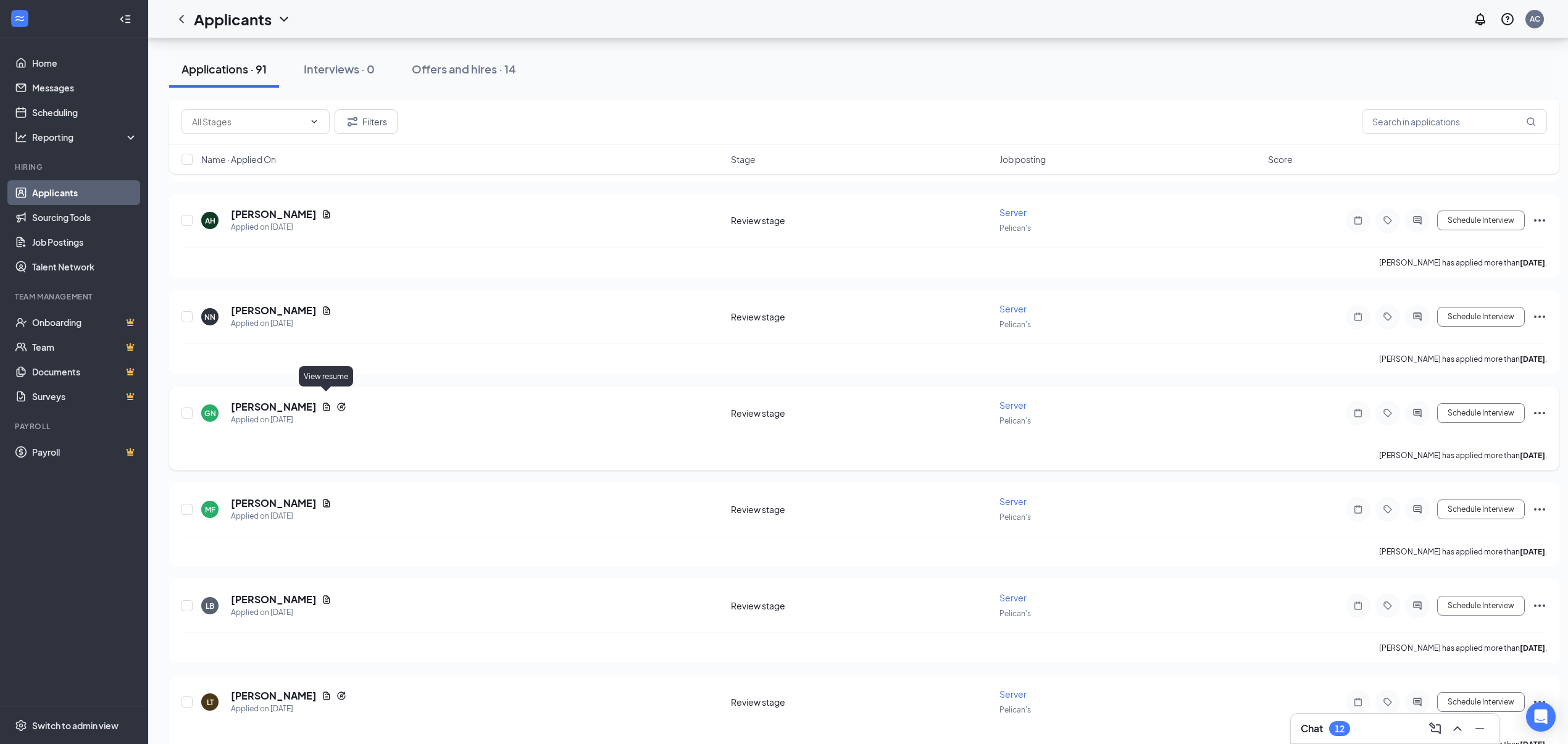
click at [323, 403] on icon "Document" at bounding box center [327, 406] width 7 height 8
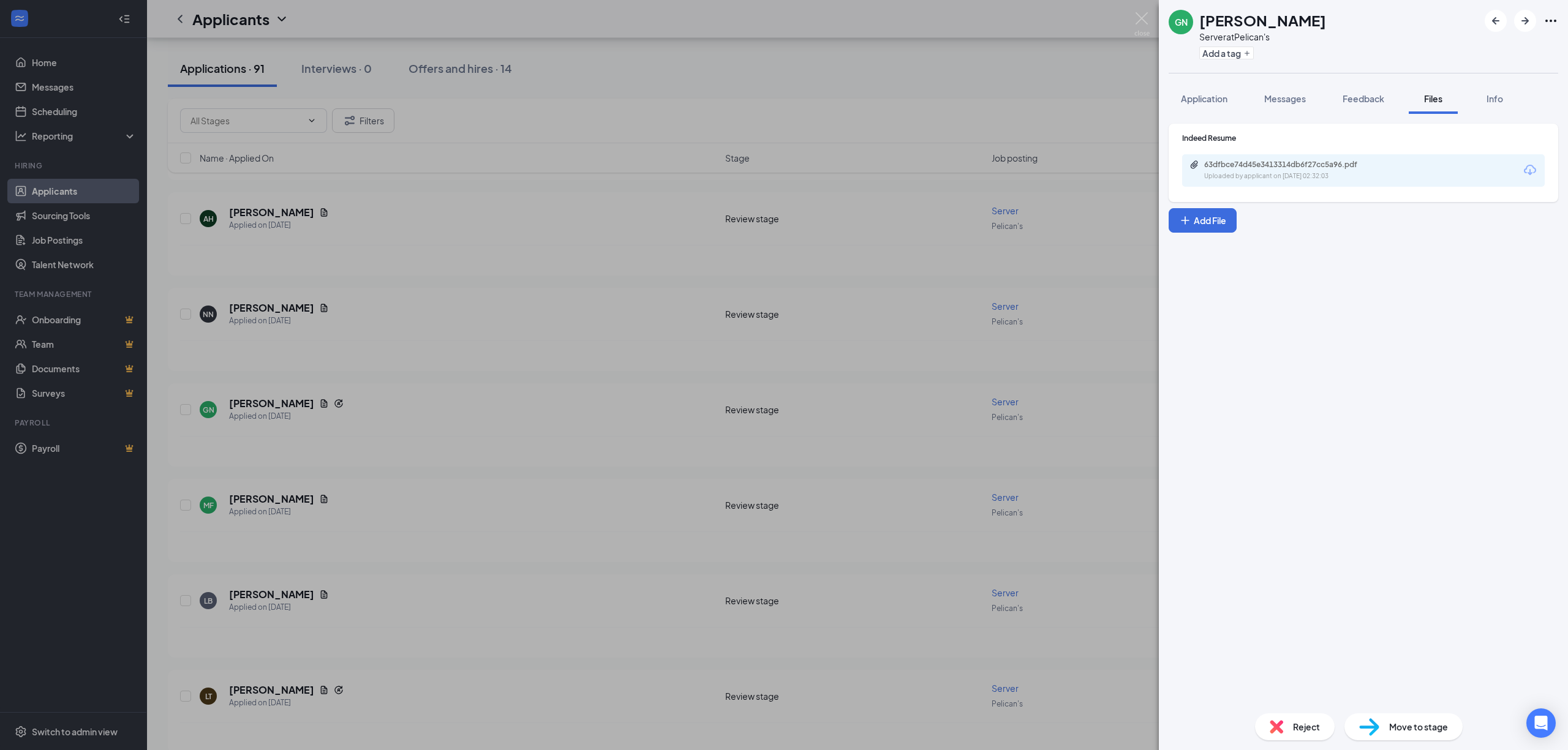
click at [1328, 184] on div "63dfbce74d45e3413314db6f27cc5a96.pdf Uploaded by applicant on [DATE] 02:32:03" at bounding box center [1364, 170] width 363 height 33
click at [1328, 176] on div "Uploaded by applicant on [DATE] 02:32:03" at bounding box center [1296, 176] width 184 height 10
click at [393, 521] on div "GN [PERSON_NAME] Server at Pelican's Add a tag Application Messages Feedback Fi…" at bounding box center [784, 375] width 1568 height 750
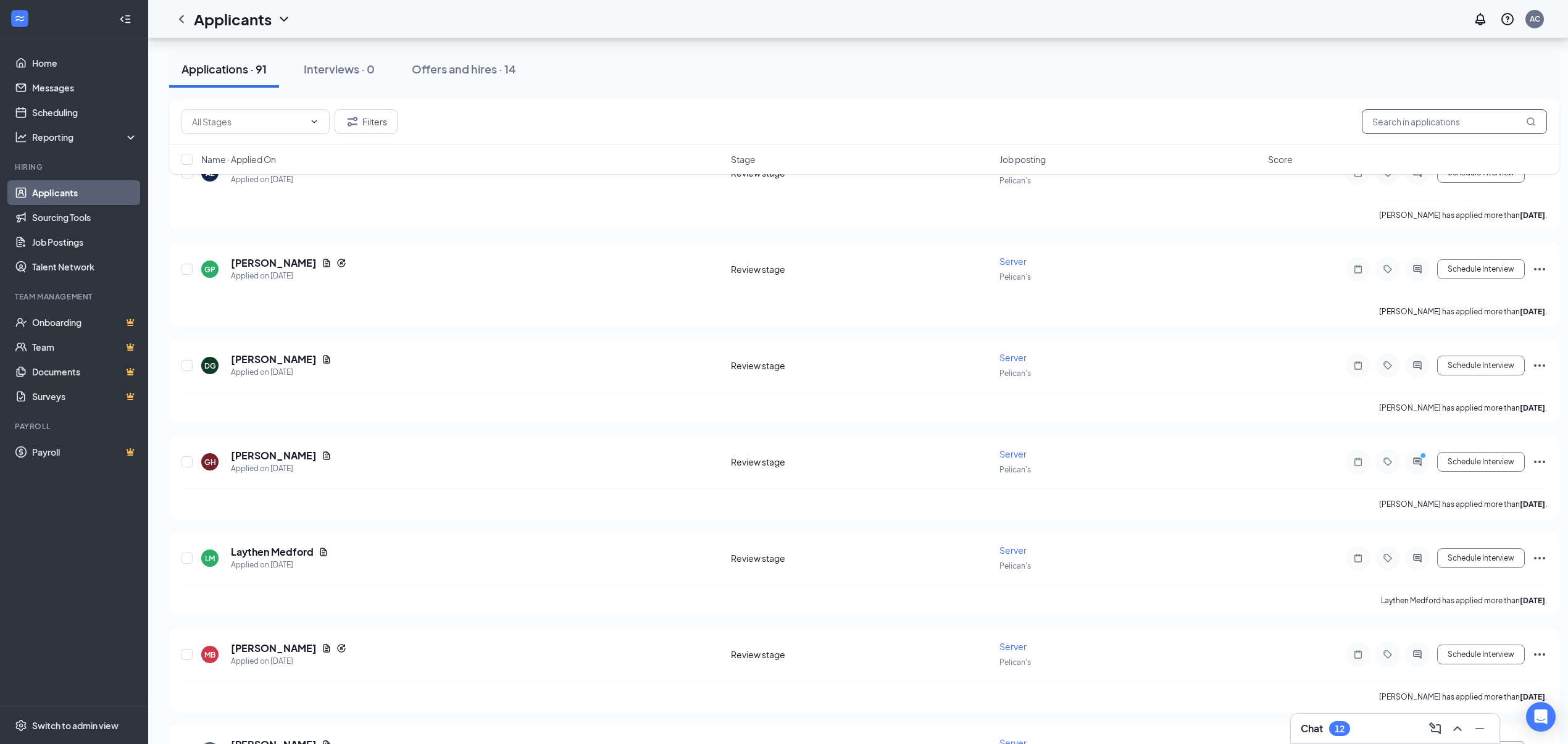
scroll to position [2843, 0]
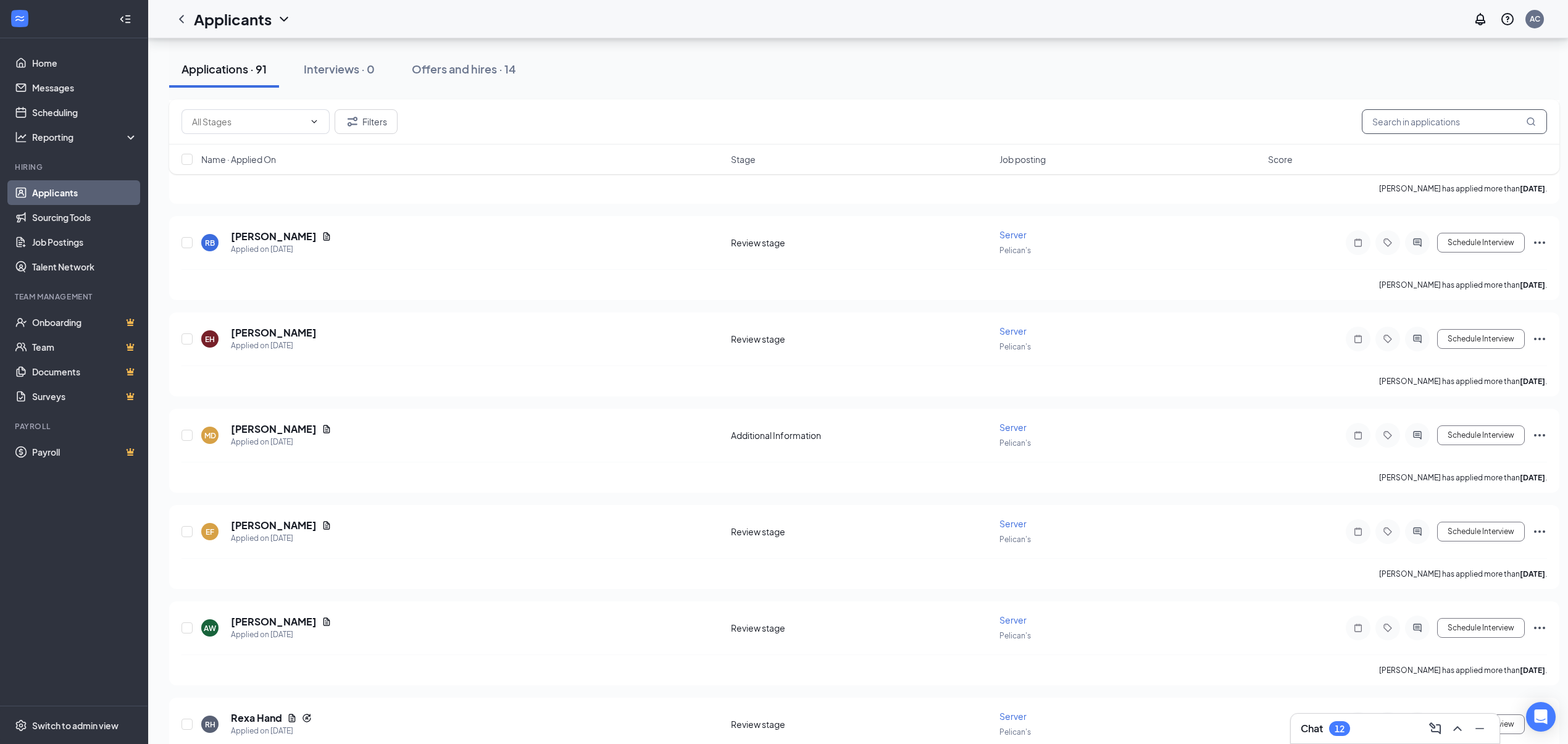
drag, startPoint x: 1432, startPoint y: -27, endPoint x: 1579, endPoint y: 210, distance: 278.9
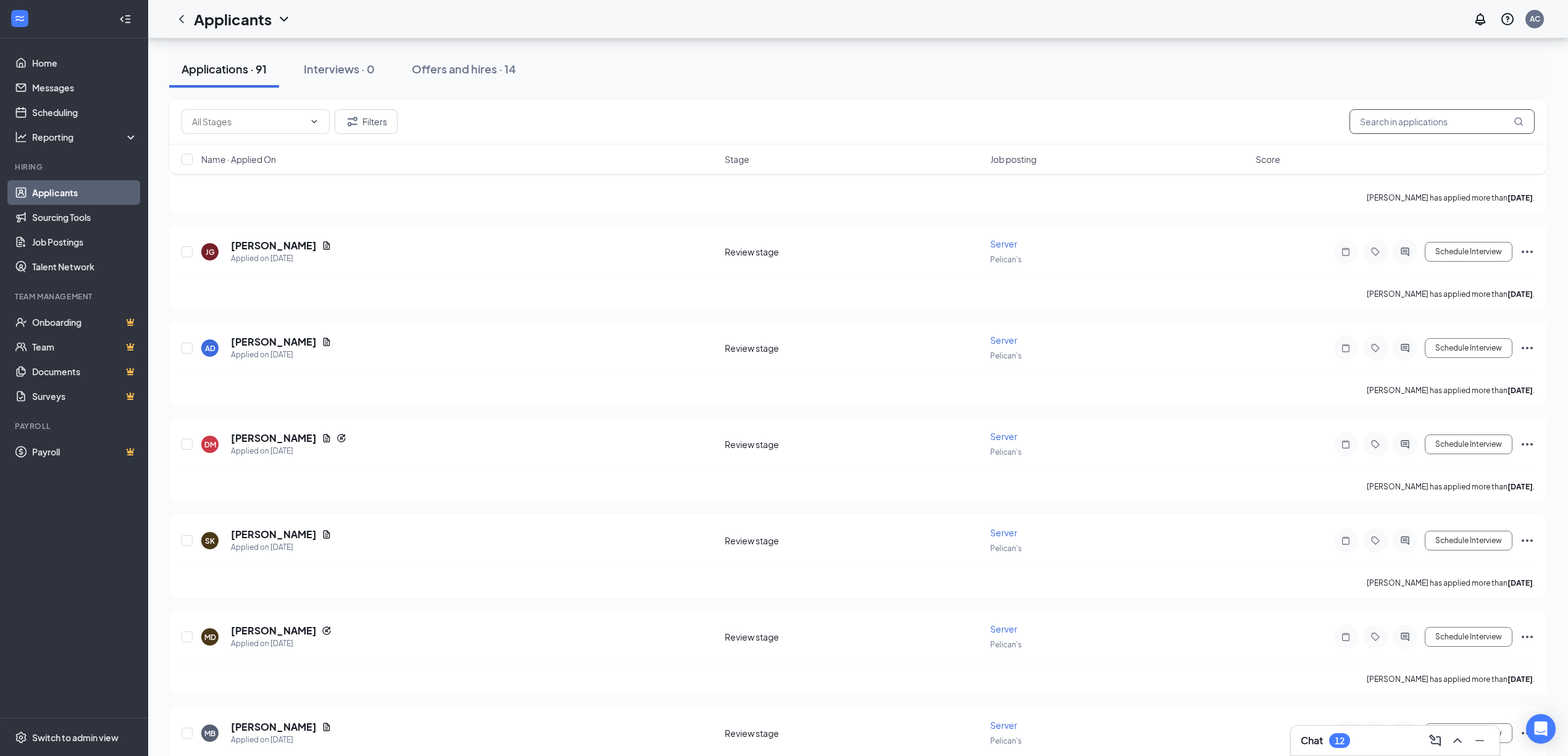
scroll to position [5277, 0]
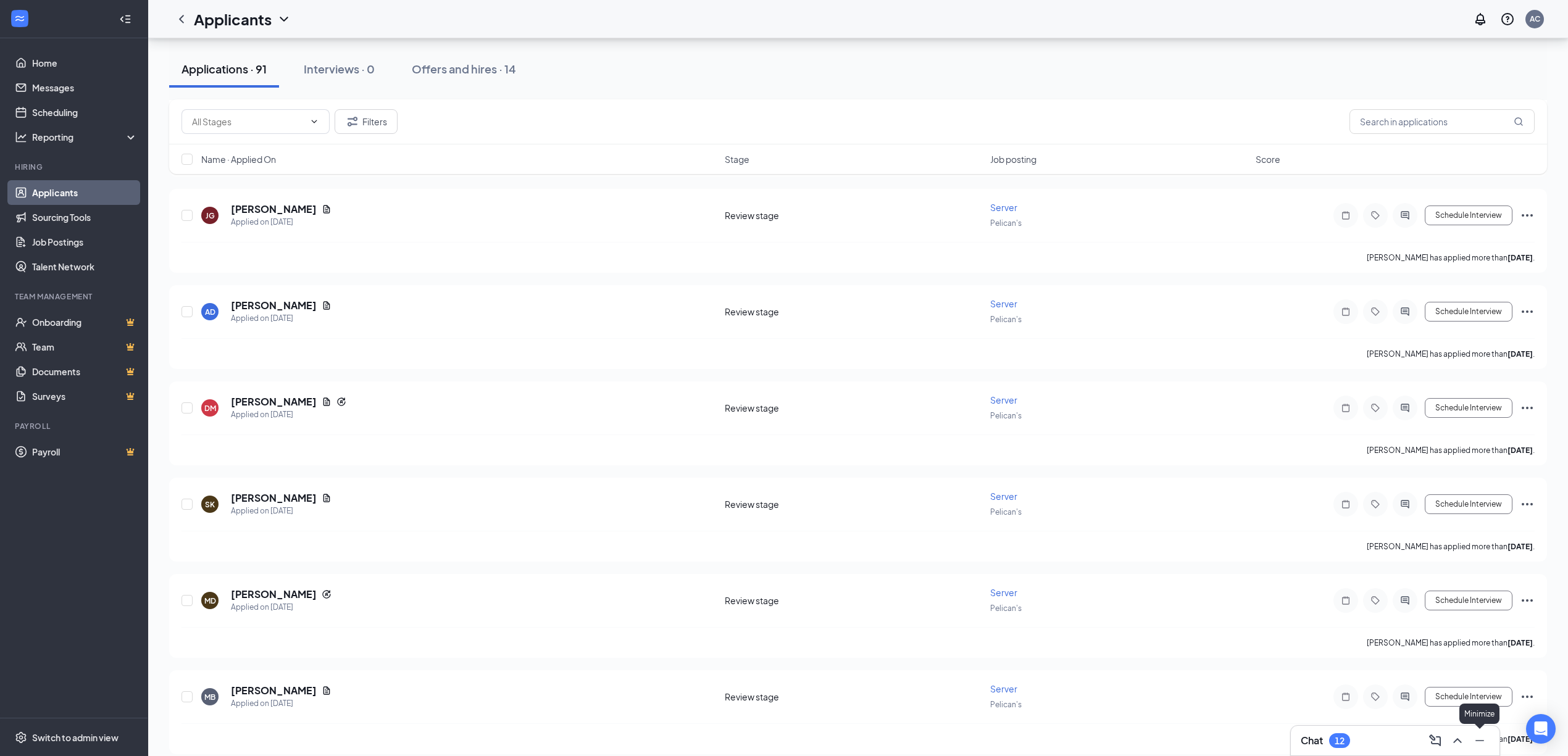
click at [1479, 736] on icon "Minimize" at bounding box center [1479, 741] width 15 height 15
